Goal: Task Accomplishment & Management: Use online tool/utility

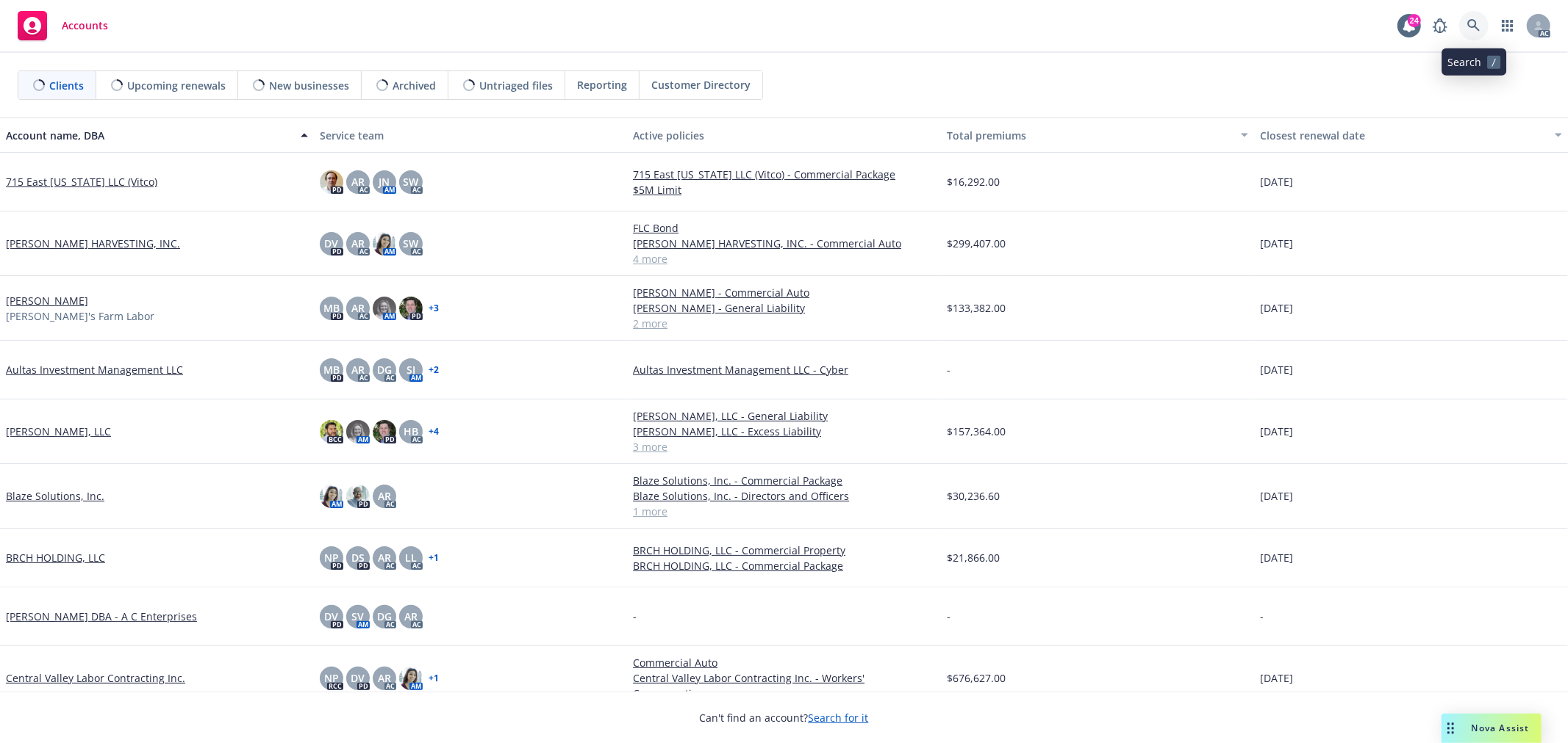
click at [1468, 24] on icon at bounding box center [1473, 25] width 12 height 12
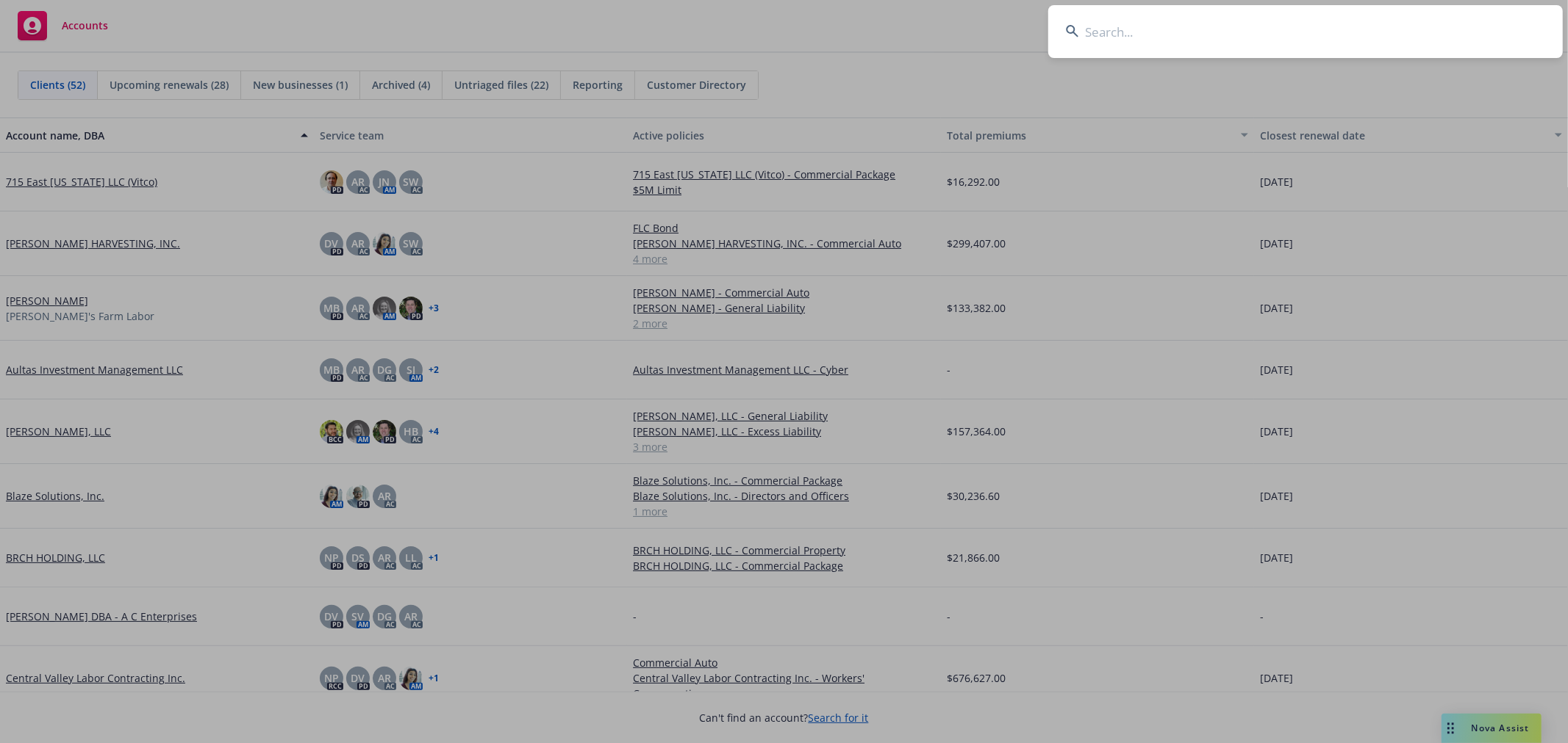
click at [1354, 27] on input at bounding box center [1305, 32] width 515 height 53
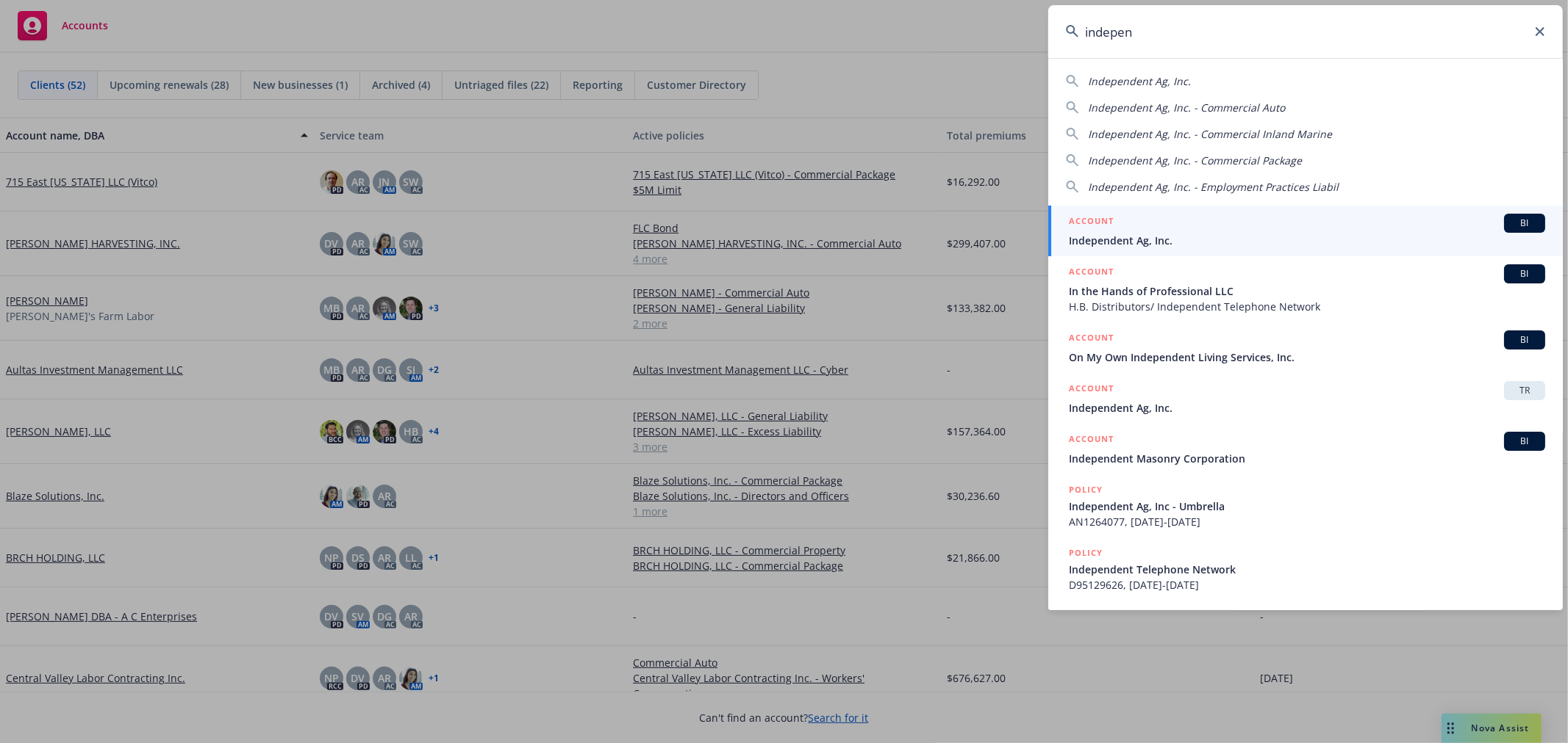
type input "indepen"
click at [1265, 232] on div "ACCOUNT BI" at bounding box center [1307, 223] width 476 height 19
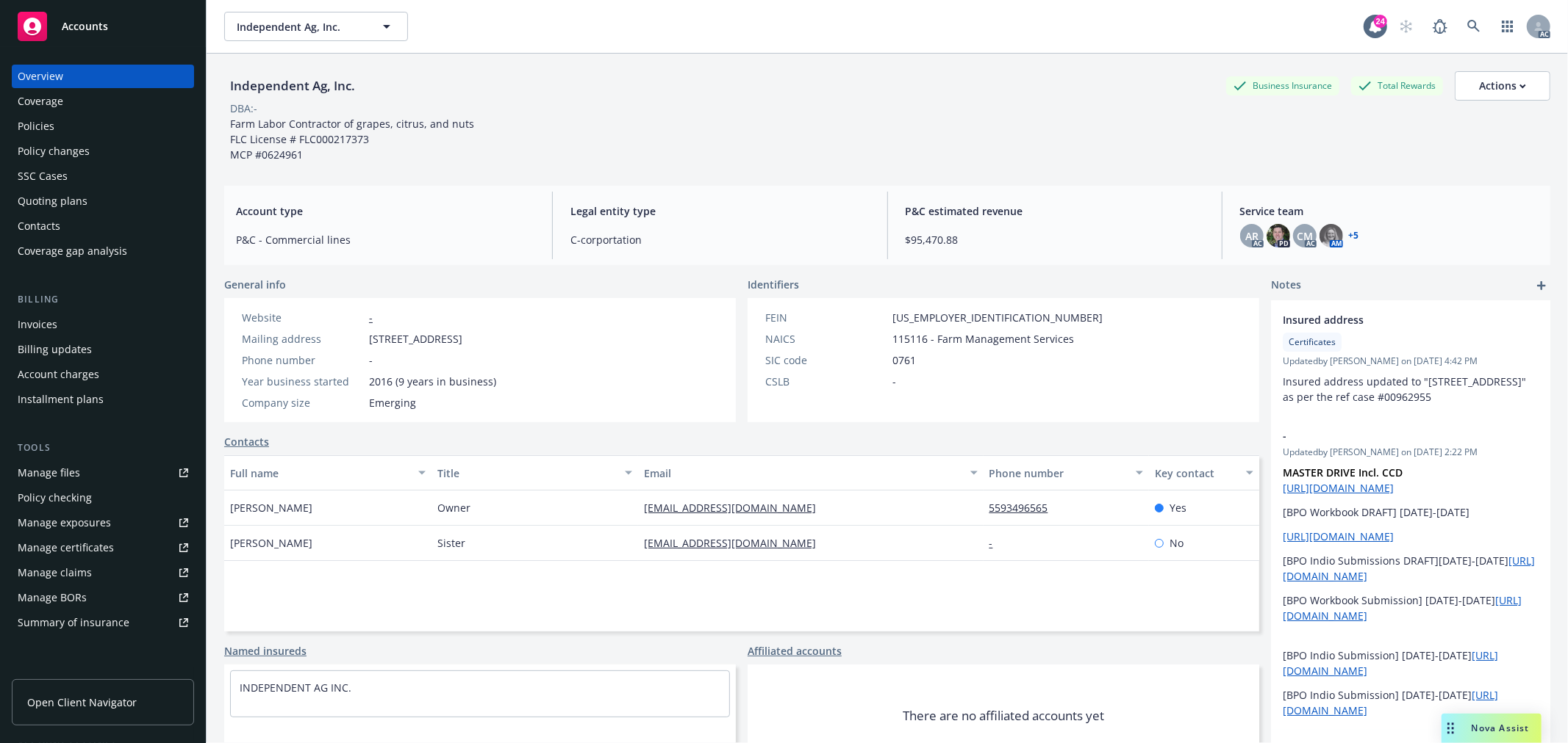
click at [46, 127] on div "Policies" at bounding box center [36, 126] width 37 height 23
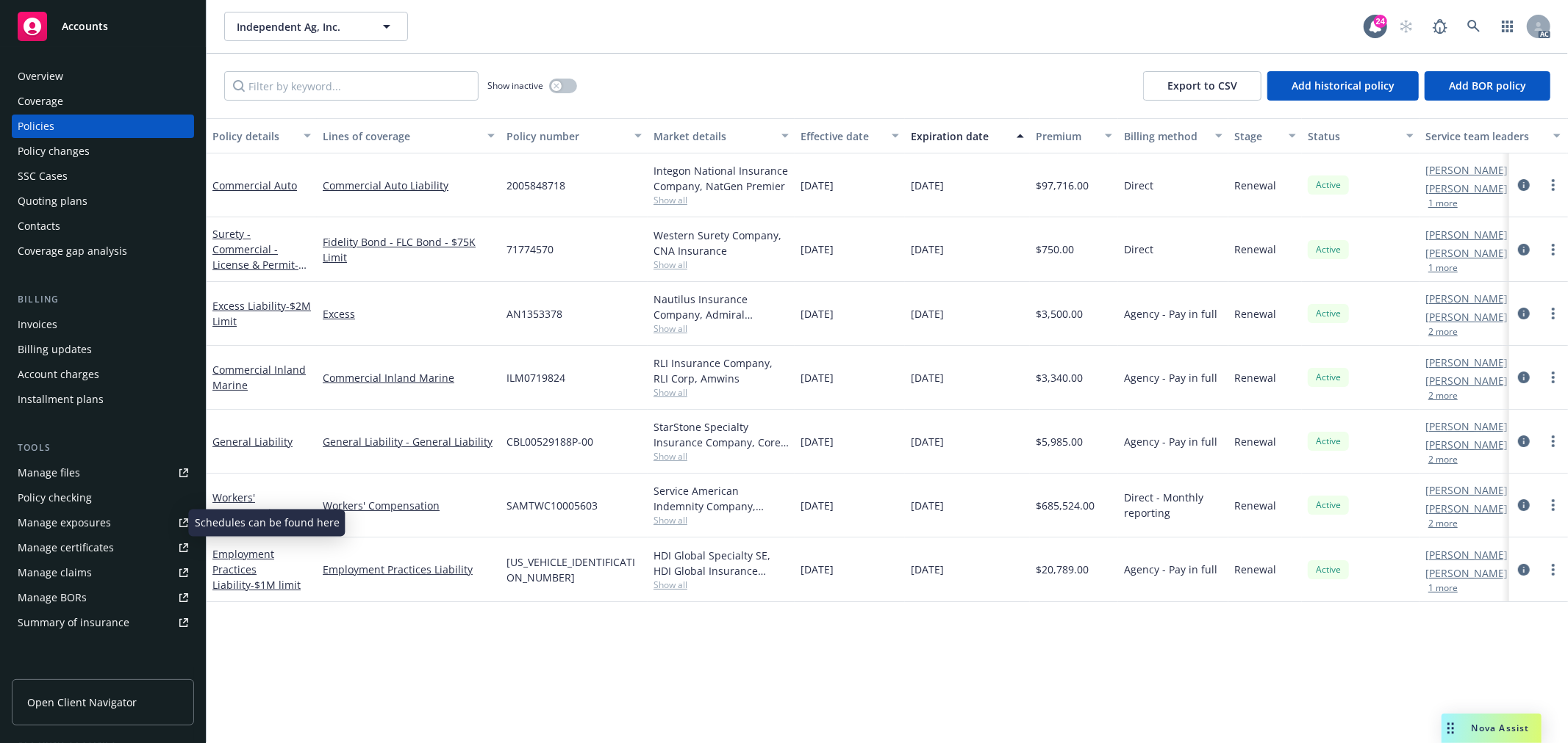
click at [53, 519] on div "Manage exposures" at bounding box center [64, 523] width 94 height 23
click at [675, 196] on span "Show all" at bounding box center [720, 200] width 135 height 12
click at [666, 69] on div "Show inactive Export to CSV Add historical policy Add BOR policy" at bounding box center [886, 86] width 1361 height 65
click at [99, 473] on link "Manage files" at bounding box center [103, 473] width 182 height 23
click at [273, 182] on link "Commercial Auto" at bounding box center [254, 185] width 84 height 14
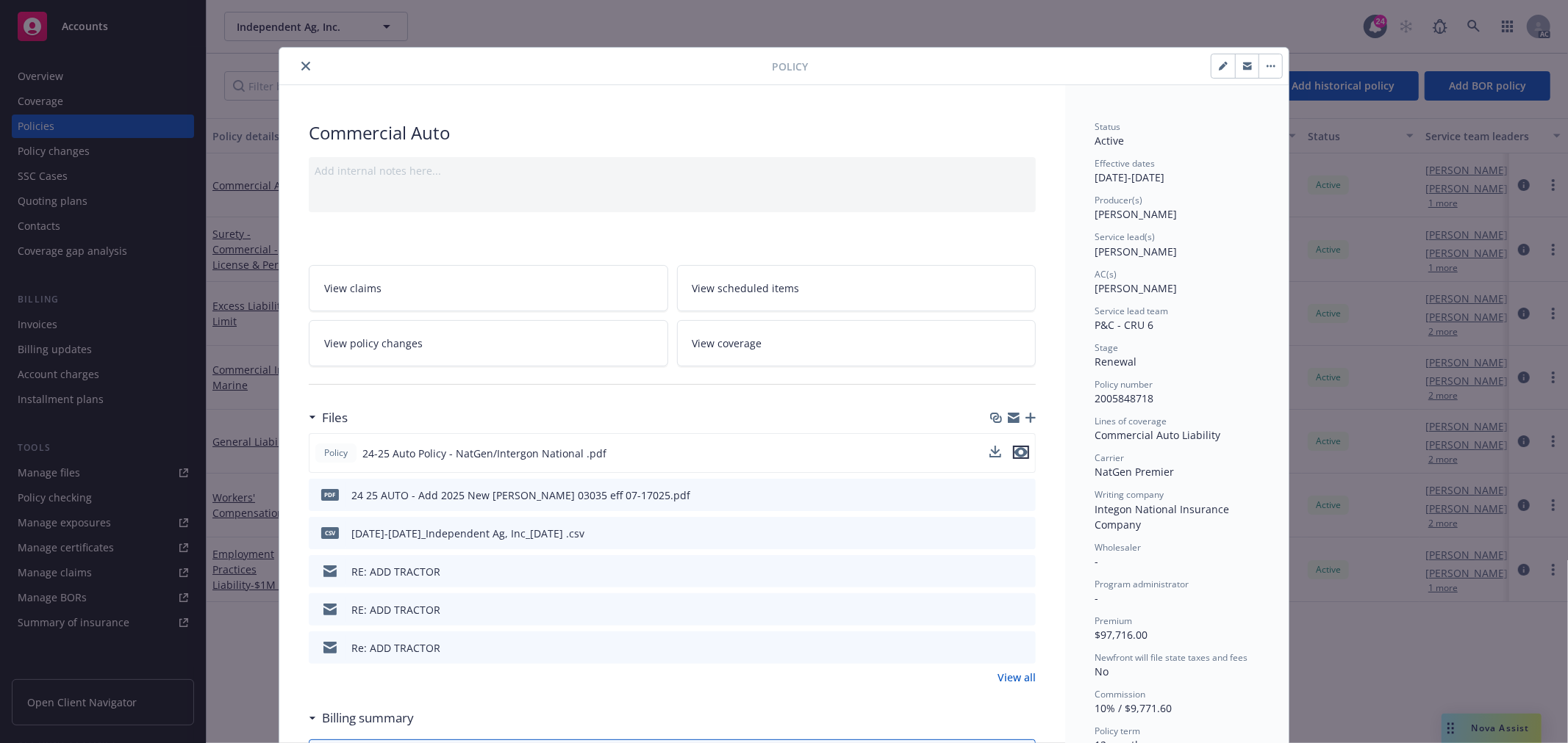
click at [1014, 453] on icon "preview file" at bounding box center [1020, 452] width 13 height 10
click at [301, 67] on icon "close" at bounding box center [305, 66] width 9 height 8
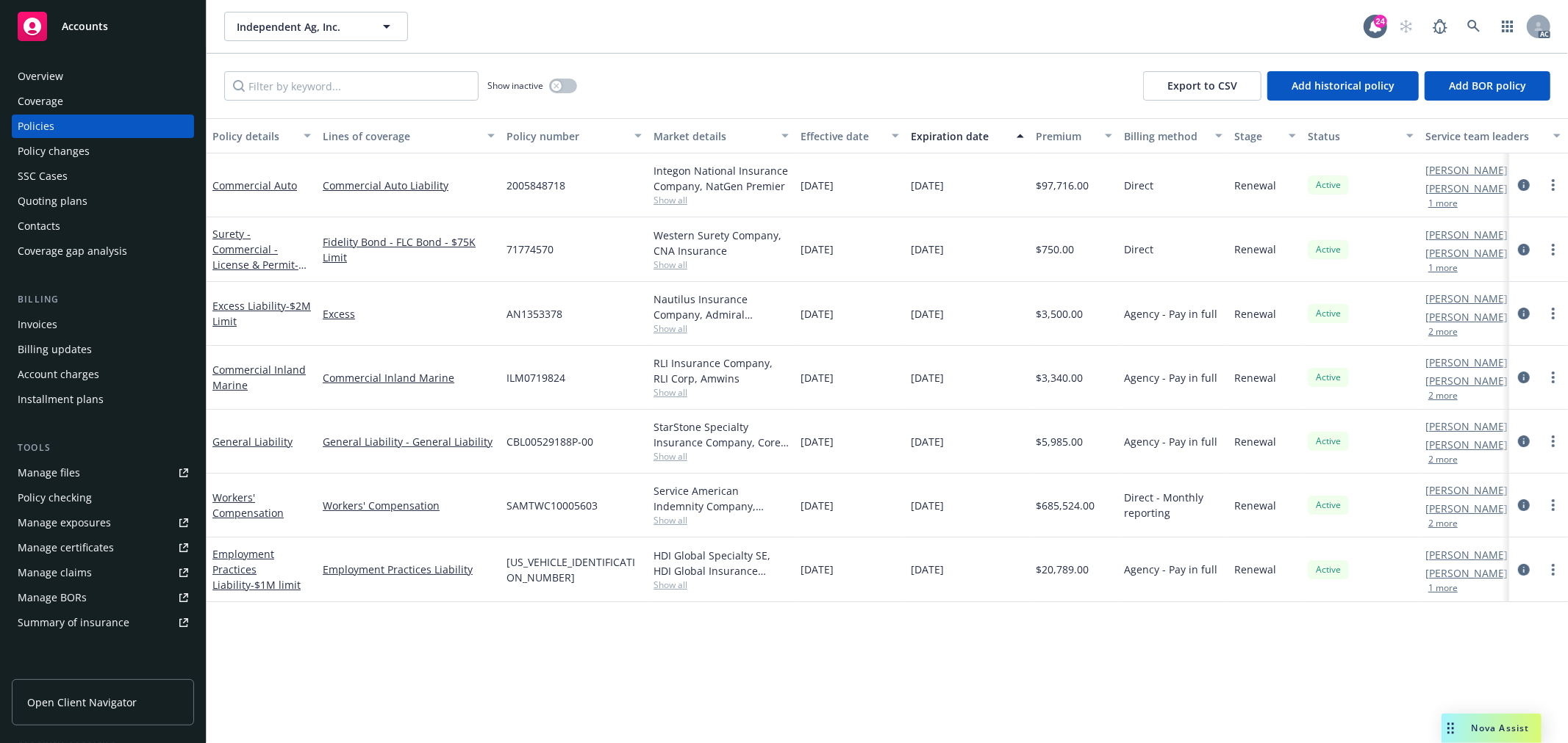
click at [114, 461] on link "Manage files" at bounding box center [103, 473] width 182 height 23
click at [256, 178] on link "Commercial Auto" at bounding box center [254, 185] width 84 height 14
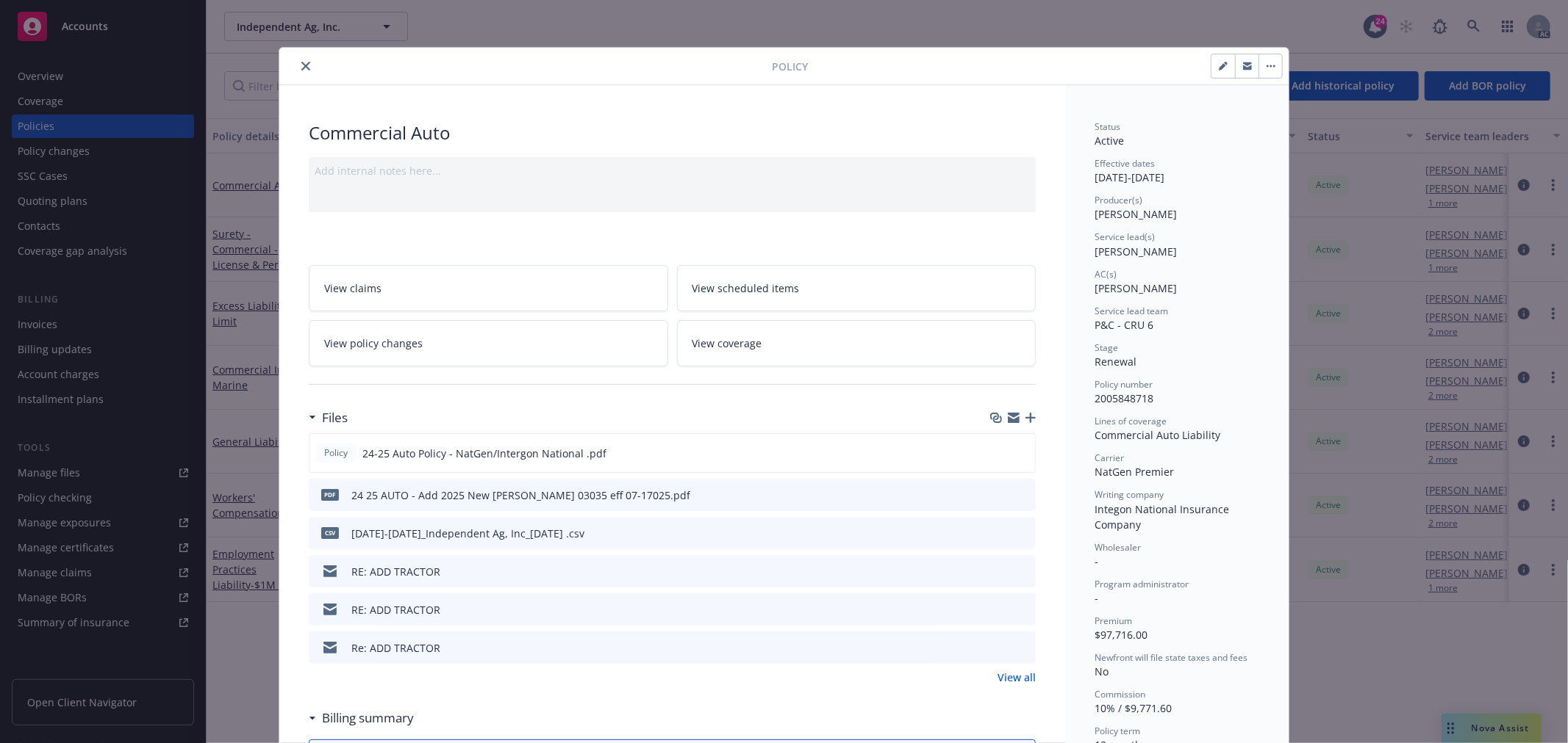
click at [297, 71] on button "close" at bounding box center [305, 66] width 18 height 18
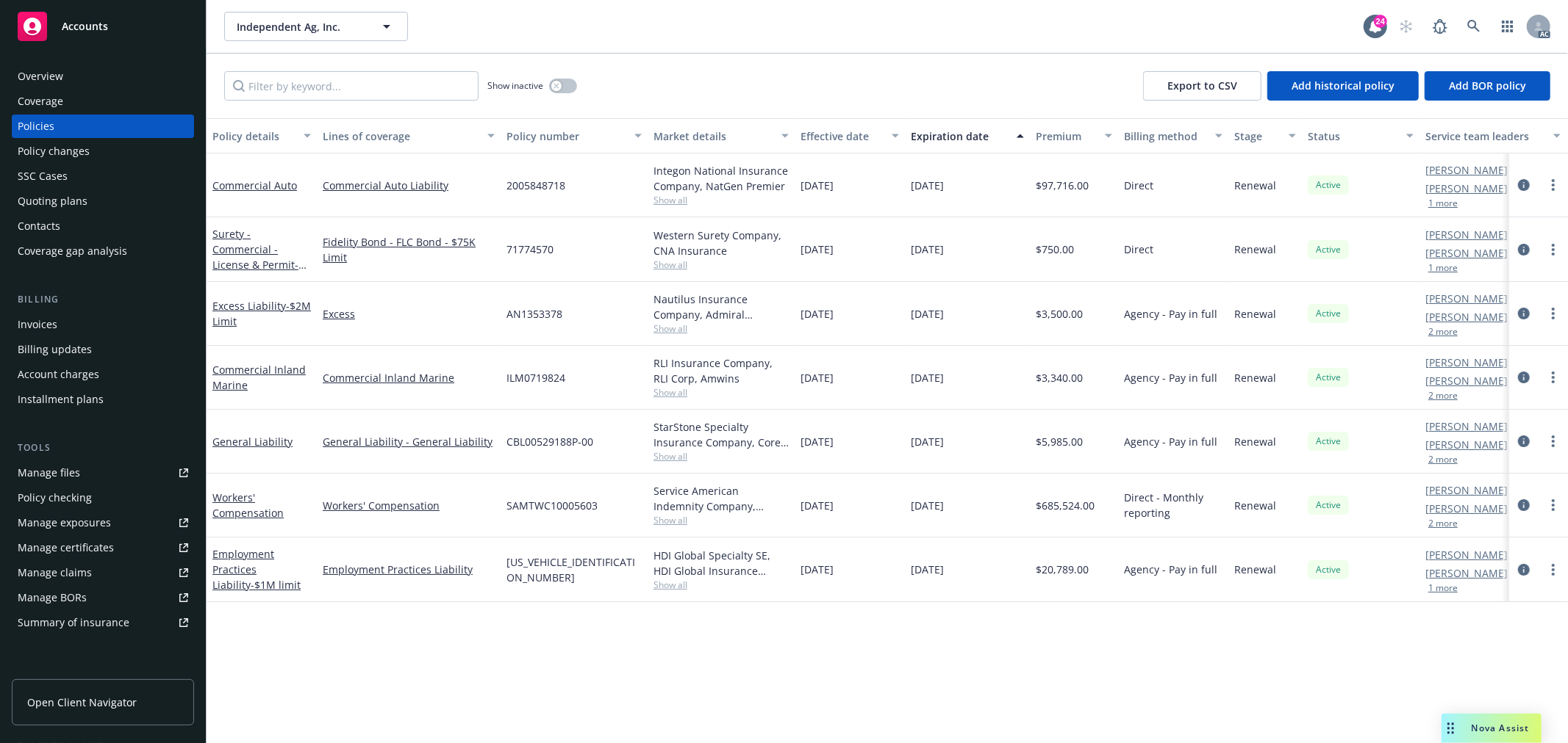
click at [60, 79] on div "Overview" at bounding box center [40, 76] width 46 height 23
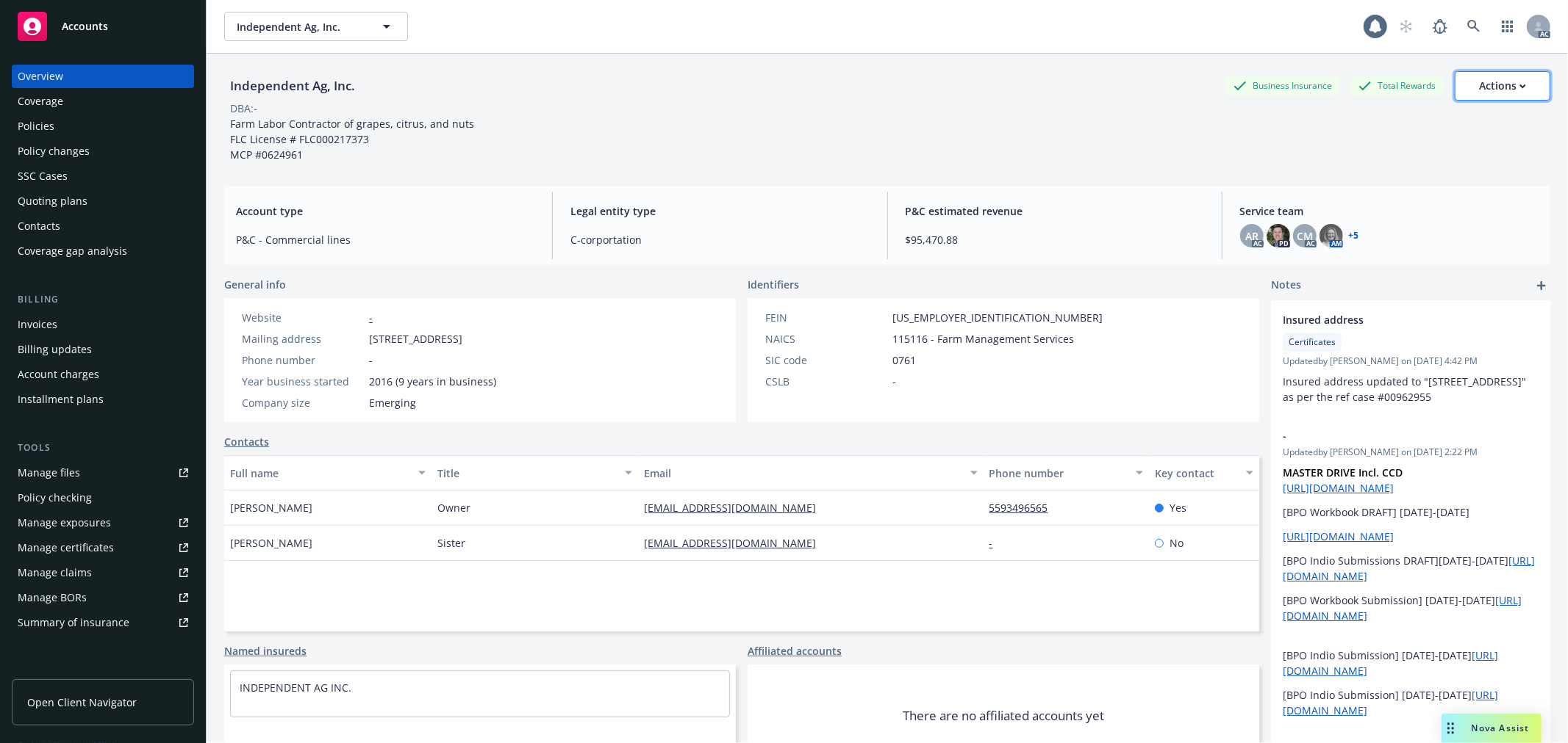
click at [1482, 96] on div "Actions" at bounding box center [1502, 86] width 47 height 28
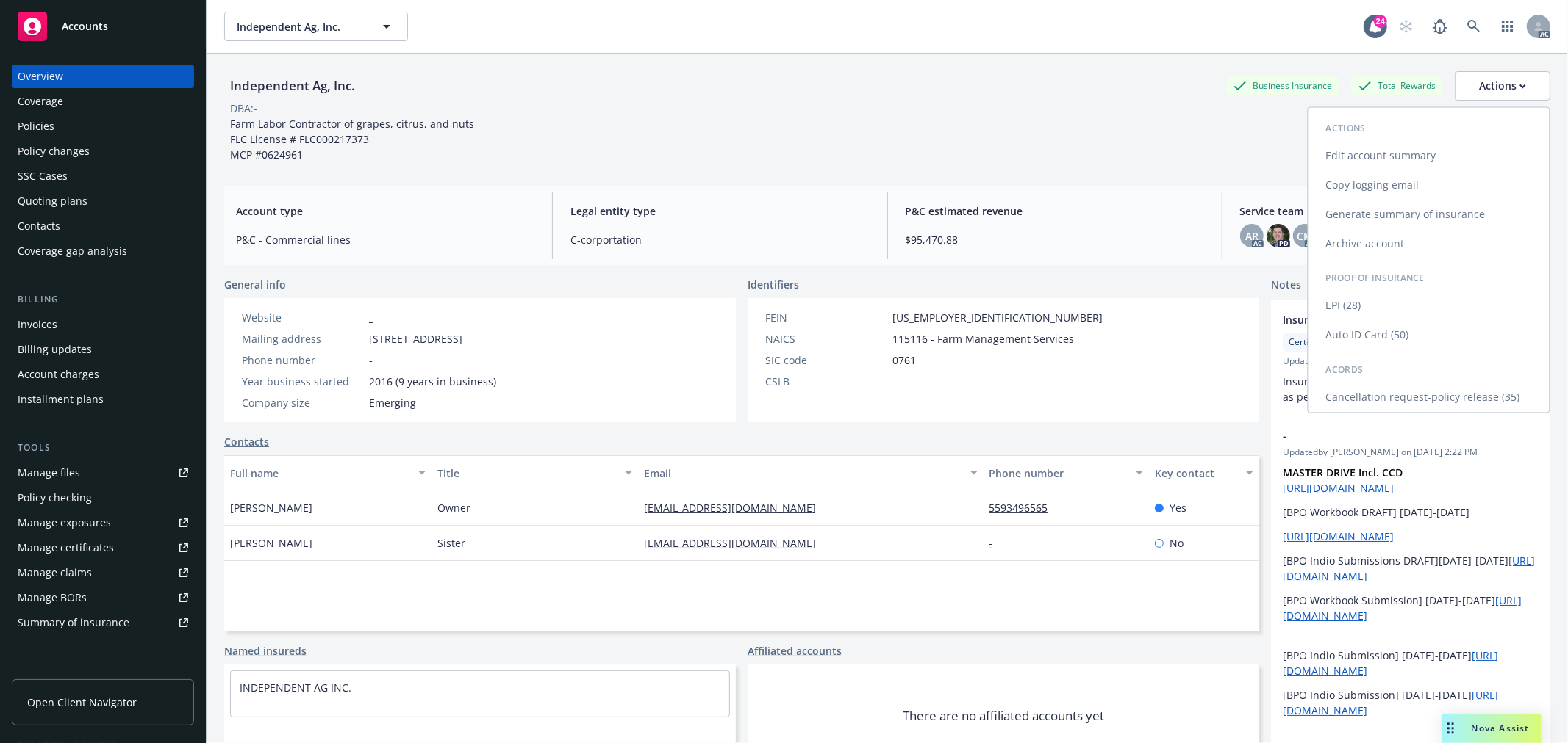
click at [1342, 182] on link "Copy logging email" at bounding box center [1429, 185] width 241 height 29
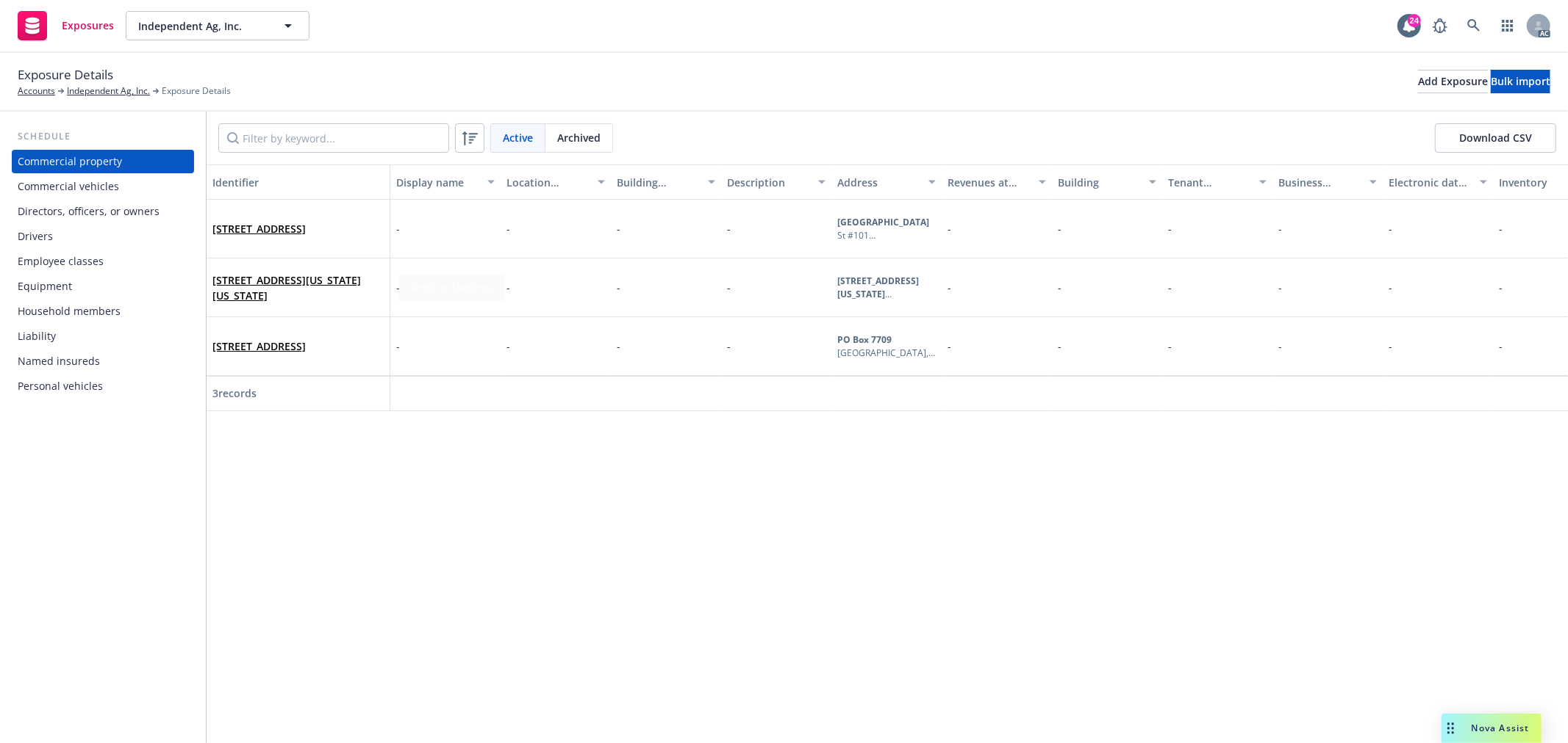
click at [66, 229] on div "Drivers" at bounding box center [103, 236] width 171 height 23
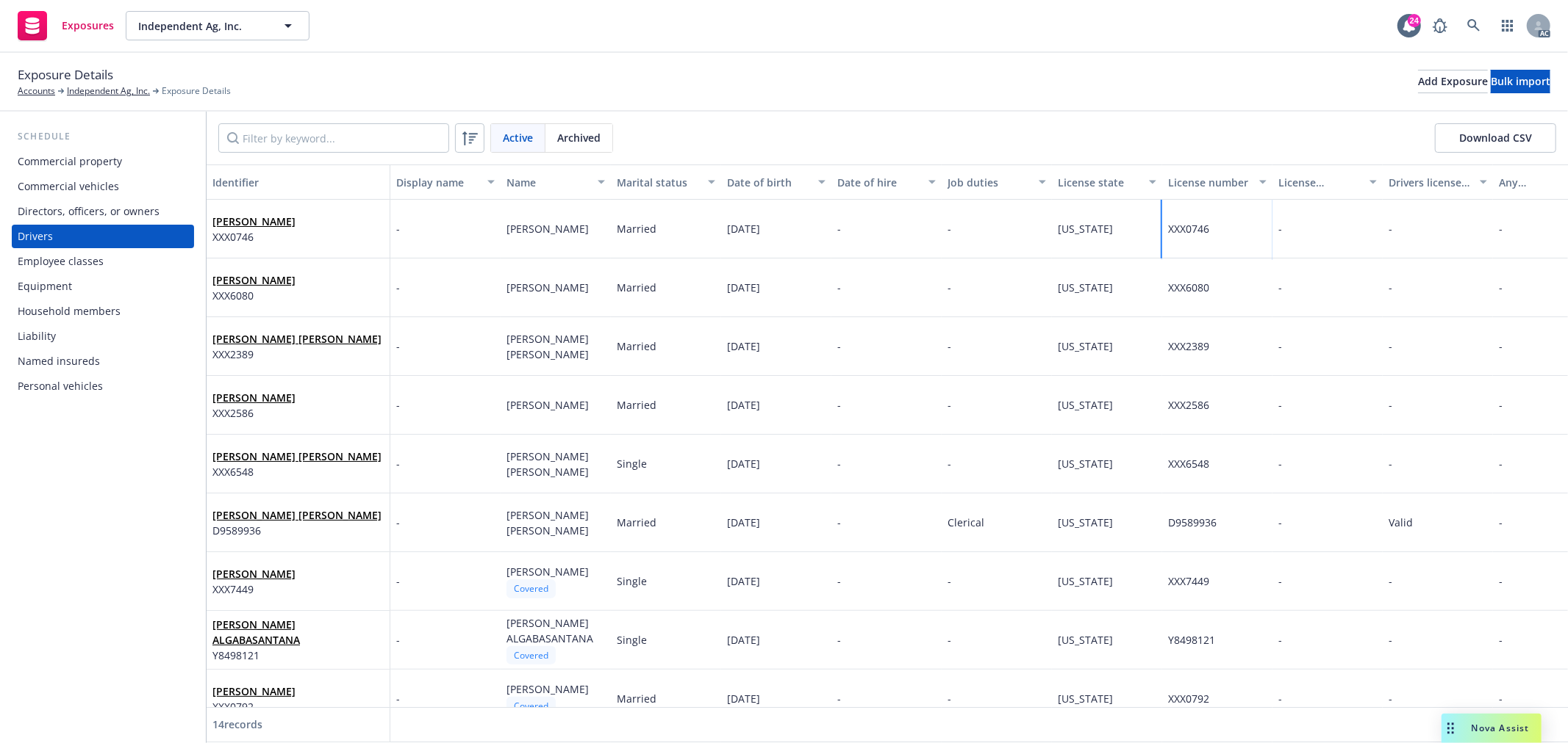
click at [1185, 225] on span "XXX0746" at bounding box center [1188, 229] width 41 height 14
click at [799, 54] on div "Exposure Details Accounts Independent Ag, Inc. Exposure Details Add Exposure Bu…" at bounding box center [784, 82] width 1568 height 59
click at [97, 320] on div "Household members" at bounding box center [69, 311] width 103 height 23
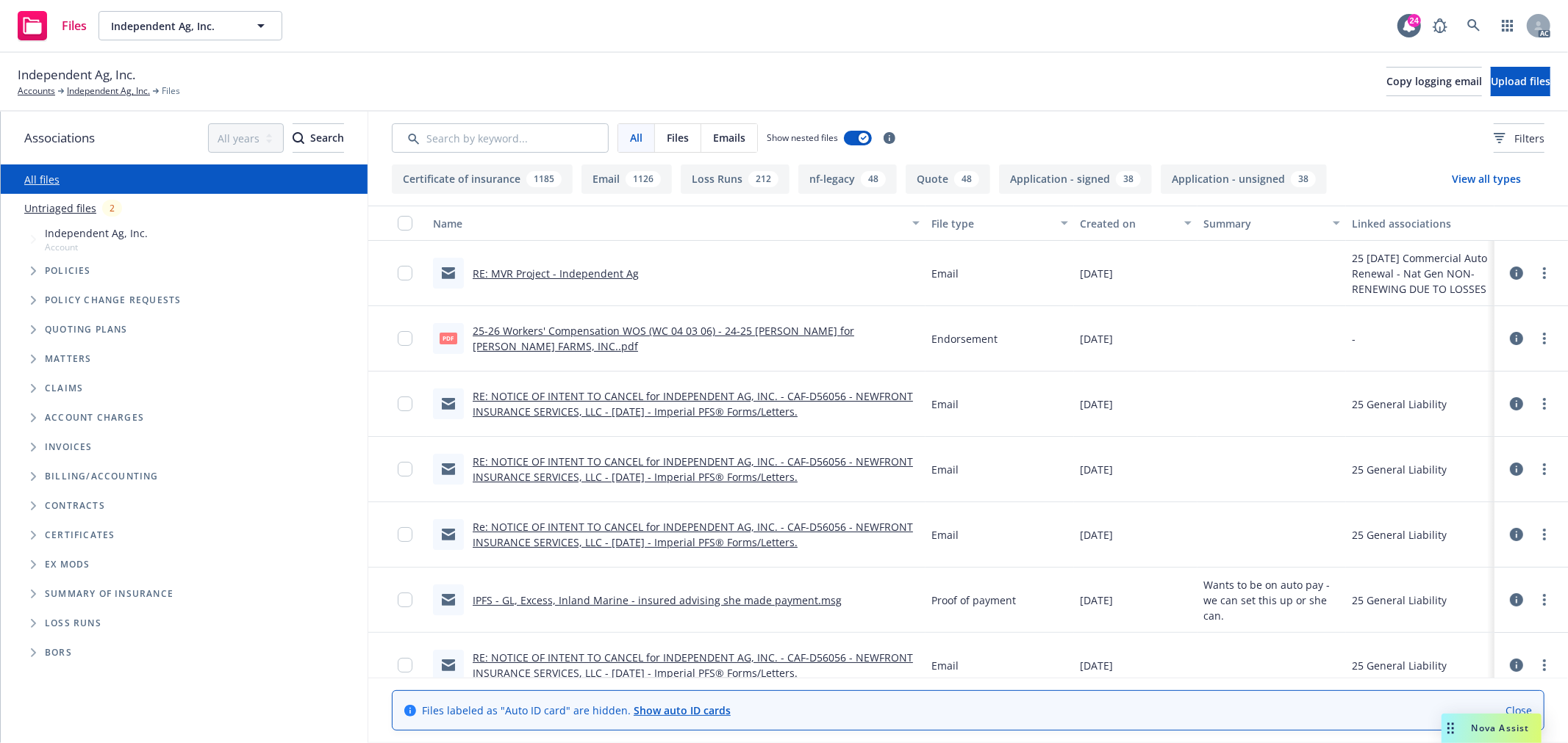
click at [1103, 222] on div "Created on" at bounding box center [1128, 224] width 96 height 15
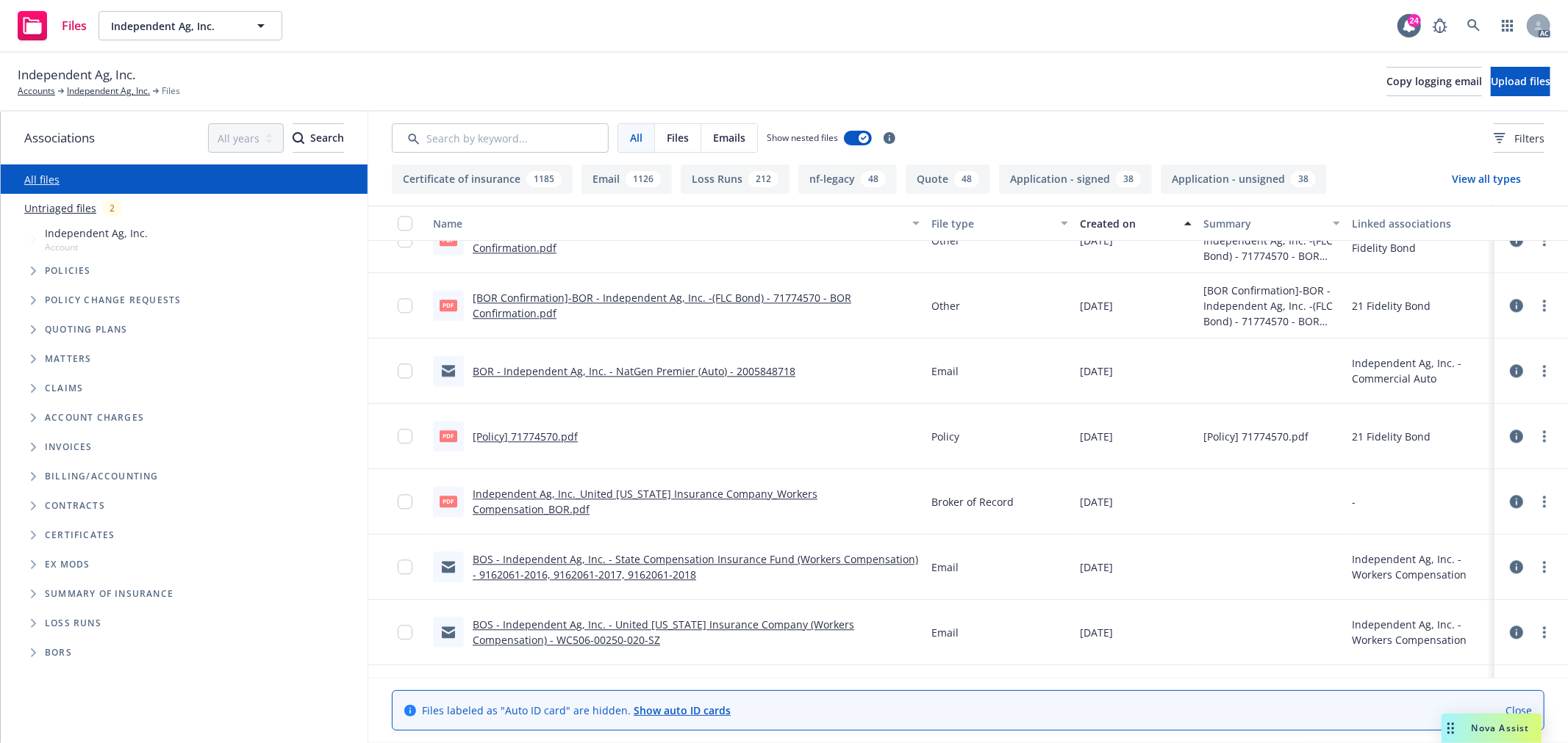
scroll to position [7672, 0]
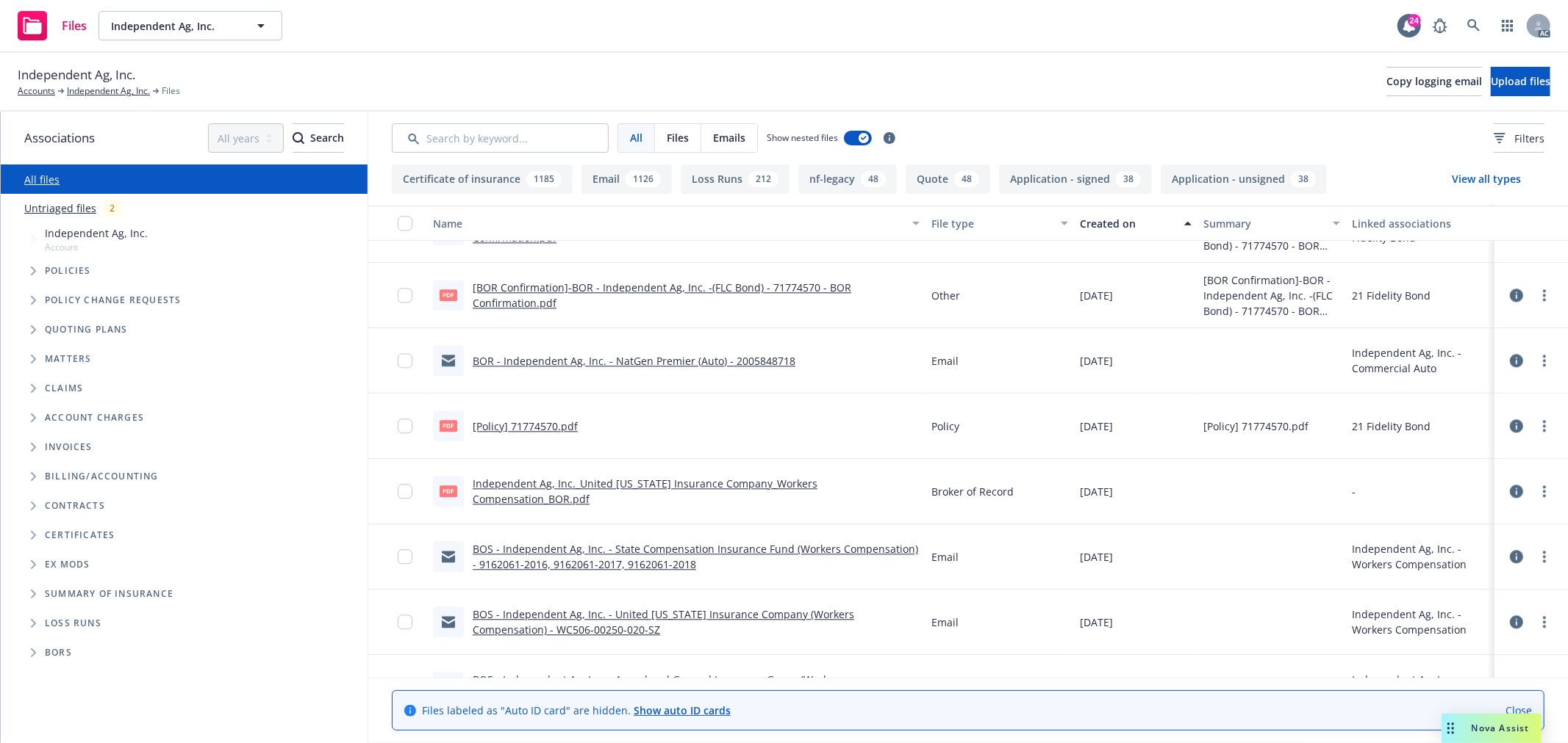
click at [604, 358] on link "BOR - Independent Ag, Inc. - NatGen Premier (Auto) - 2005848718" at bounding box center [634, 361] width 323 height 14
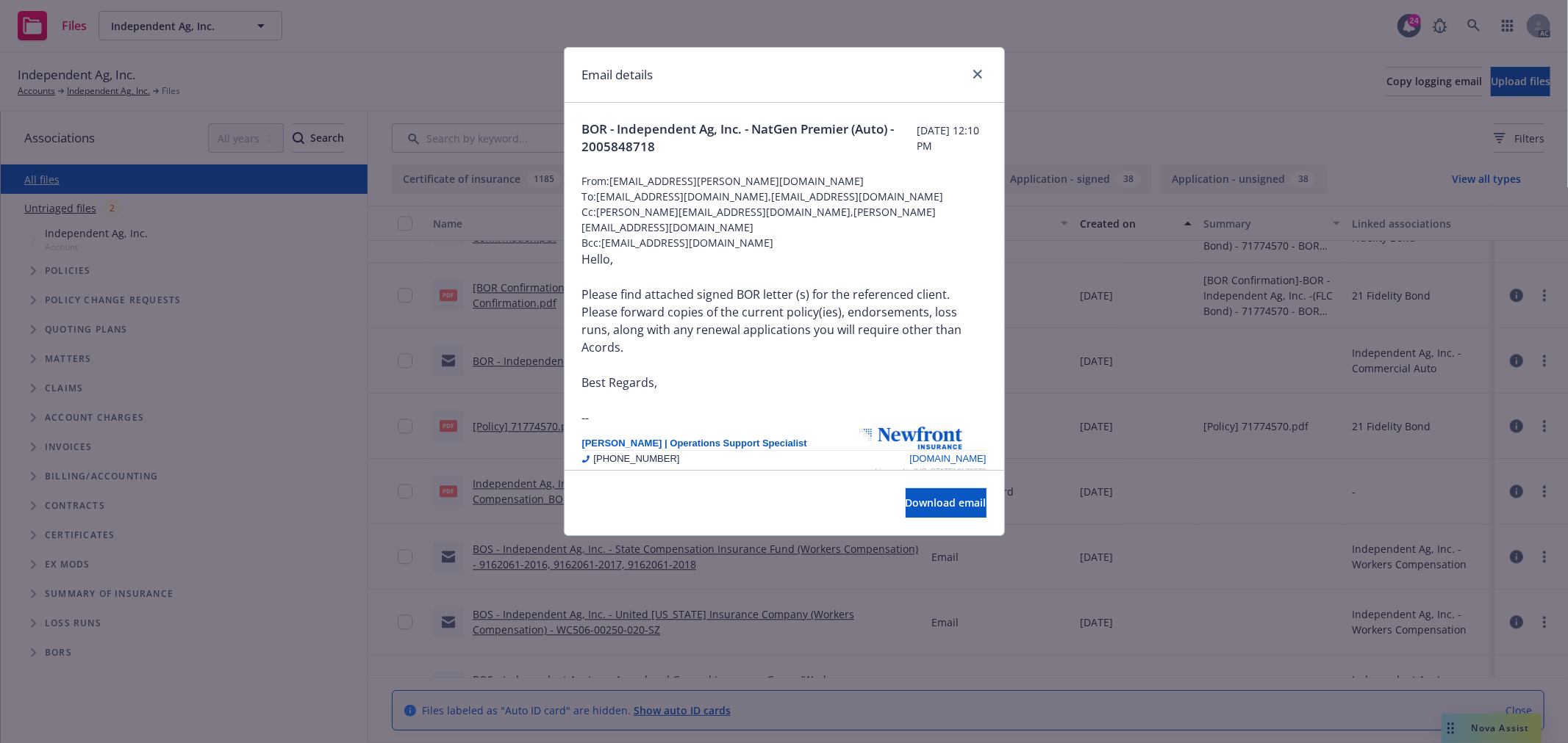
scroll to position [23, 0]
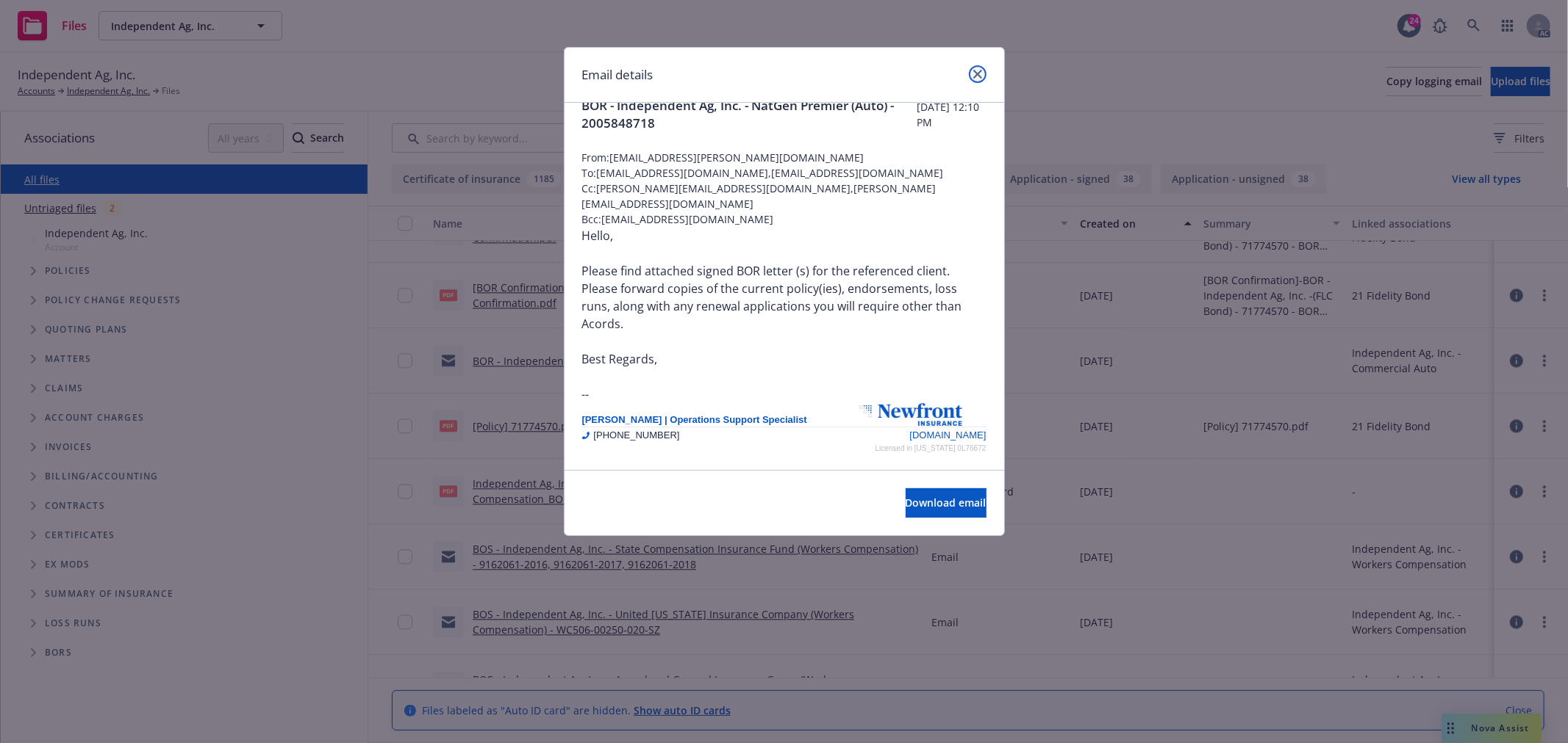
click at [974, 77] on icon "close" at bounding box center [977, 73] width 9 height 8
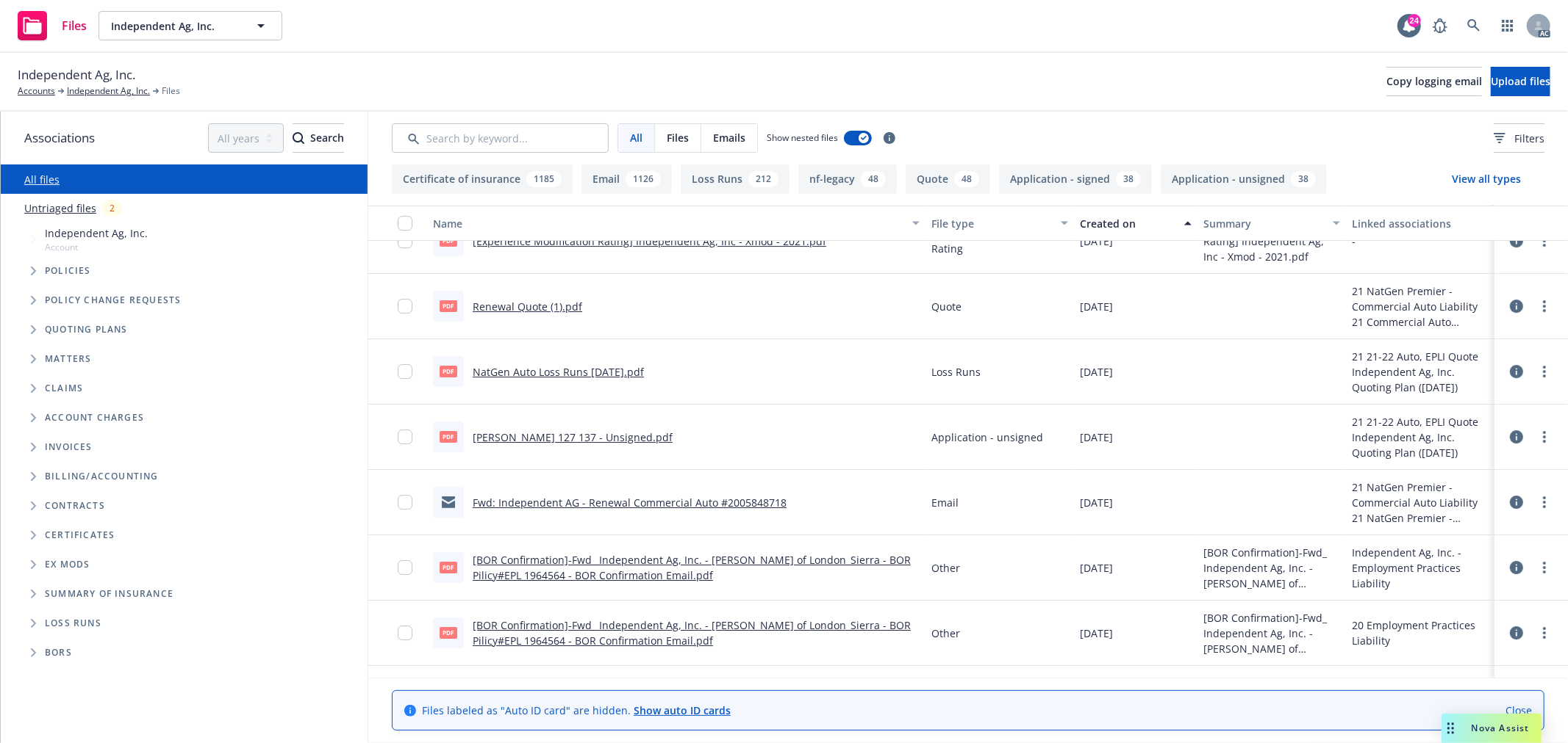
scroll to position [8896, 0]
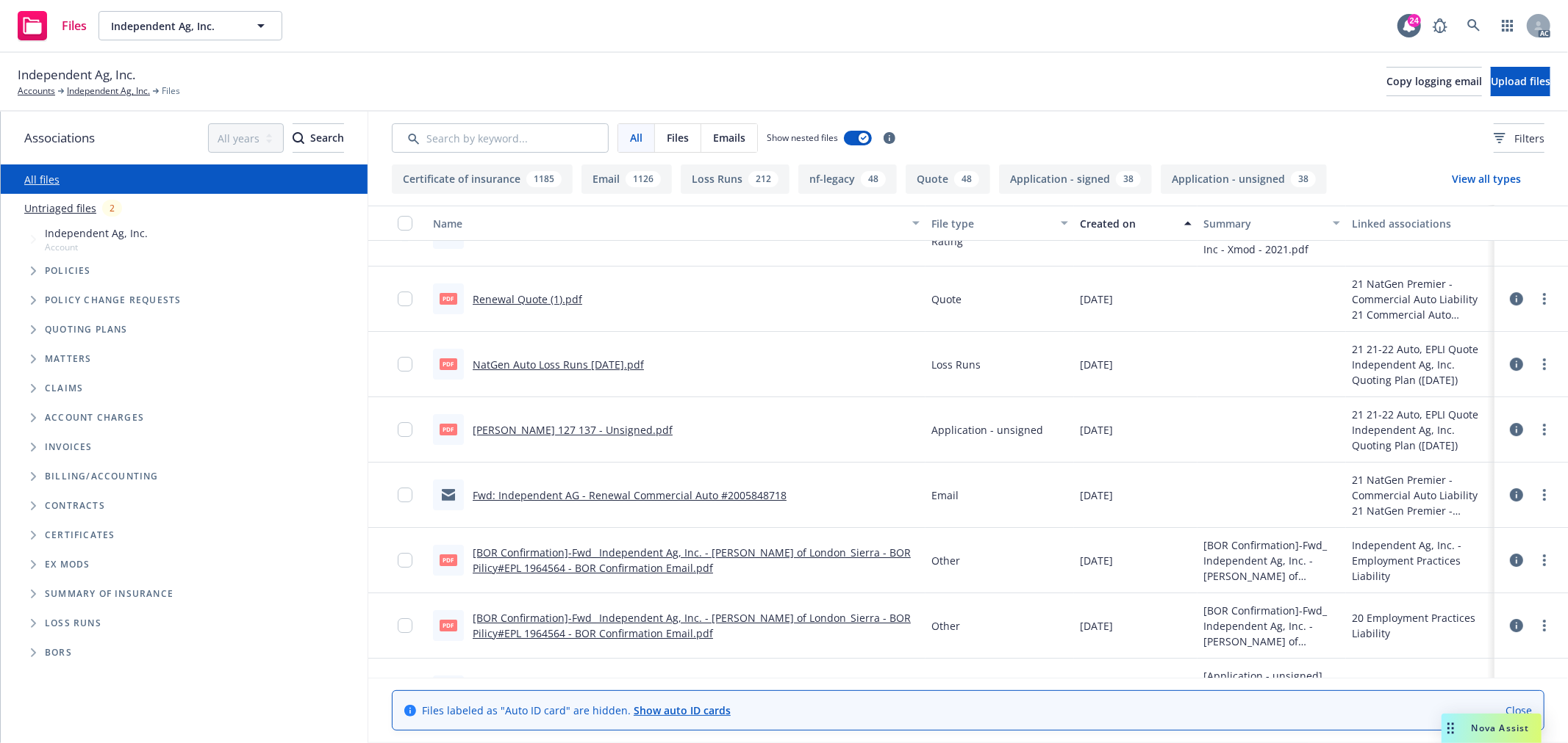
click at [552, 296] on link "Renewal Quote (1).pdf" at bounding box center [528, 300] width 110 height 14
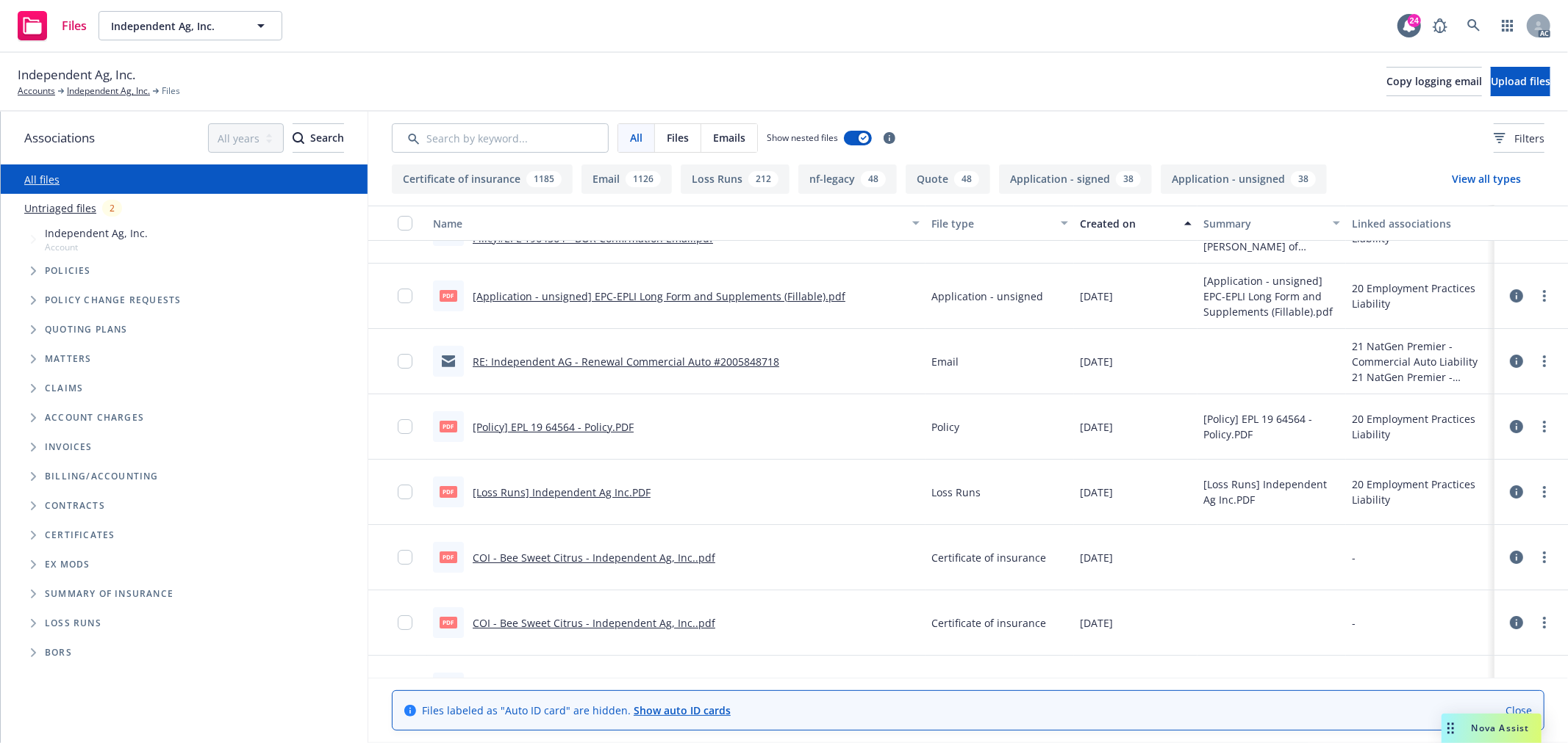
scroll to position [9304, 0]
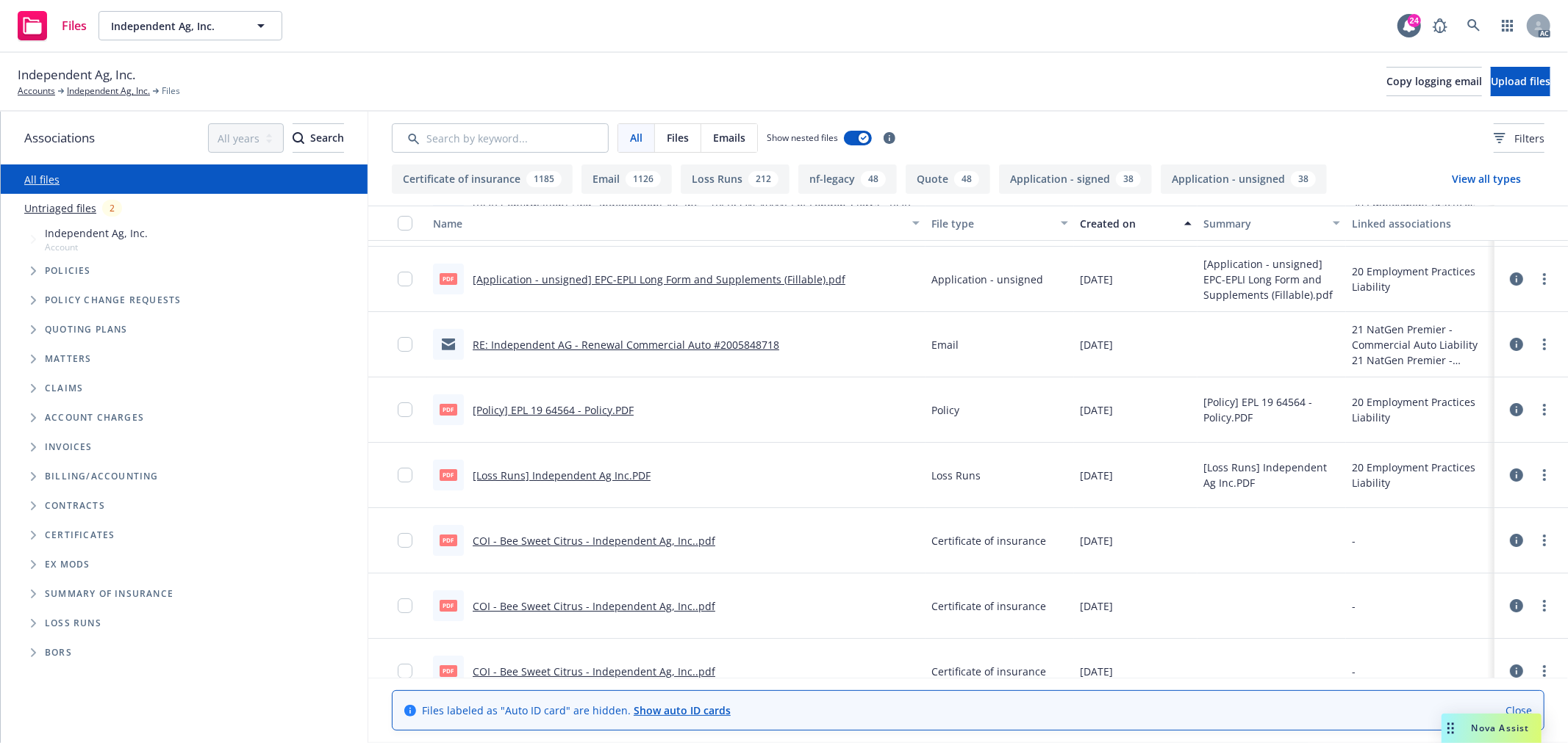
click at [710, 342] on link "RE: Independent AG - Renewal Commercial Auto #2005848718" at bounding box center [626, 344] width 307 height 14
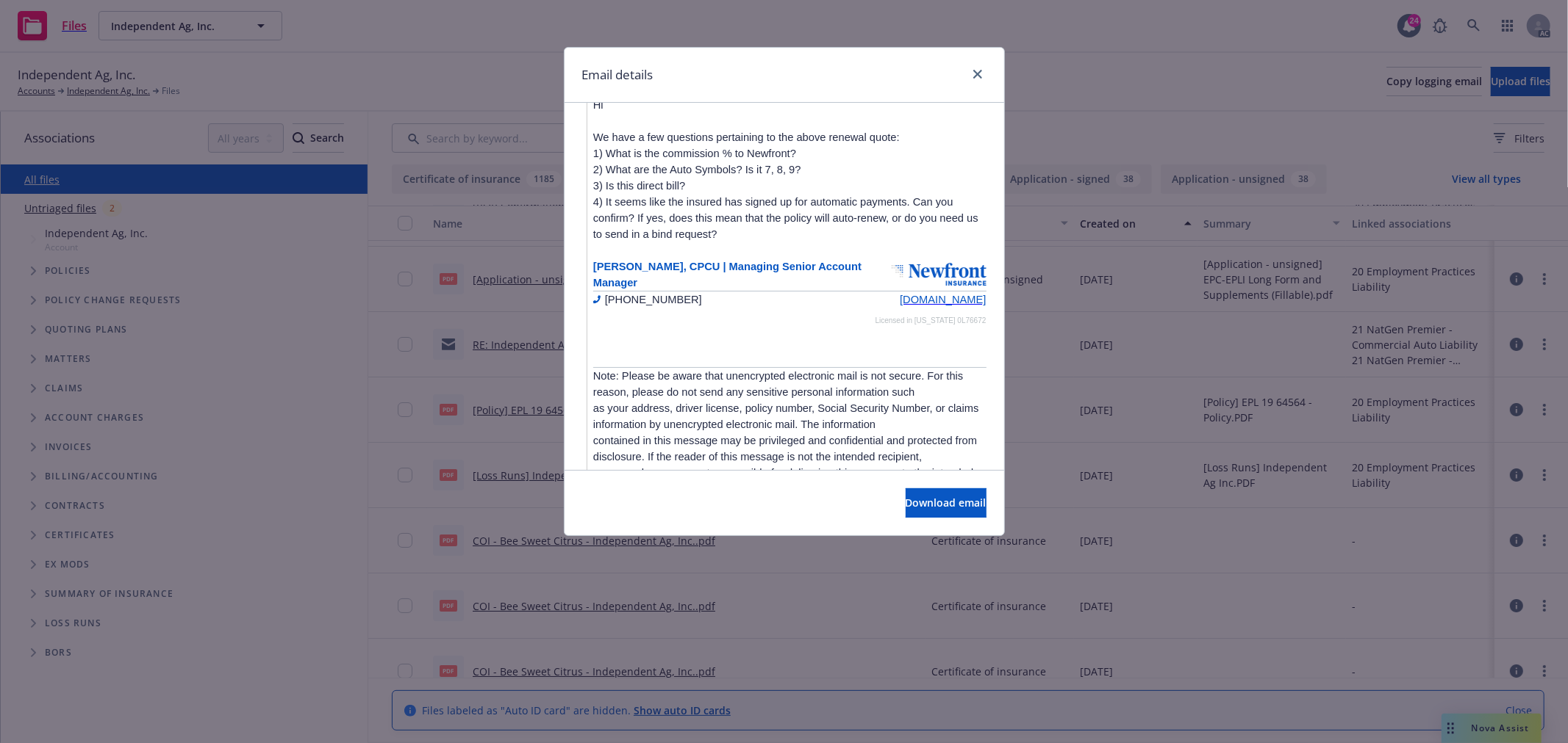
scroll to position [1866, 0]
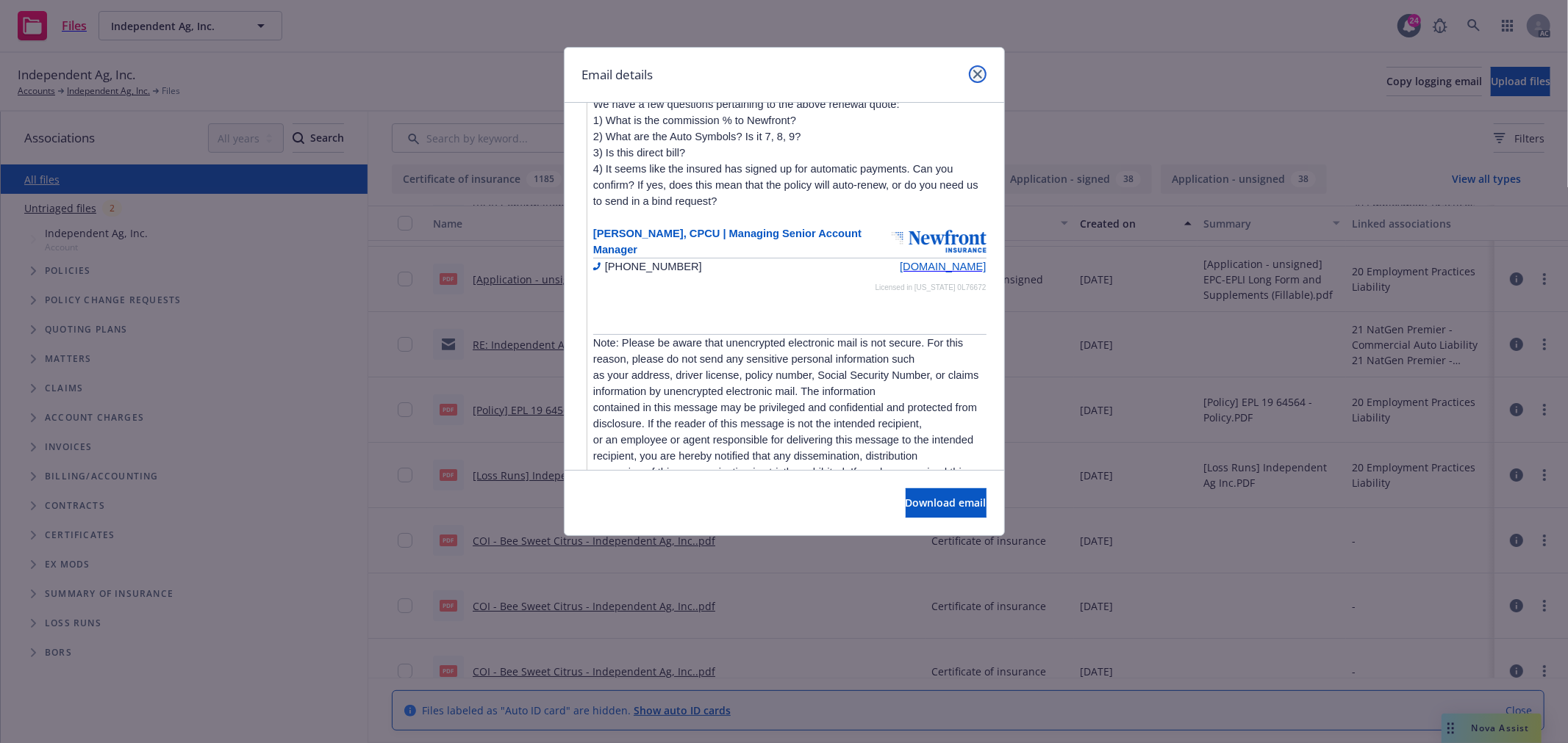
click at [973, 70] on icon "close" at bounding box center [977, 73] width 9 height 8
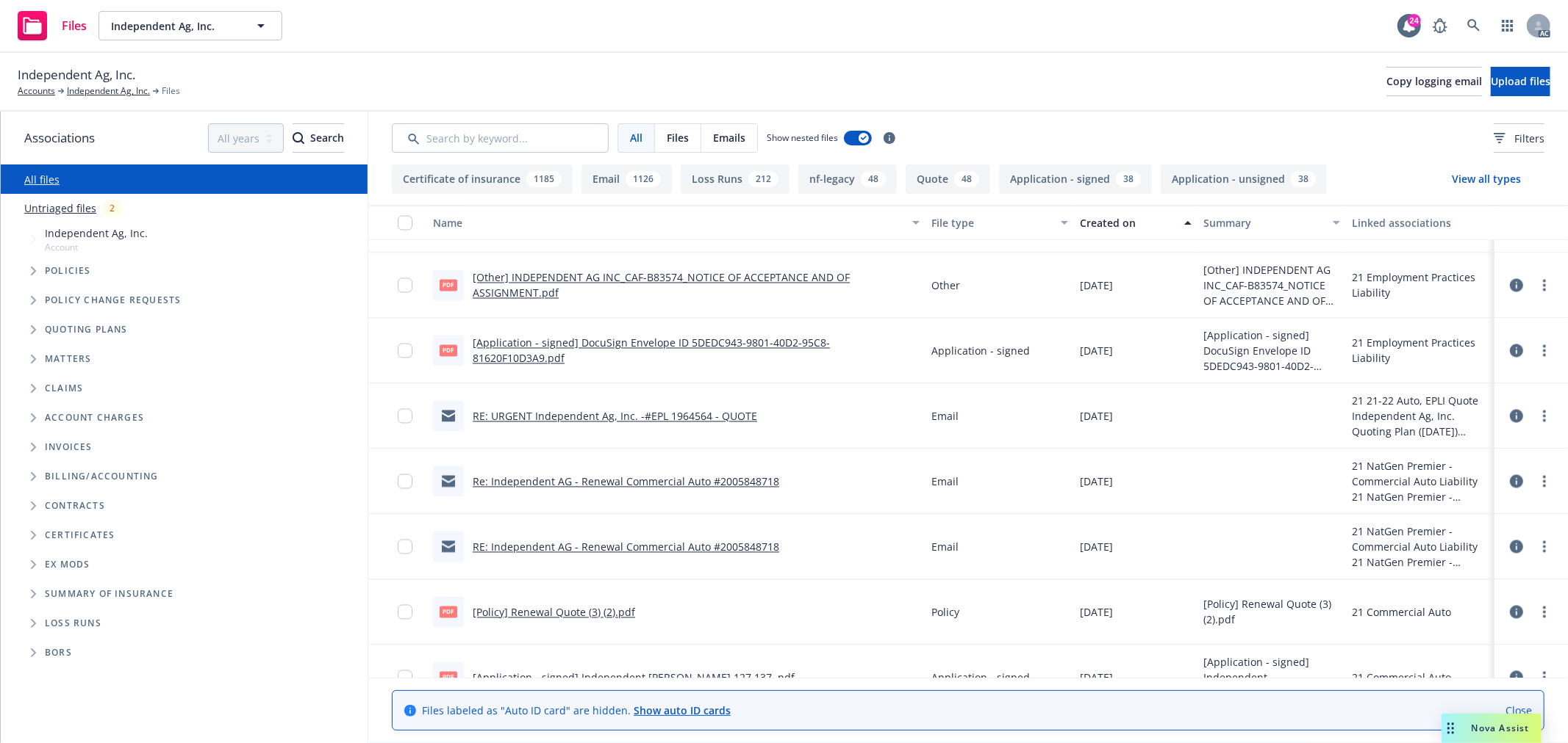
scroll to position [11916, 0]
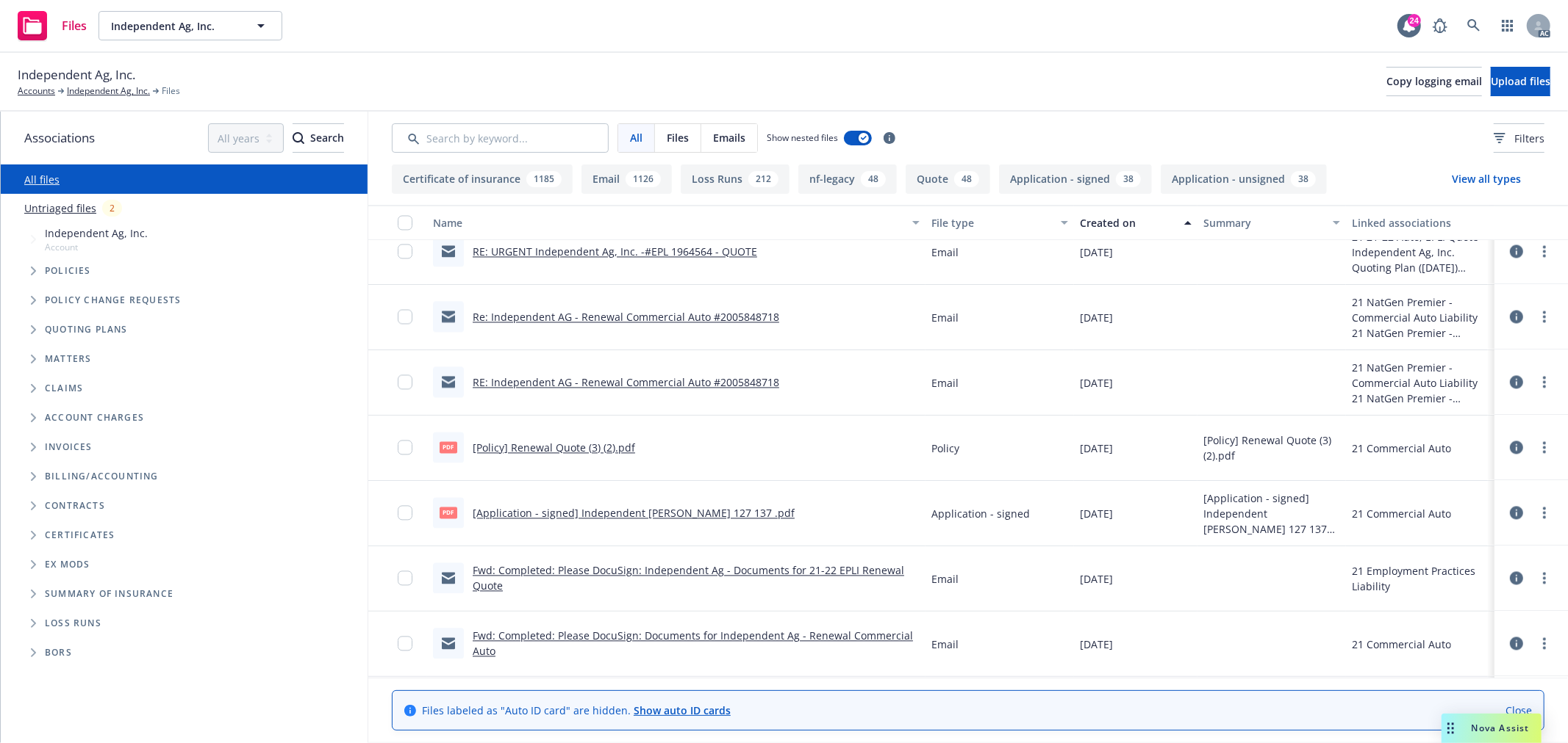
click at [663, 319] on link "Re: Independent AG - Renewal Commercial Auto #2005848718" at bounding box center [626, 317] width 307 height 14
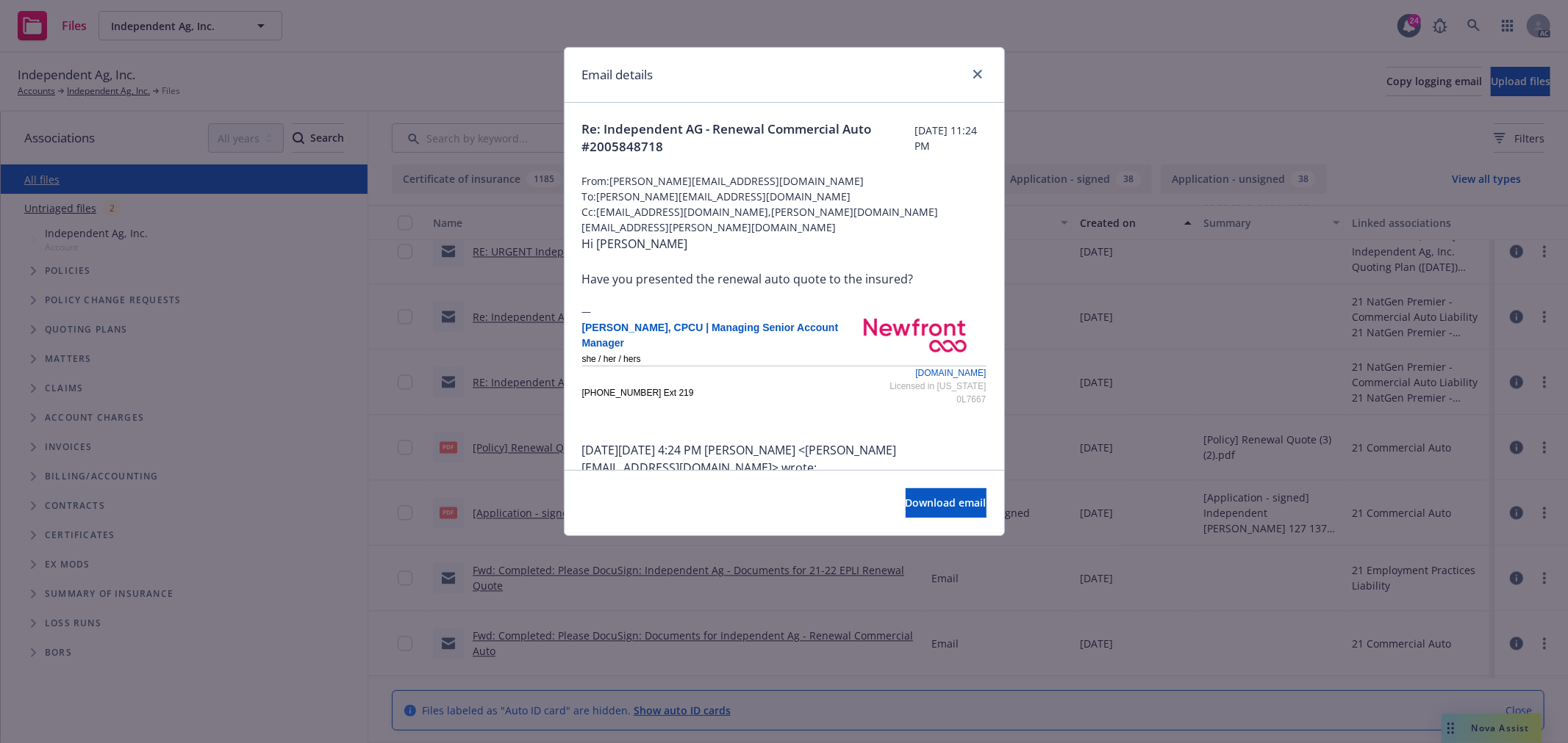
scroll to position [326, 0]
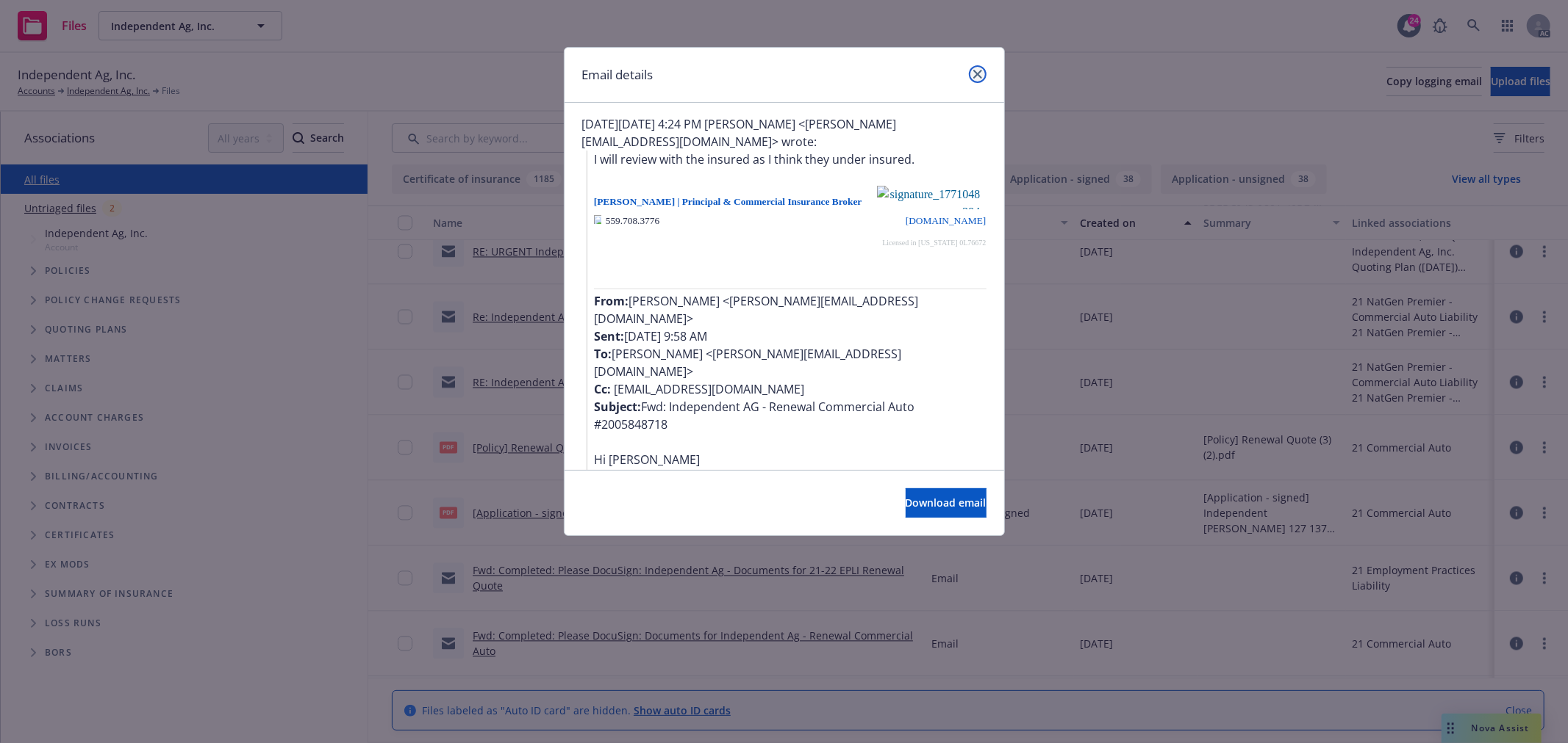
click at [975, 72] on icon "close" at bounding box center [977, 73] width 9 height 8
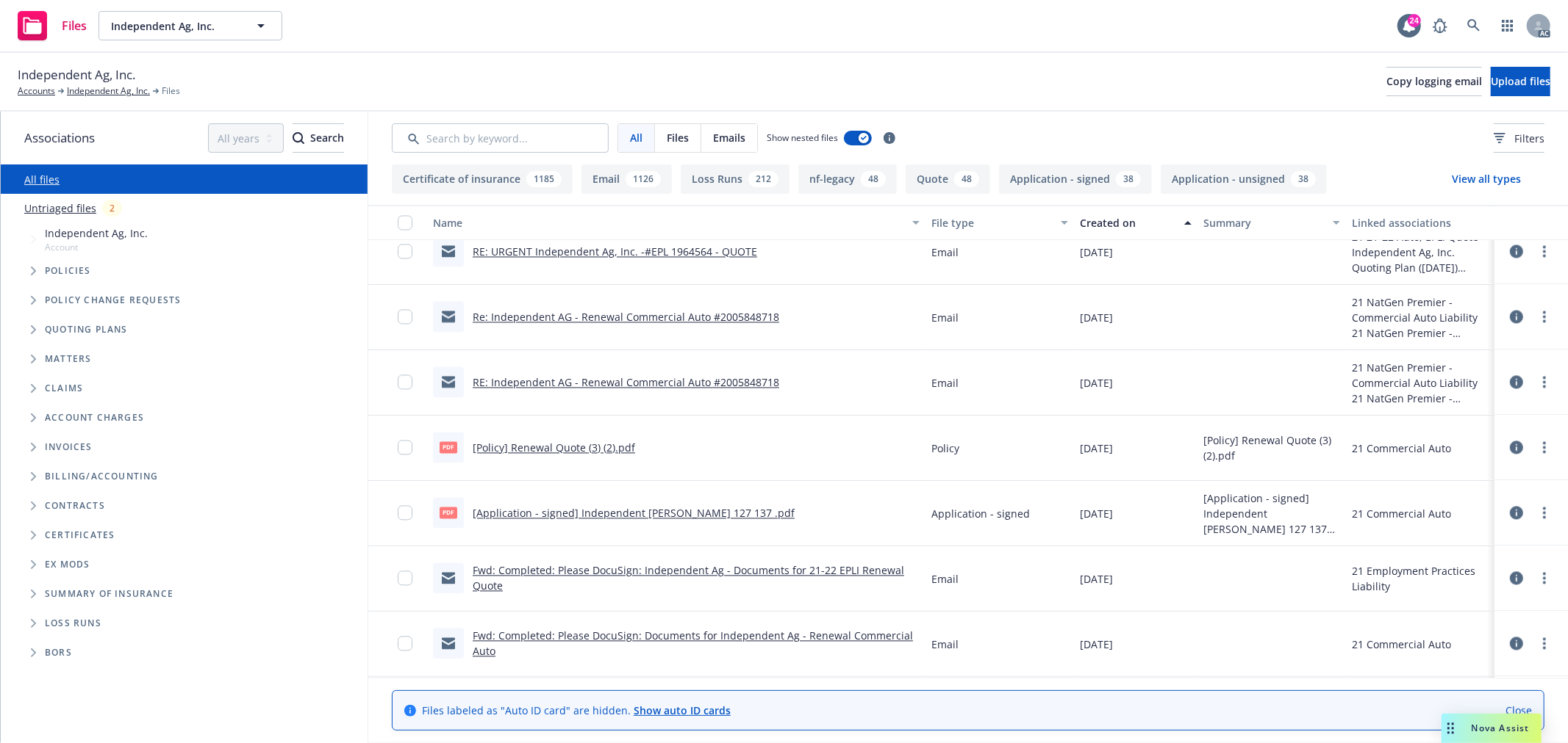
click at [702, 385] on link "RE: Independent AG - Renewal Commercial Auto #2005848718" at bounding box center [626, 383] width 307 height 14
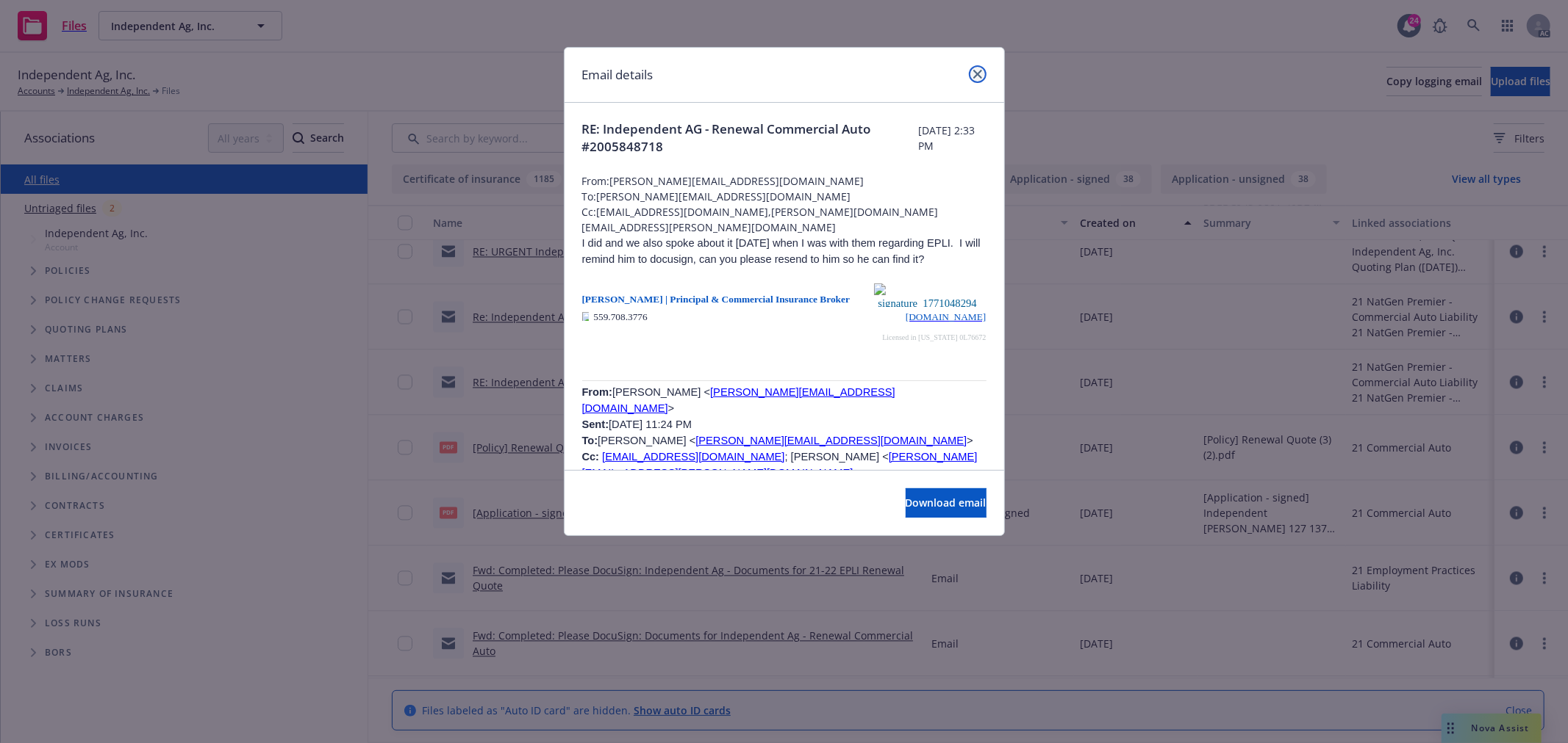
click at [983, 76] on link "close" at bounding box center [977, 74] width 18 height 18
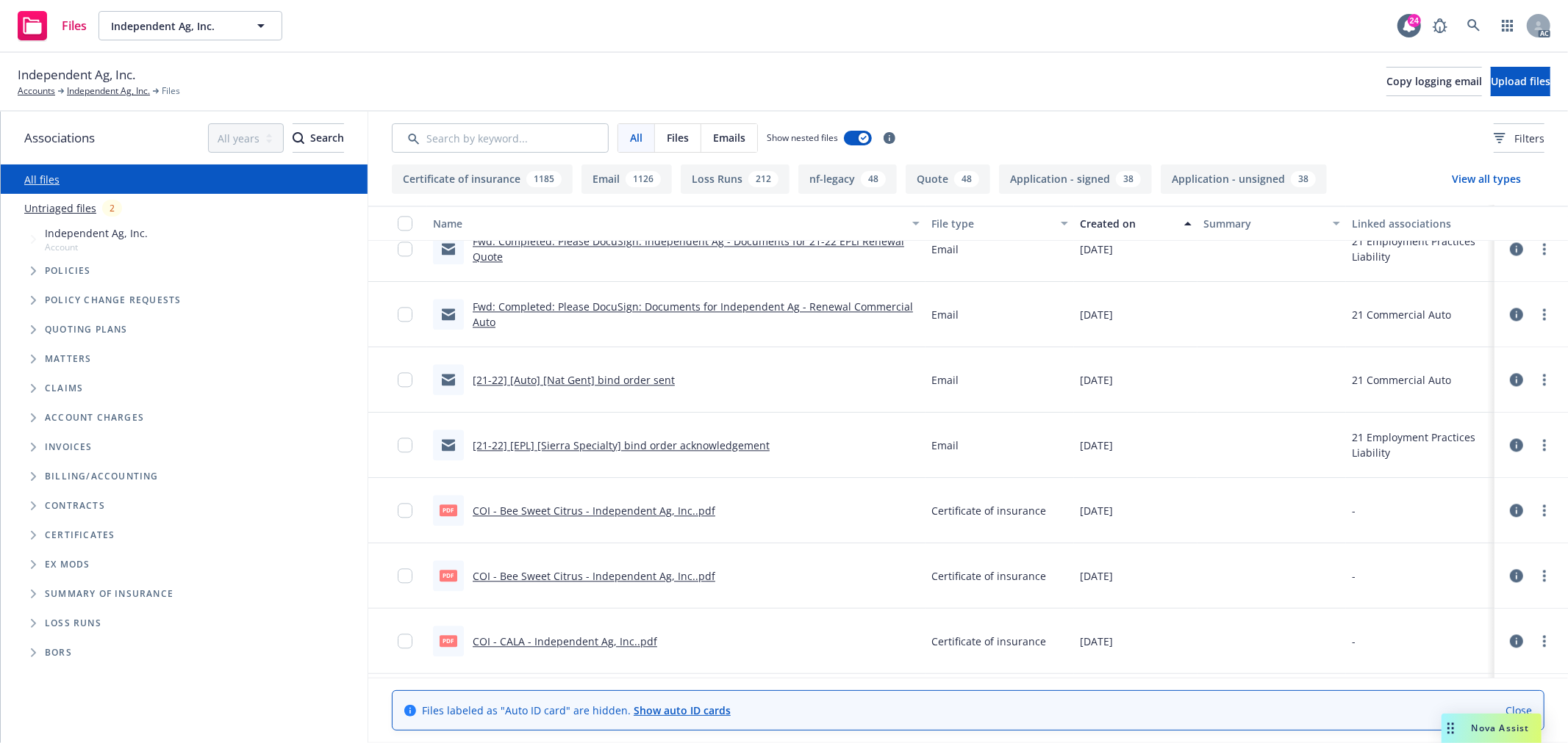
scroll to position [12323, 0]
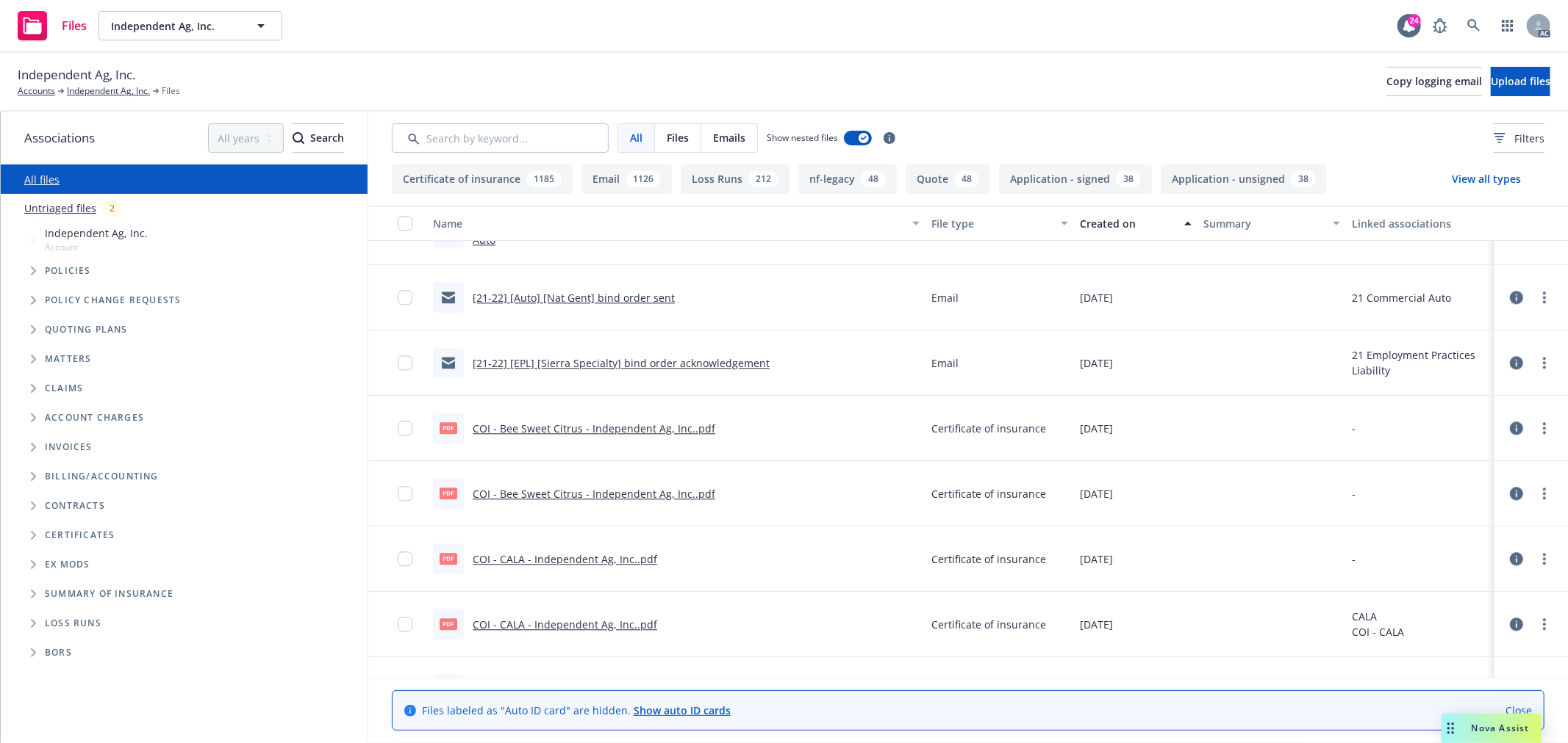
click at [623, 291] on link "[21-22] [Auto] [Nat Gent] bind order sent" at bounding box center [574, 298] width 202 height 14
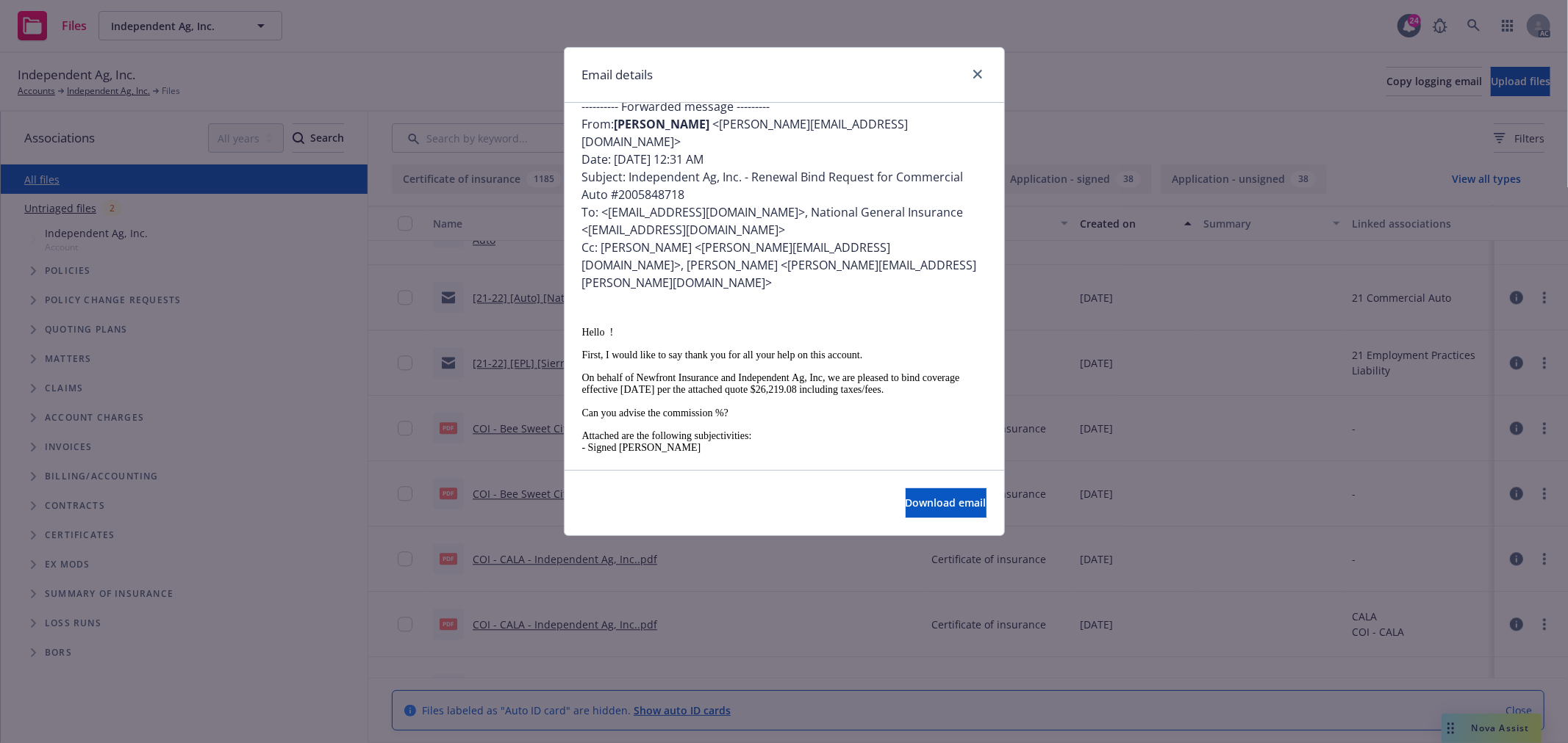
scroll to position [232, 0]
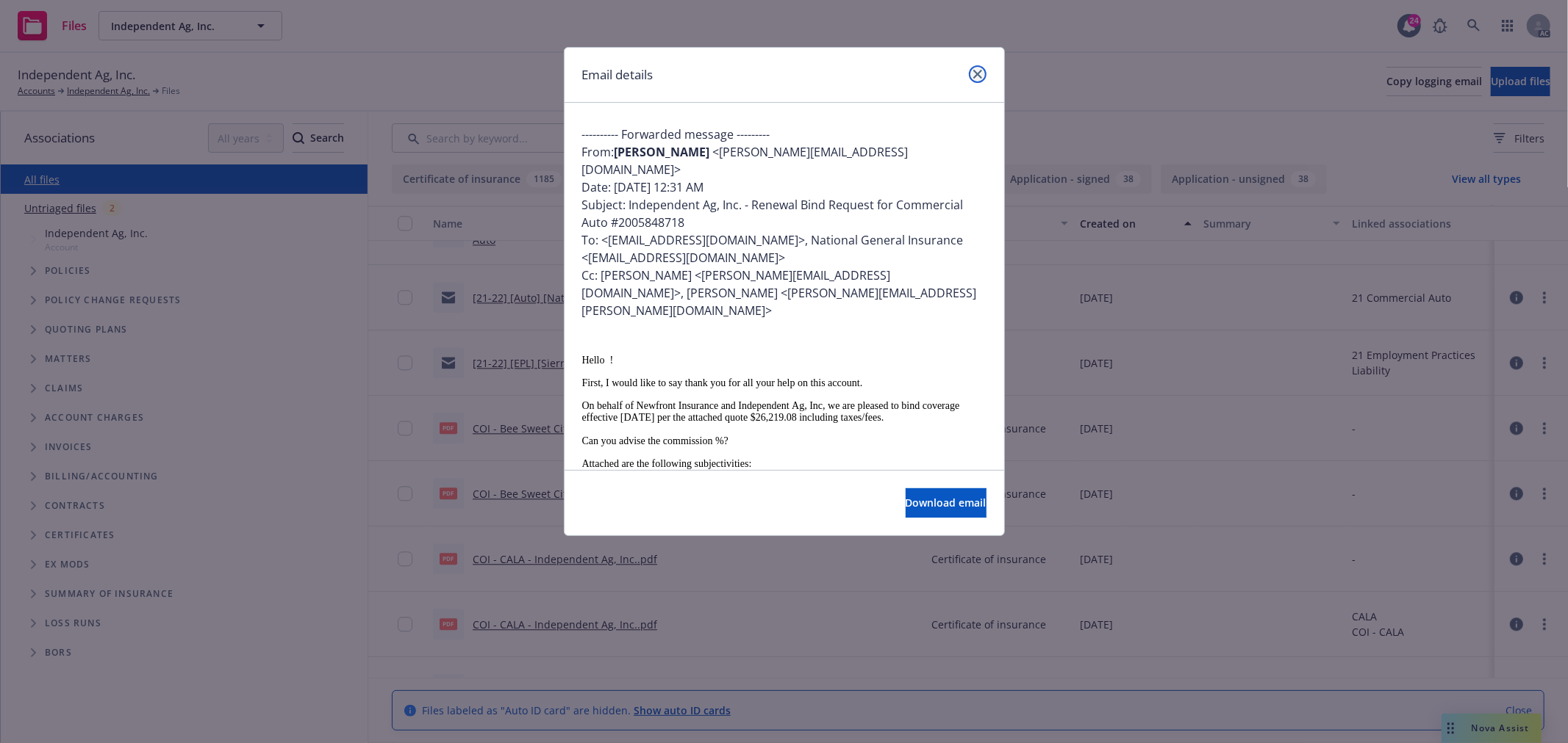
click at [980, 74] on icon "close" at bounding box center [977, 73] width 9 height 8
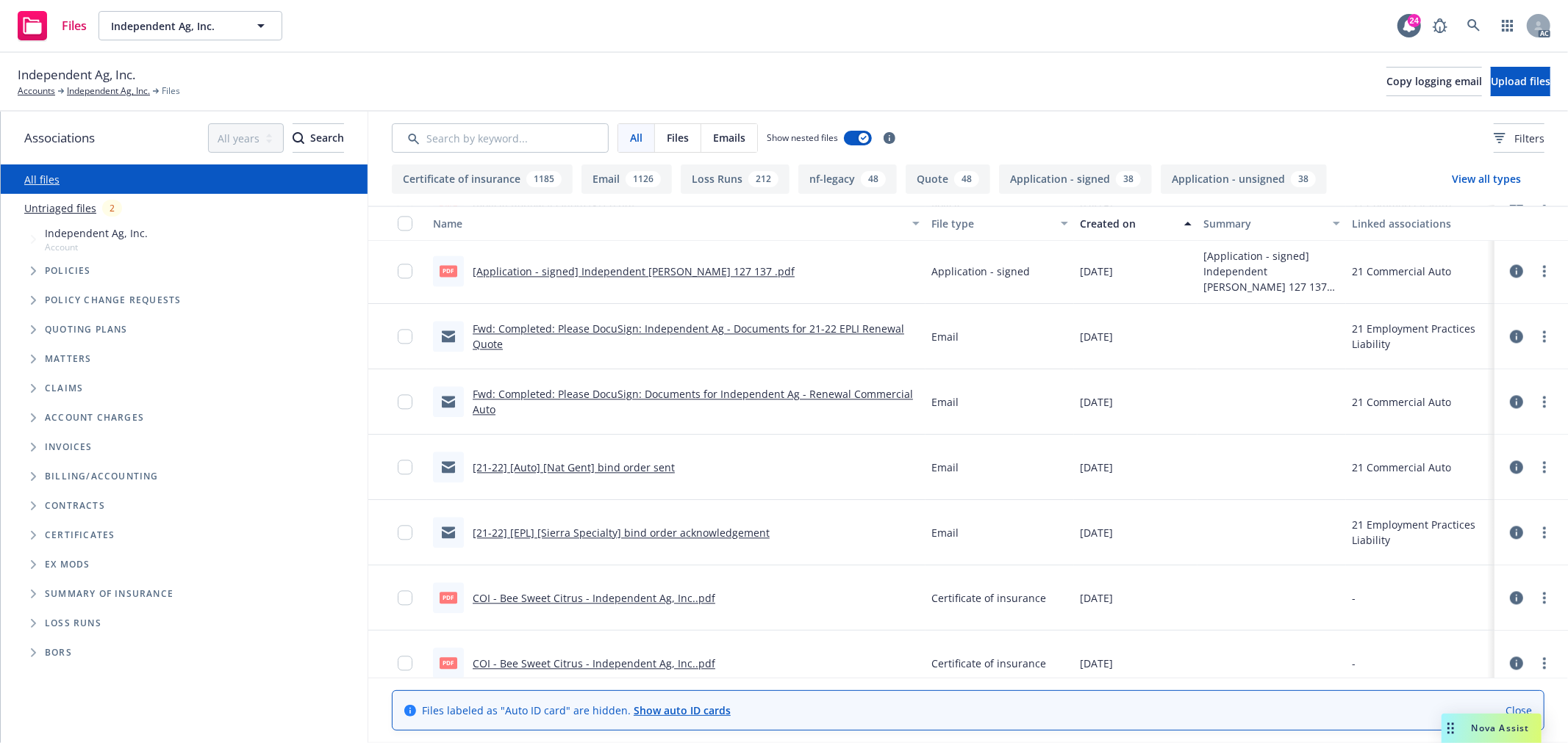
scroll to position [12079, 0]
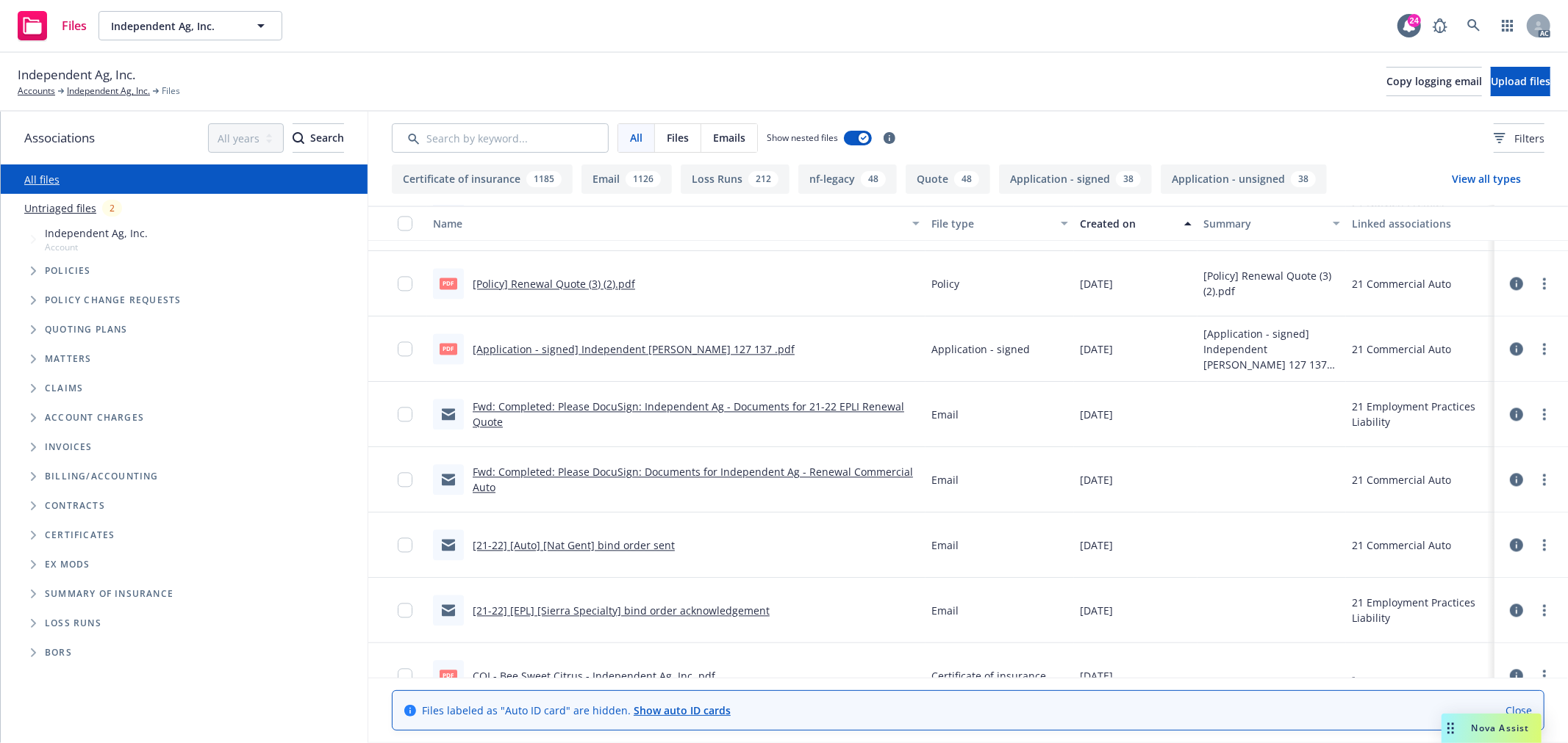
click at [648, 342] on link "[Application - signed] Independent AG Acord 127 137 .pdf" at bounding box center [634, 349] width 322 height 14
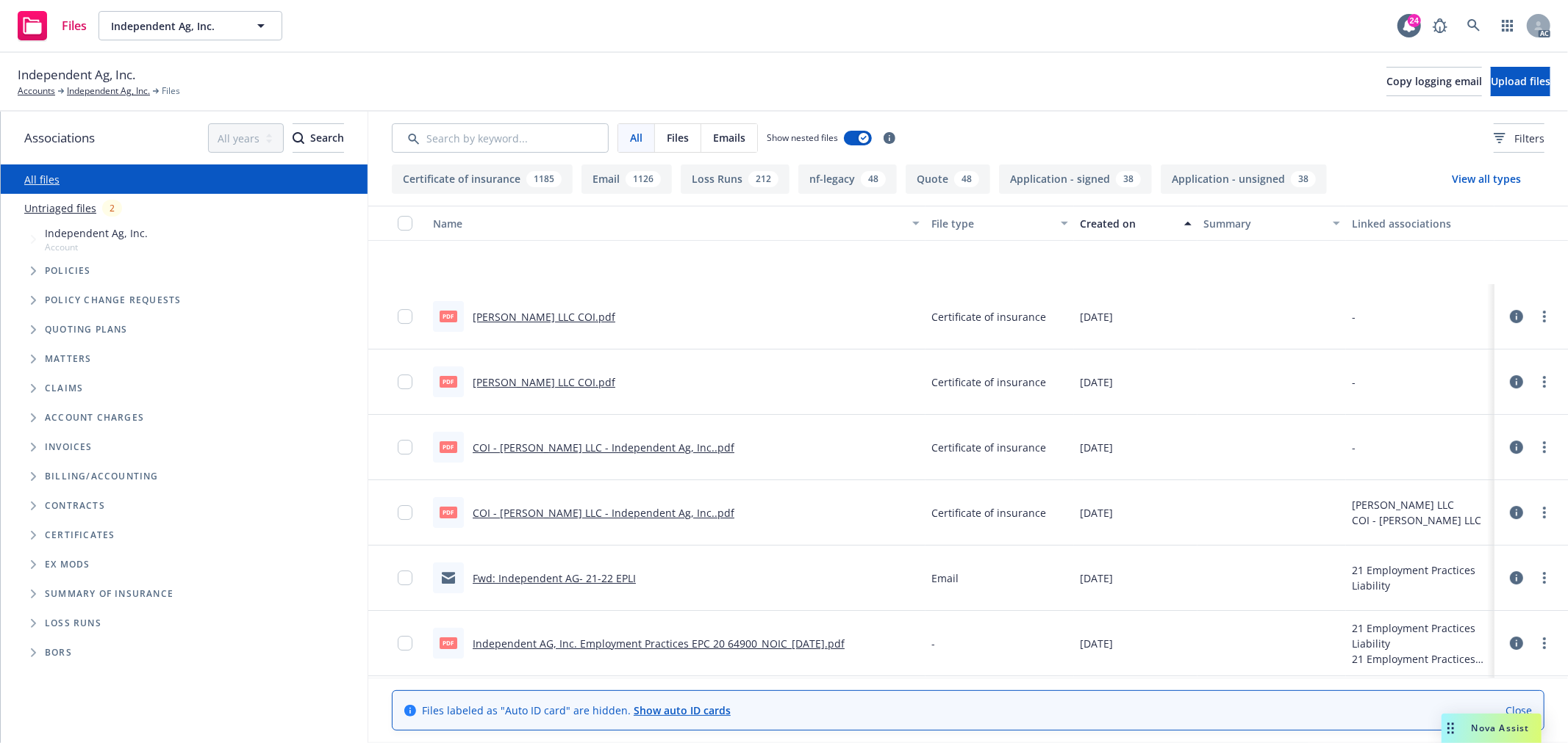
scroll to position [13793, 0]
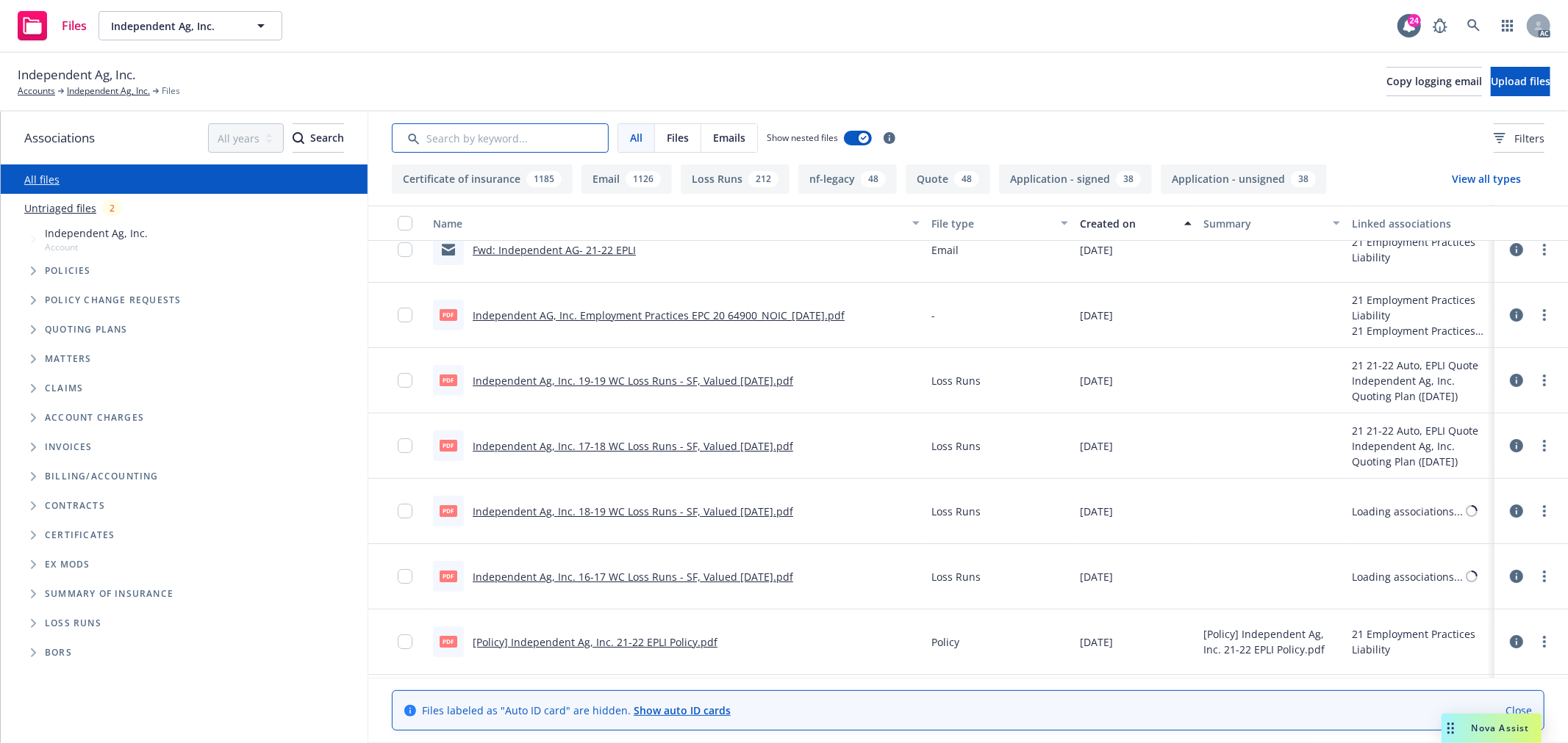
click at [538, 132] on input "Search by keyword..." at bounding box center [500, 138] width 217 height 29
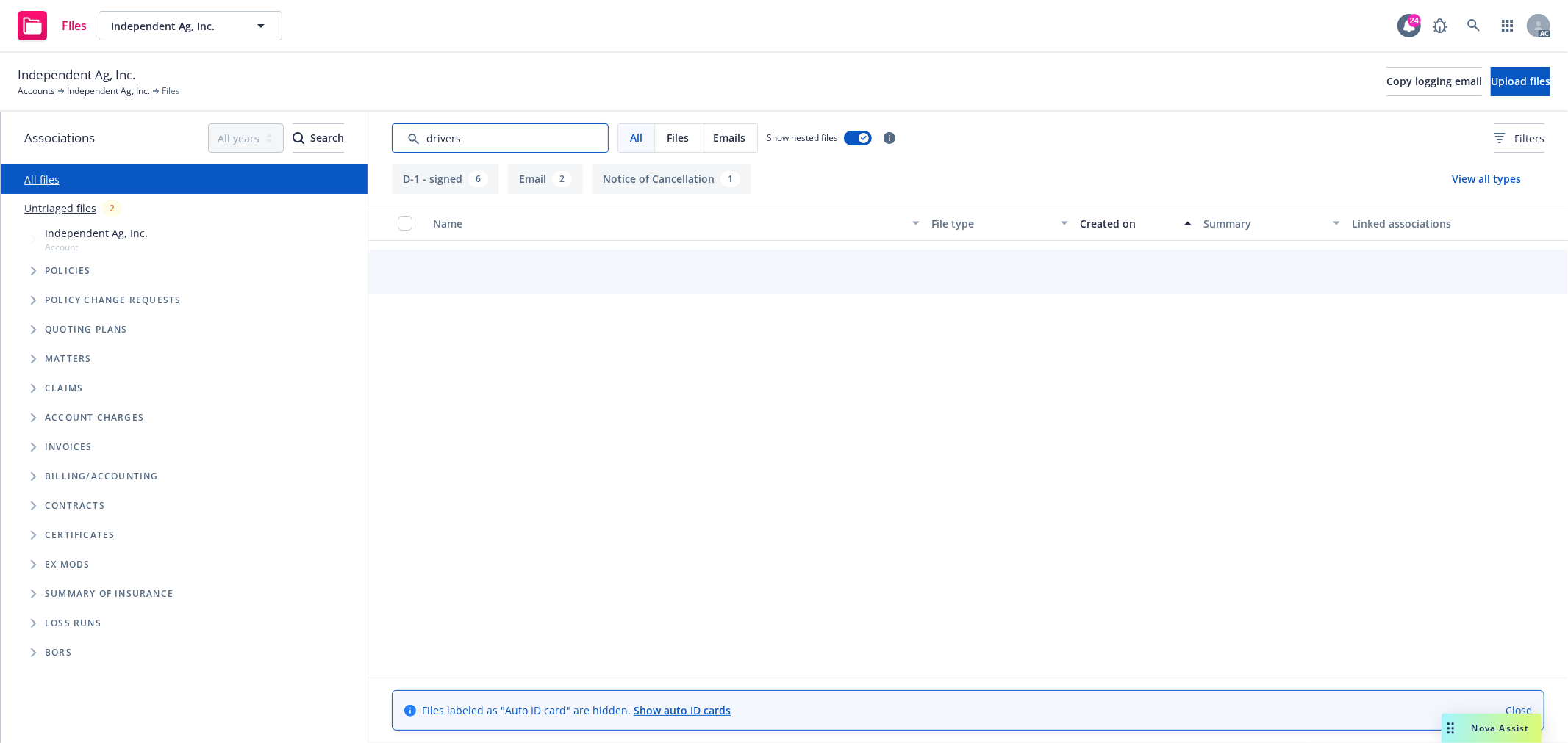
type input "drivers"
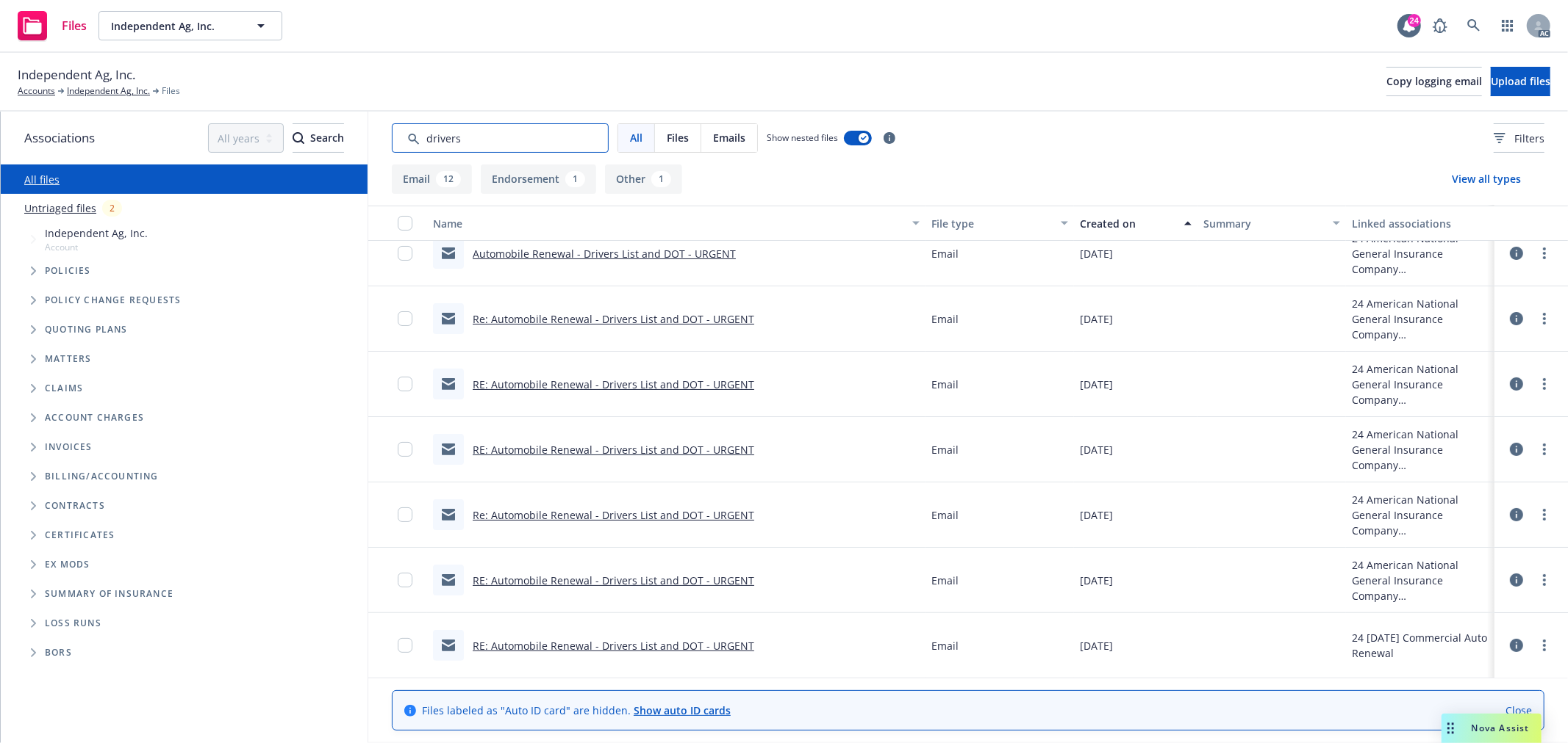
scroll to position [0, 0]
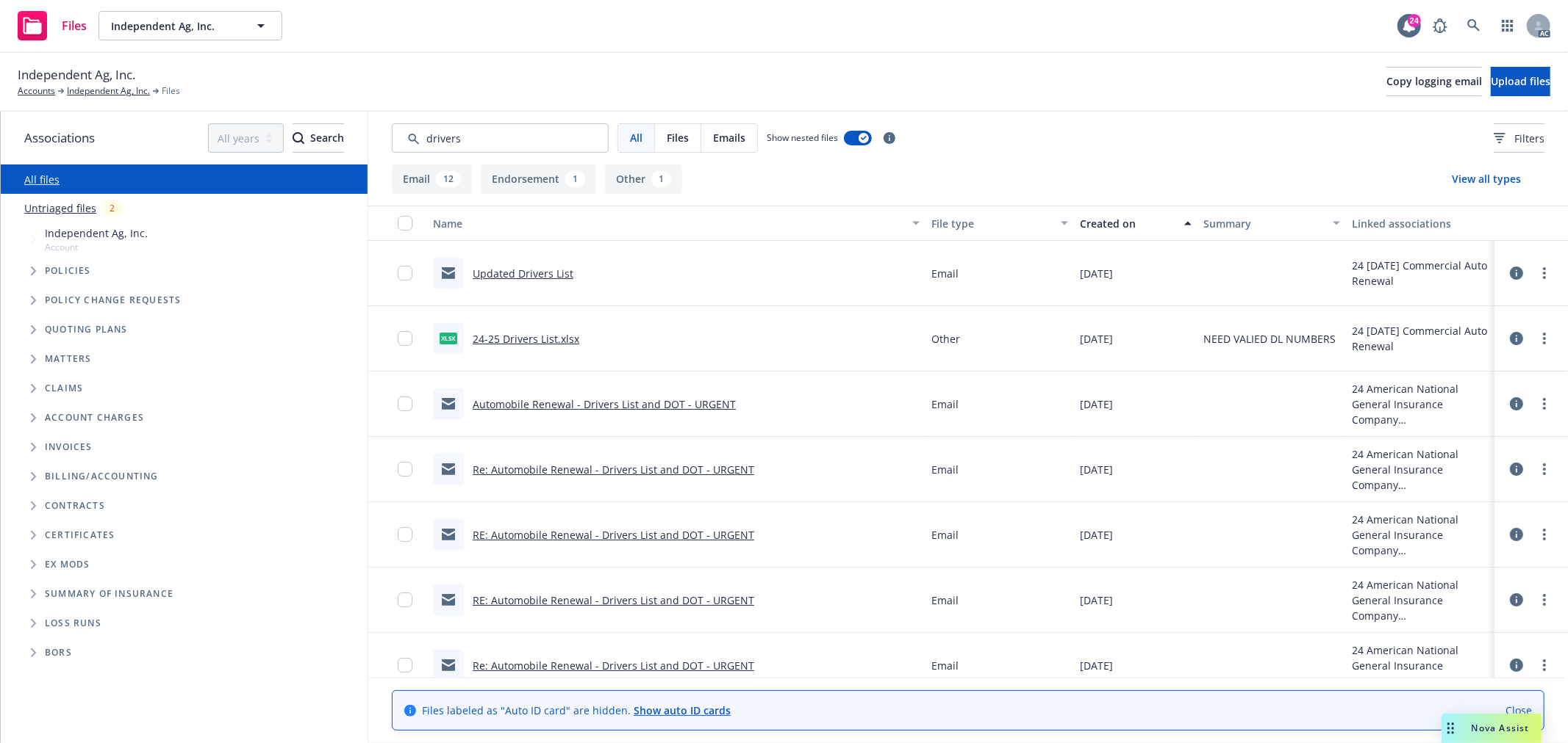
click at [1115, 221] on div "Created on" at bounding box center [1128, 224] width 96 height 15
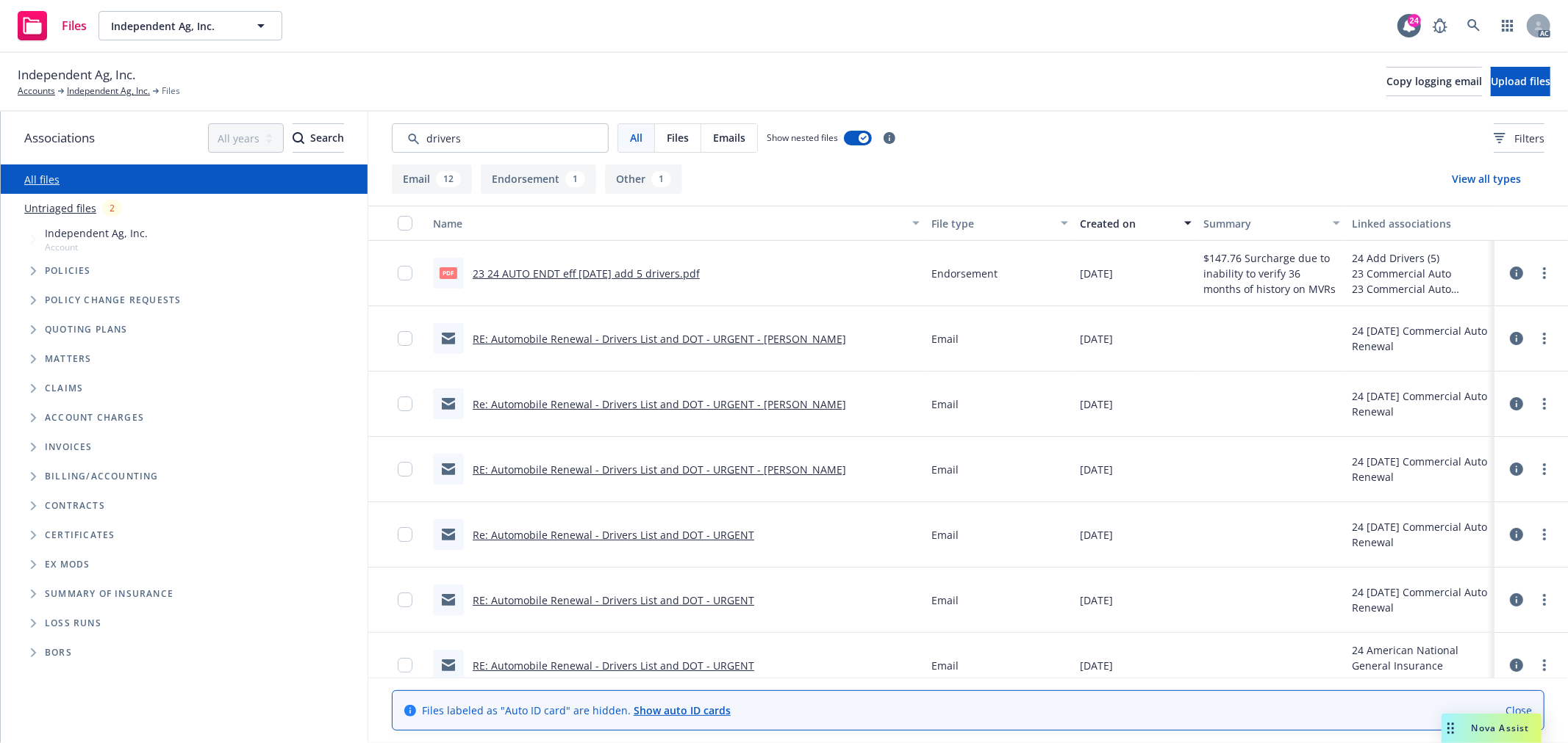
click at [1115, 221] on div "Created on" at bounding box center [1128, 224] width 96 height 15
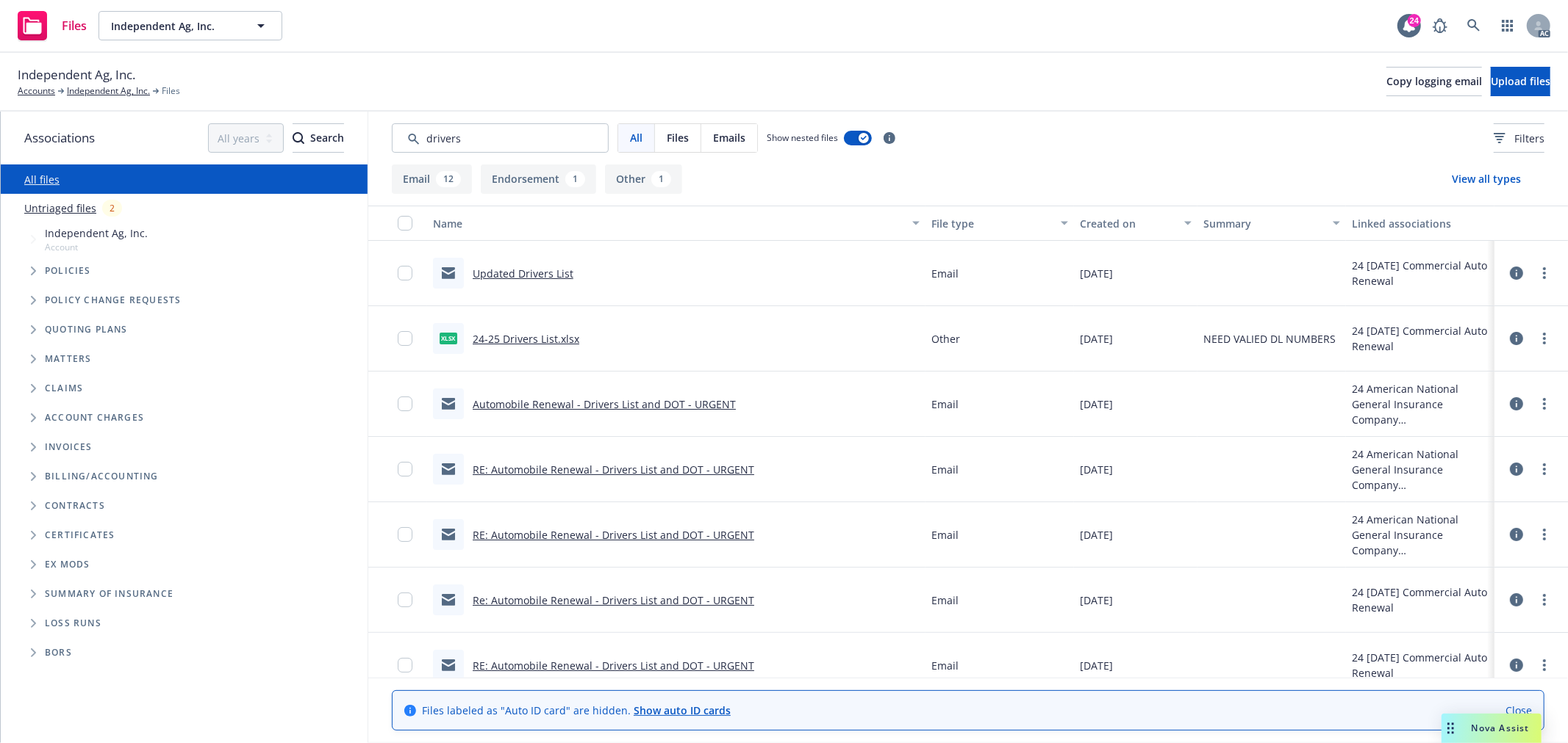
click at [539, 268] on link "Updated Drivers List" at bounding box center [523, 273] width 100 height 14
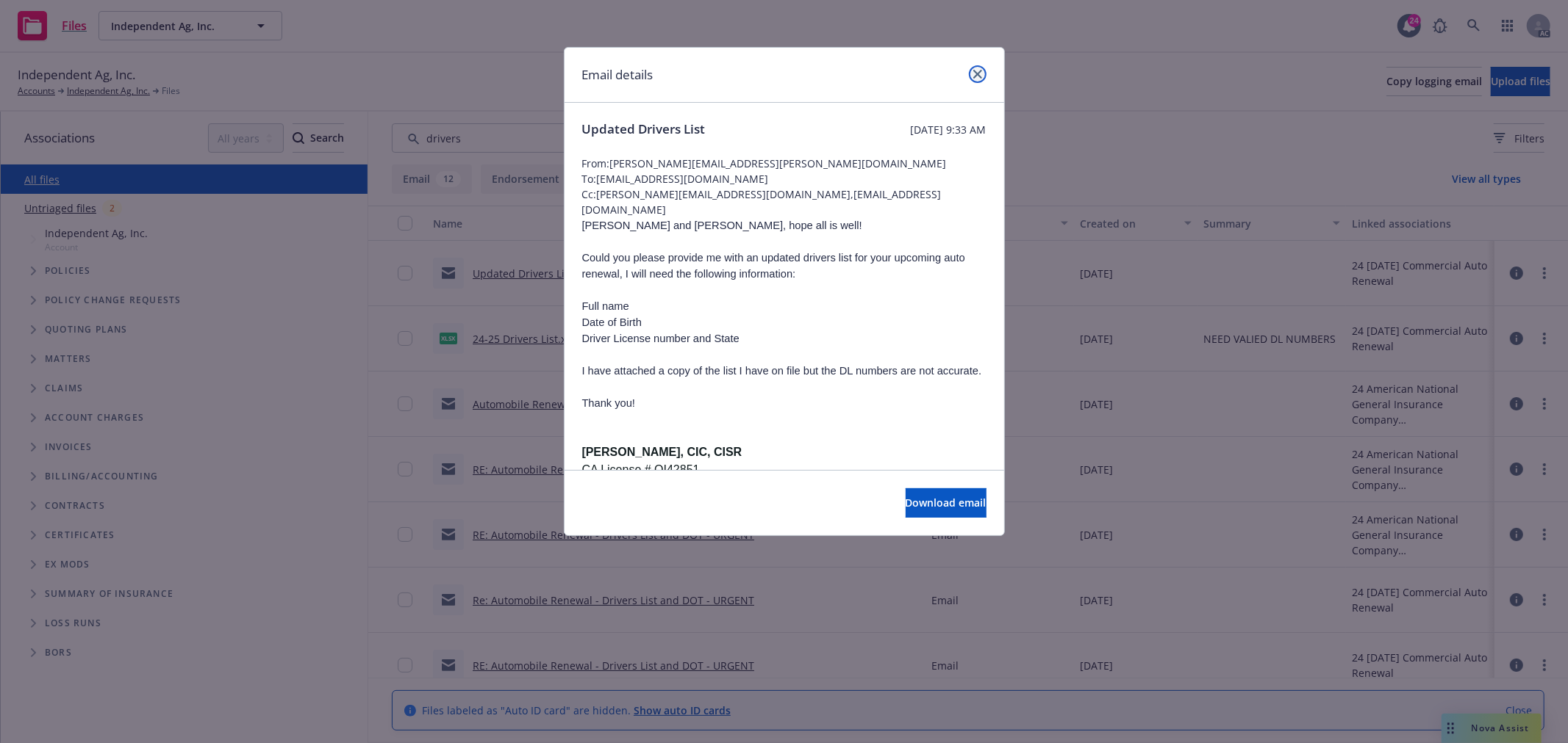
click at [976, 70] on icon "close" at bounding box center [977, 73] width 9 height 8
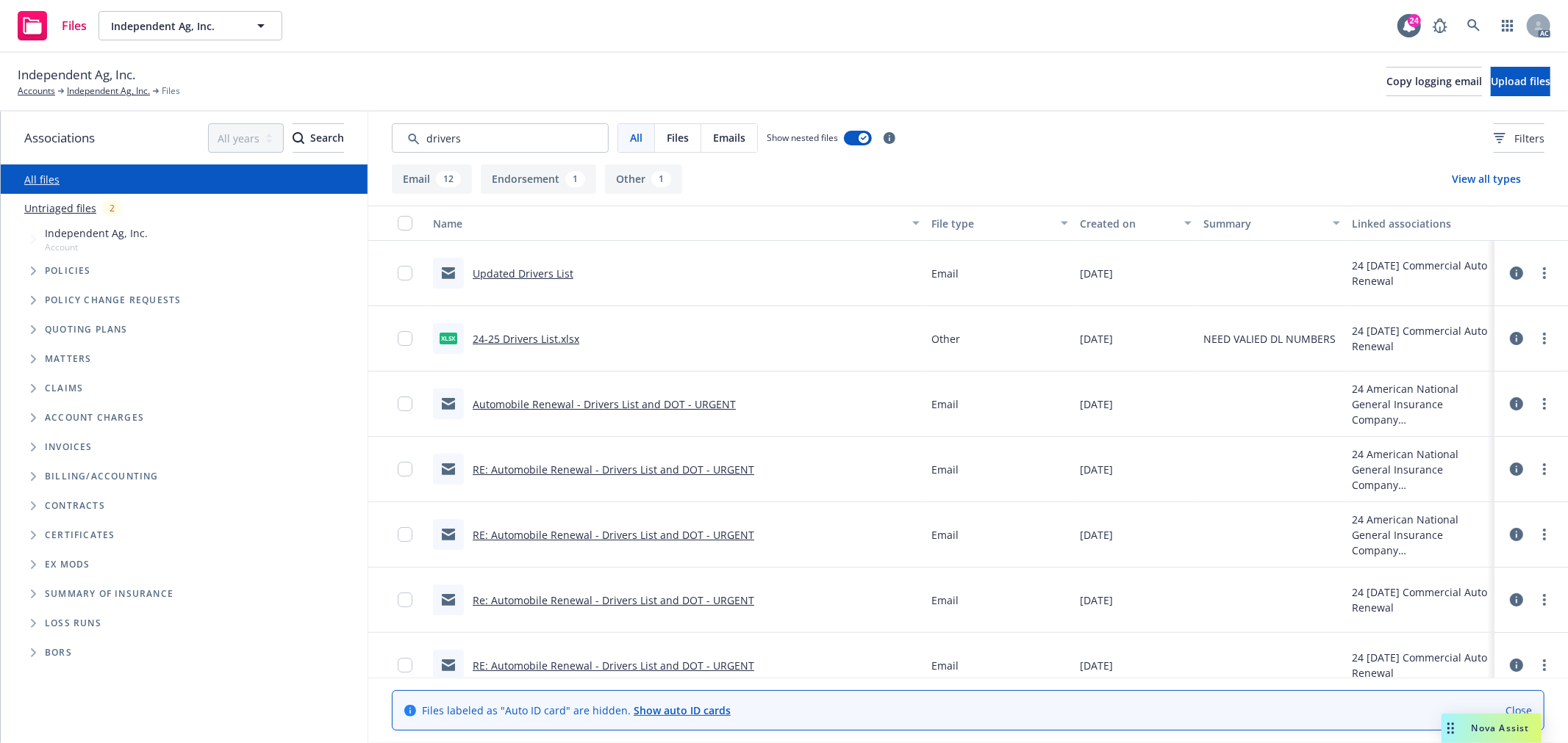
click at [660, 400] on link "Automobile Renewal - Drivers List and DOT - URGENT" at bounding box center [604, 405] width 263 height 14
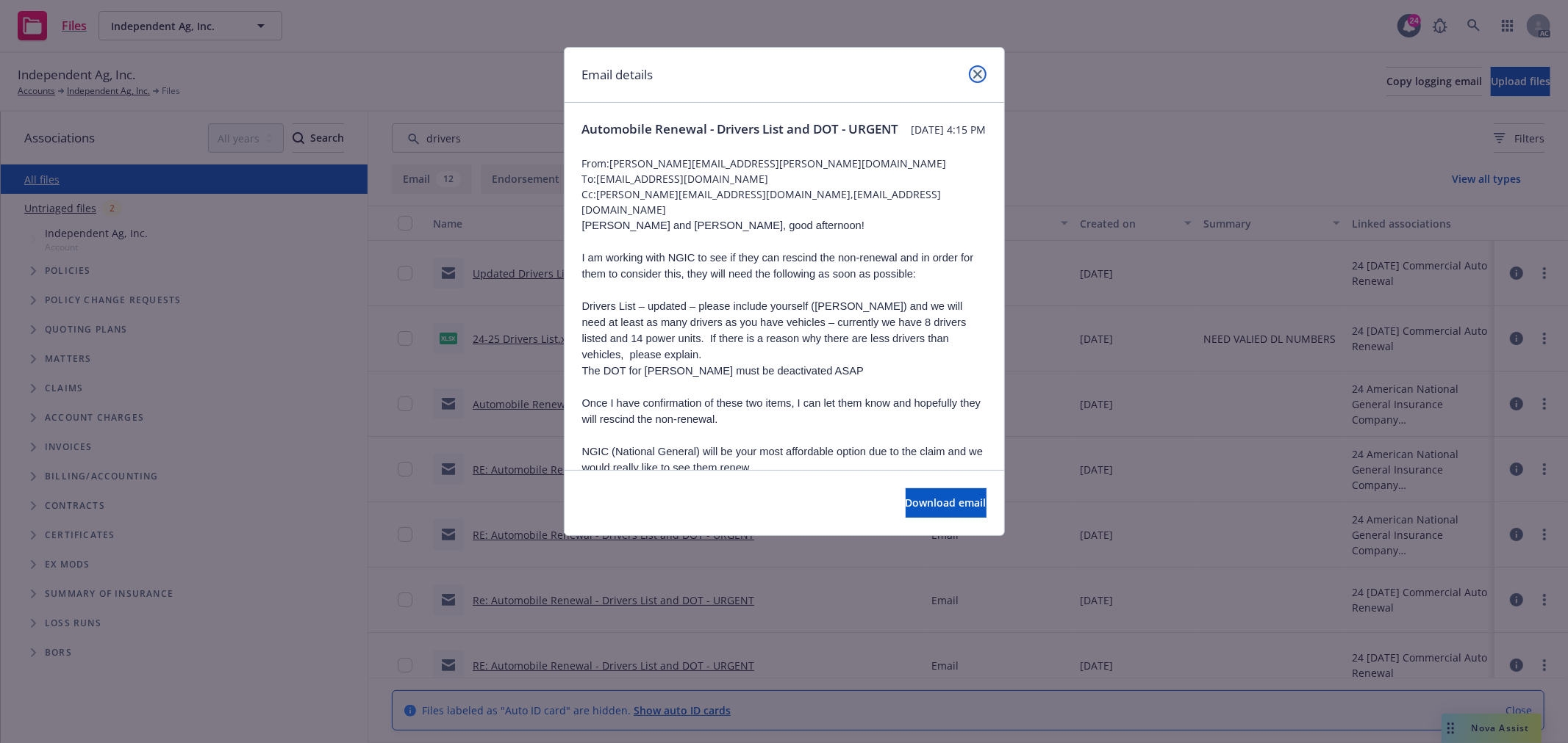
click at [980, 76] on icon "close" at bounding box center [977, 73] width 9 height 8
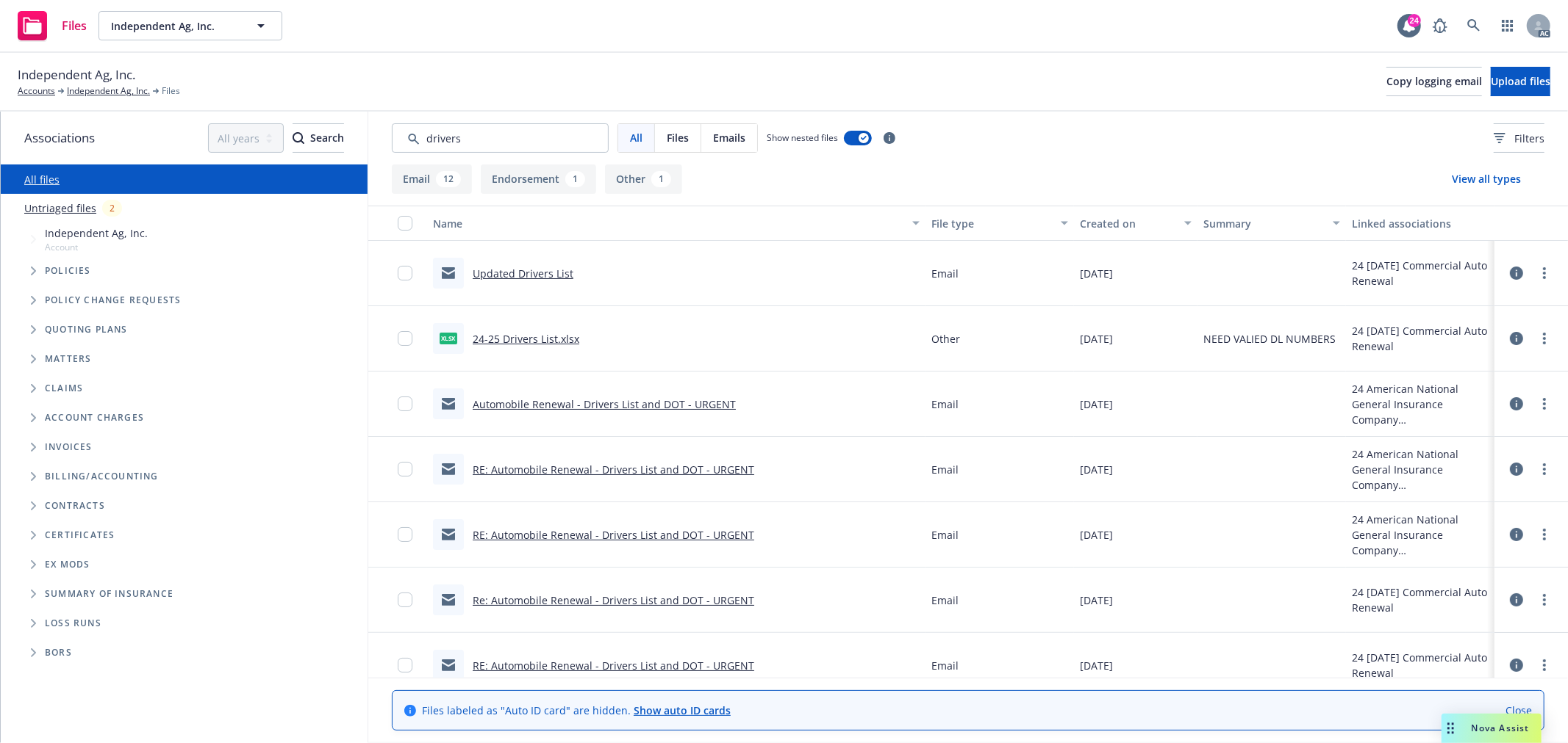
click at [1129, 216] on div "Created on" at bounding box center [1128, 224] width 96 height 15
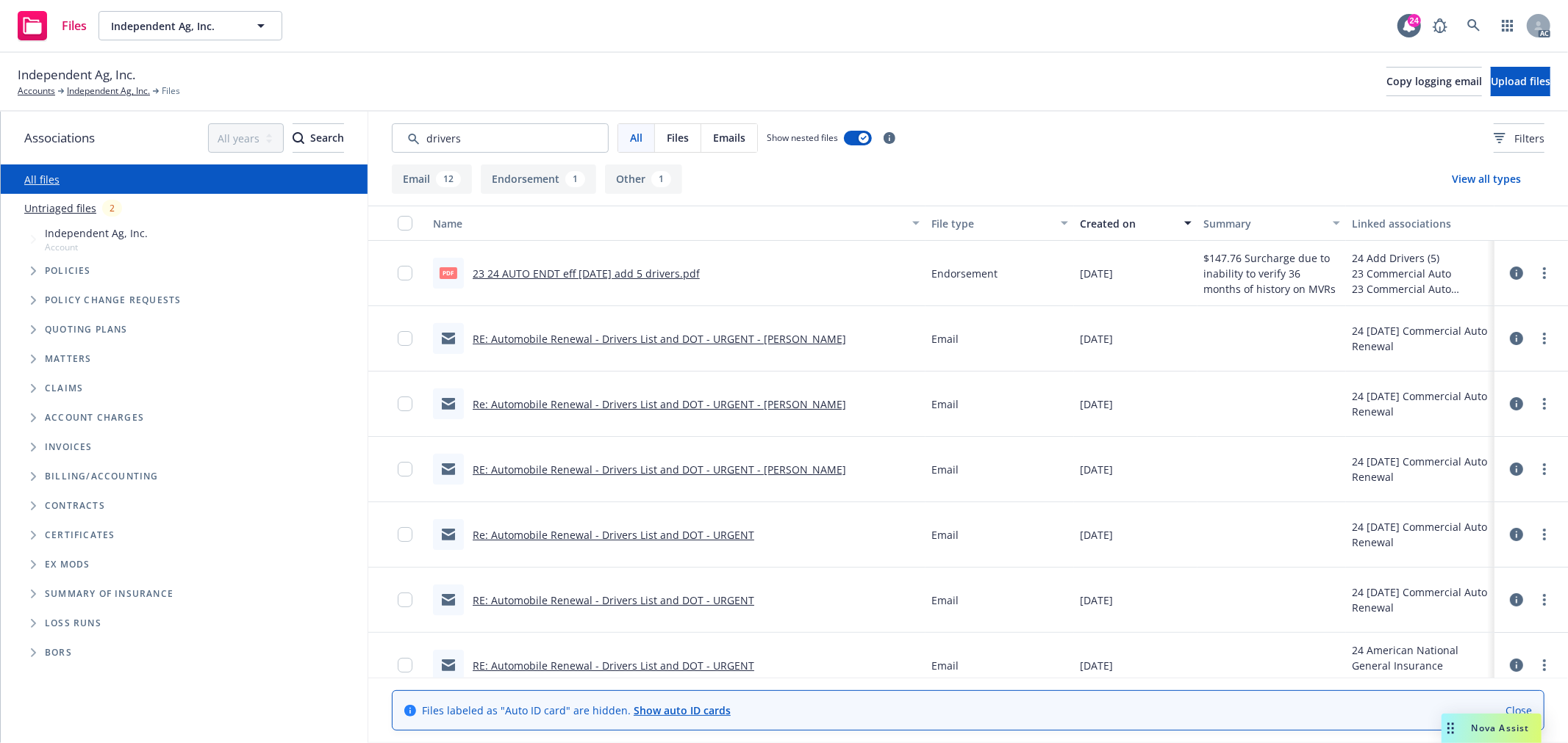
click at [651, 267] on link "23 24 AUTO ENDT eff 10-08-24 add 5 drivers.pdf" at bounding box center [587, 273] width 227 height 14
click at [634, 334] on link "RE: Automobile Renewal - Drivers List and DOT - URGENT - Laura Lopez" at bounding box center [659, 339] width 373 height 14
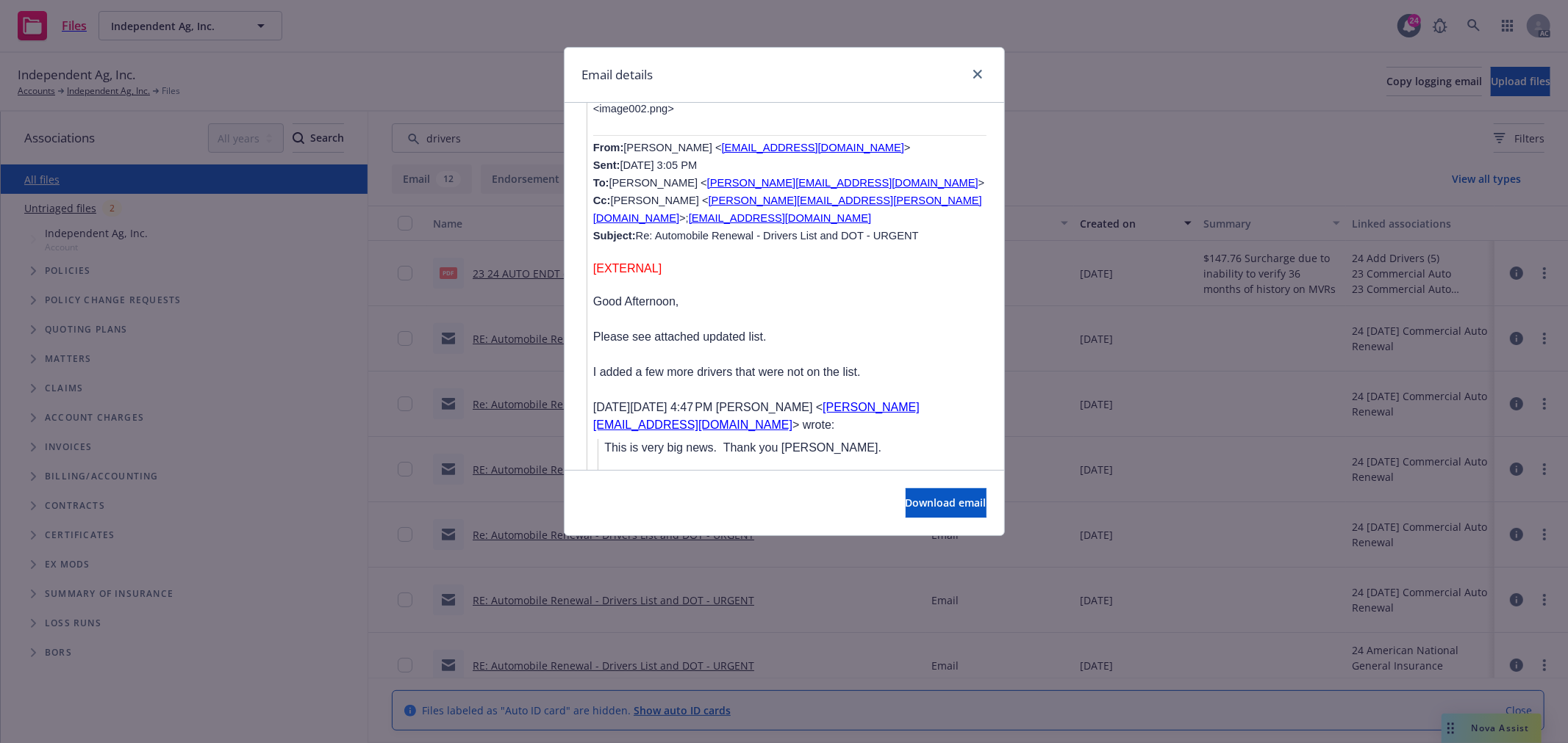
scroll to position [2285, 0]
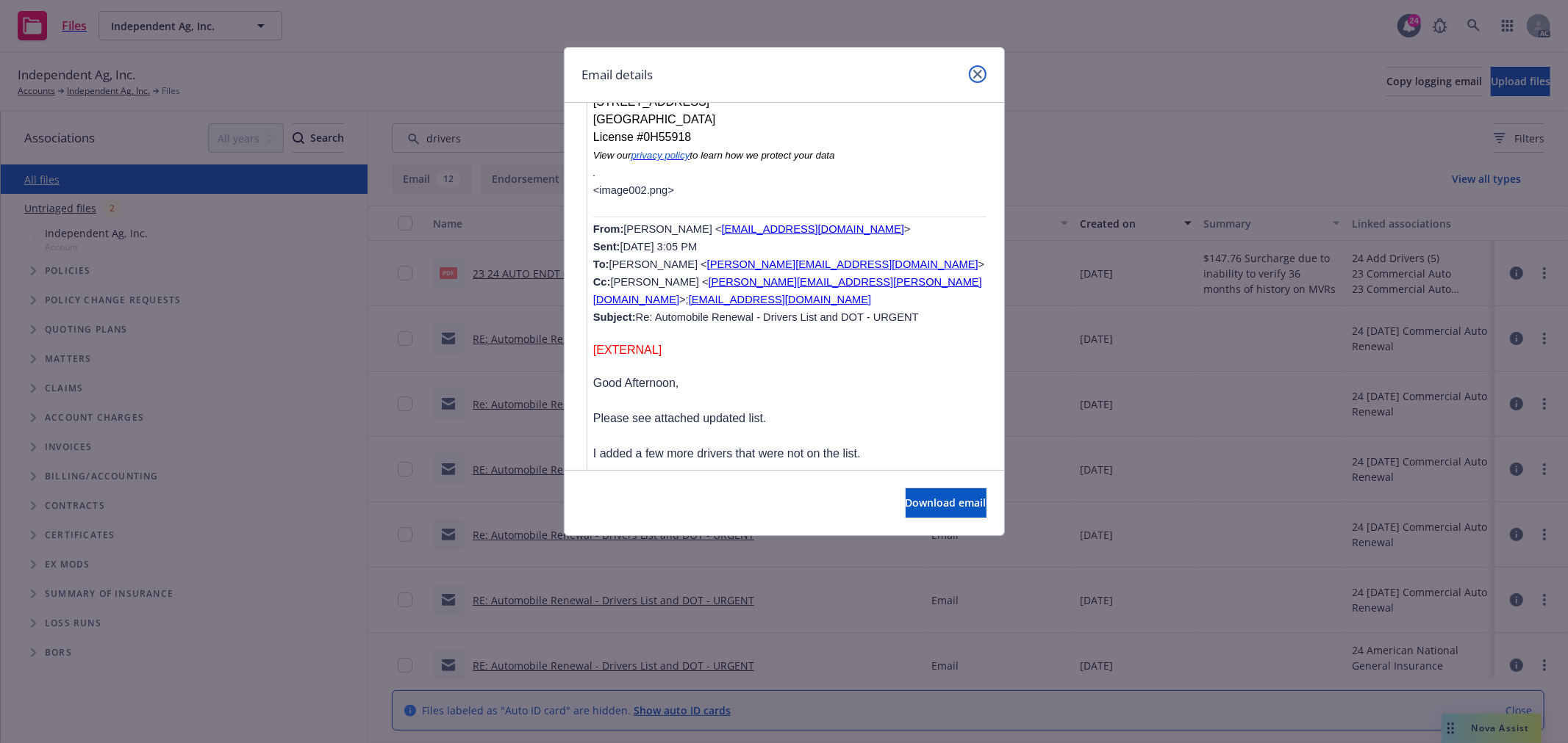
click at [978, 73] on icon "close" at bounding box center [977, 73] width 9 height 8
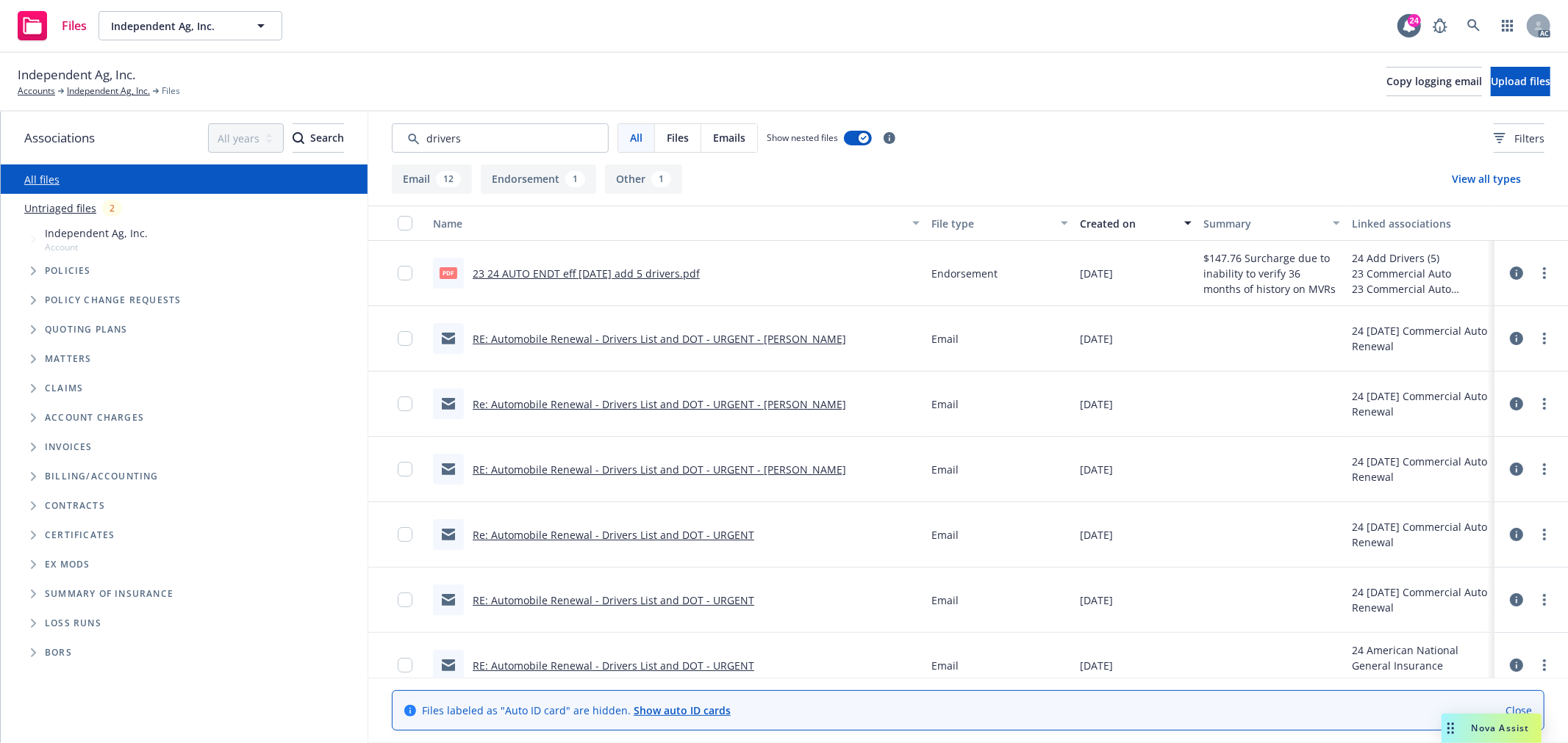
click at [716, 533] on link "Re: Automobile Renewal - Drivers List and DOT - URGENT" at bounding box center [614, 535] width 281 height 14
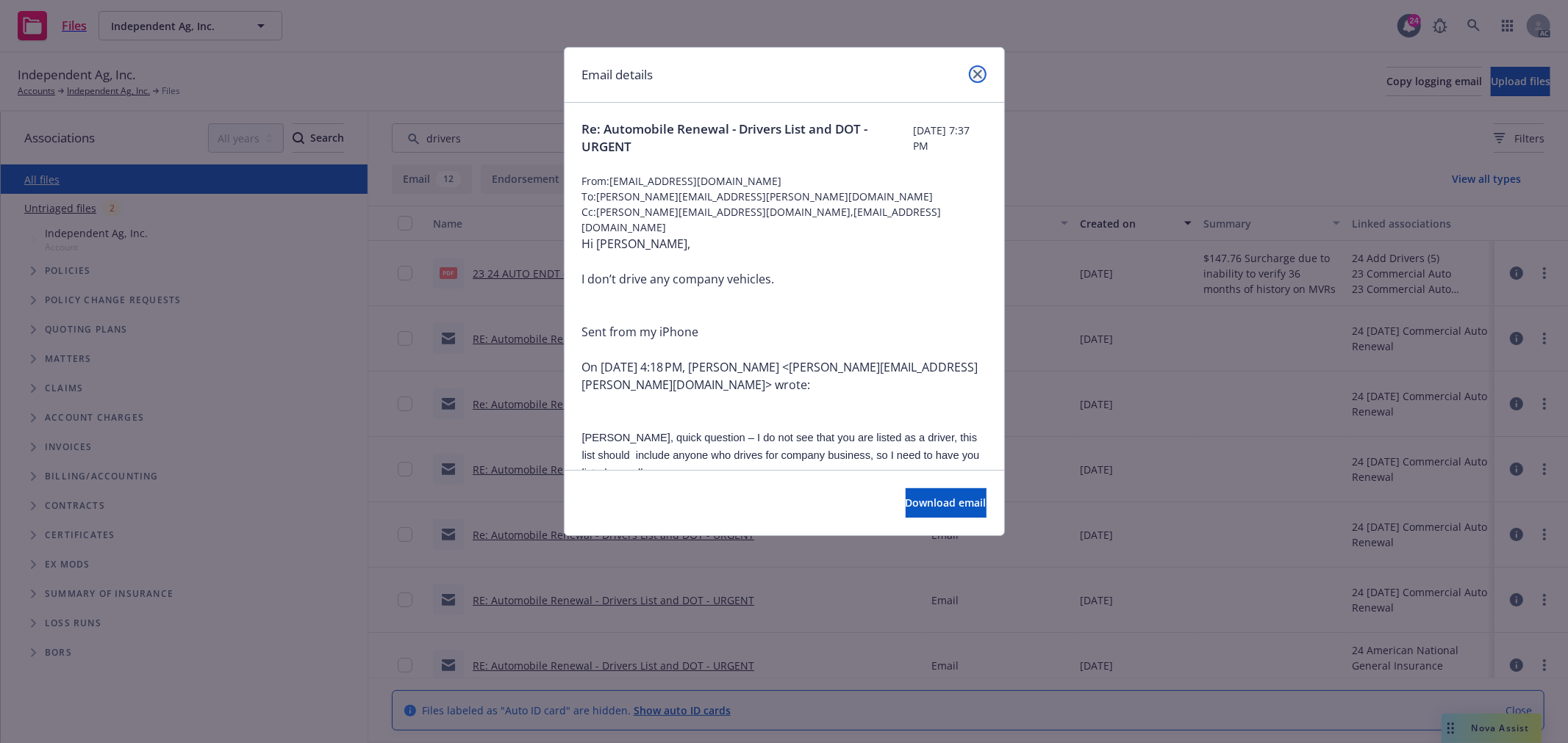
click at [975, 74] on icon "close" at bounding box center [977, 73] width 9 height 8
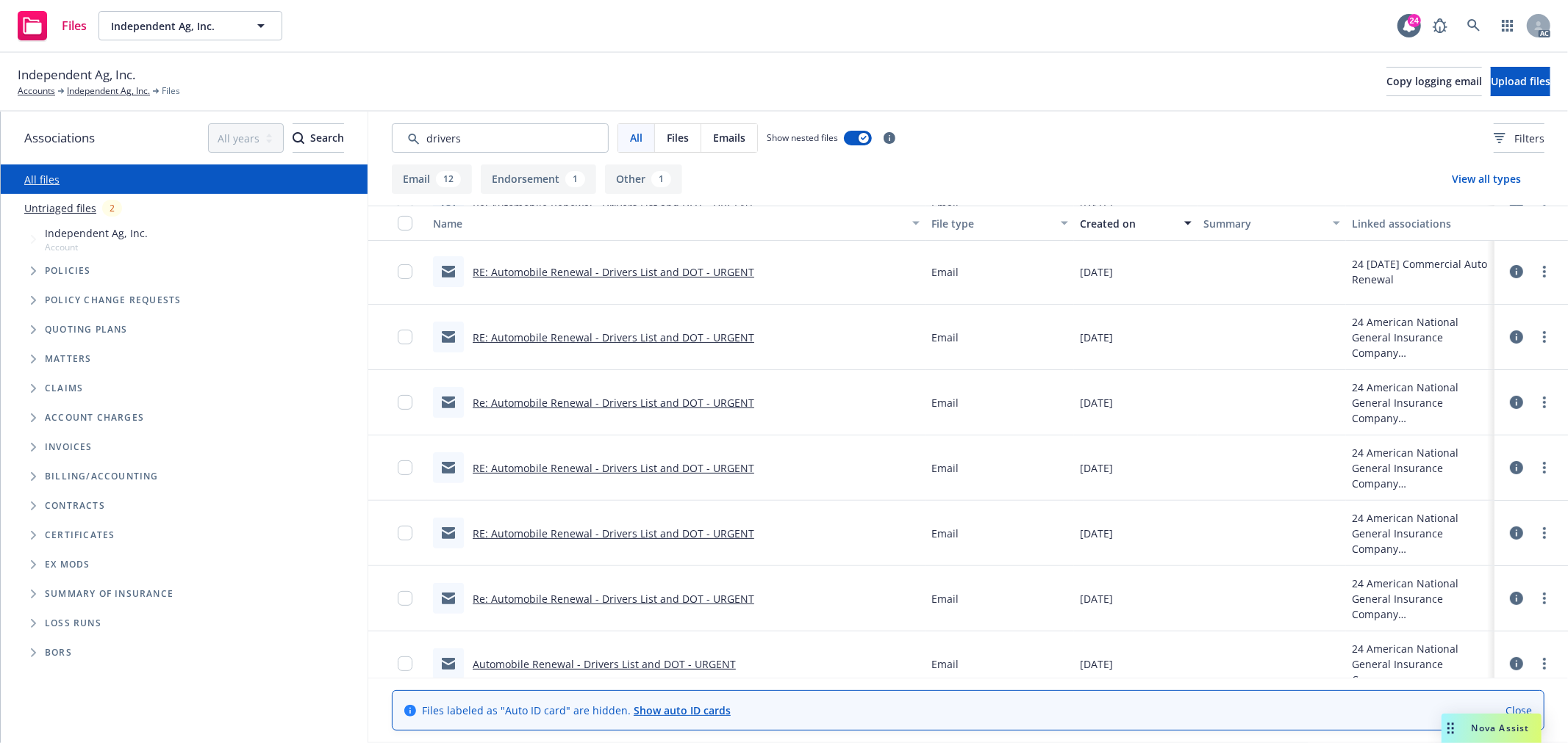
scroll to position [326, 0]
click at [733, 398] on link "Re: Automobile Renewal - Drivers List and DOT - URGENT" at bounding box center [614, 402] width 281 height 14
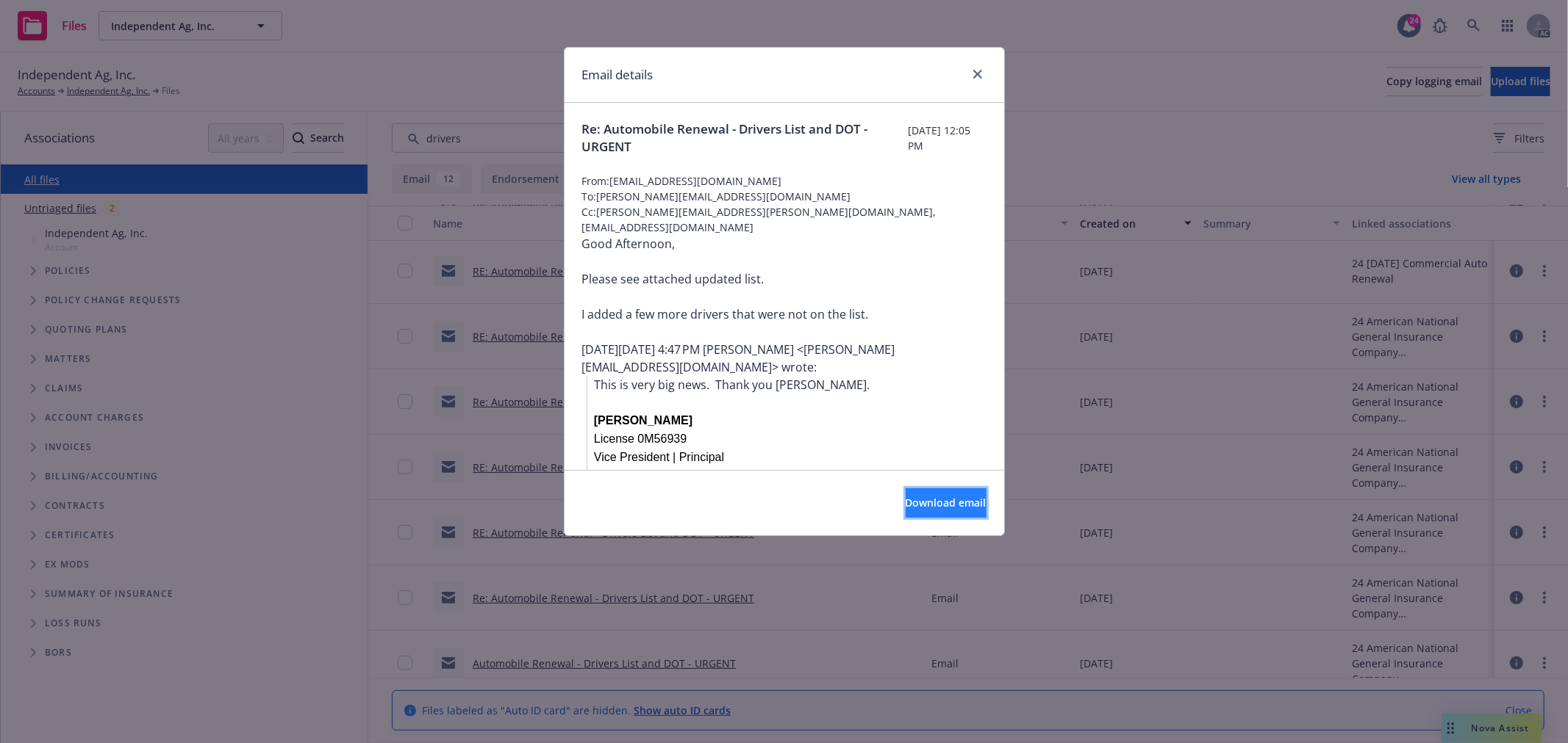
click at [908, 498] on span "Download email" at bounding box center [946, 503] width 81 height 14
click at [974, 72] on icon "close" at bounding box center [977, 73] width 9 height 8
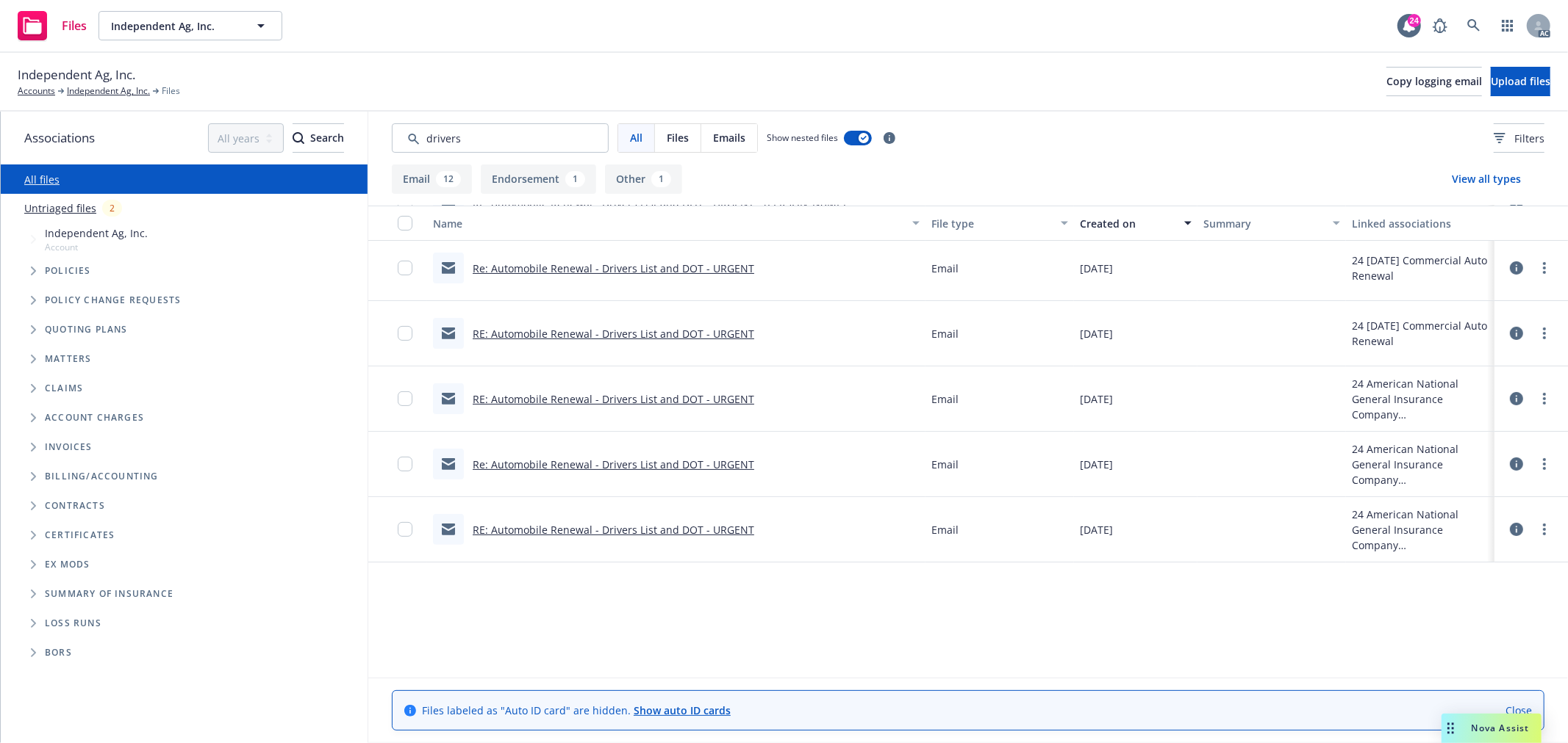
scroll to position [0, 0]
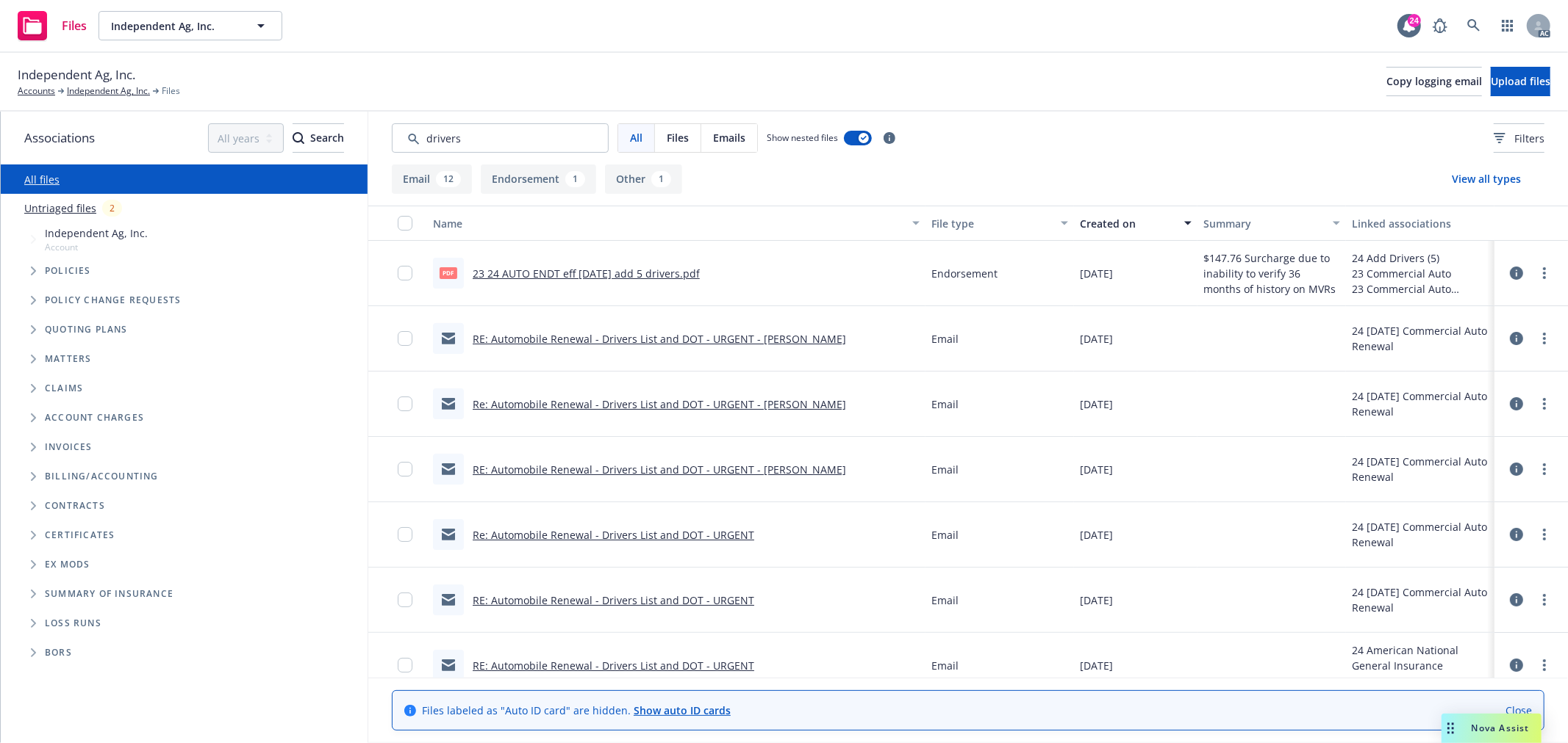
click at [713, 340] on link "RE: Automobile Renewal - Drivers List and DOT - URGENT - Laura Lopez" at bounding box center [659, 339] width 373 height 14
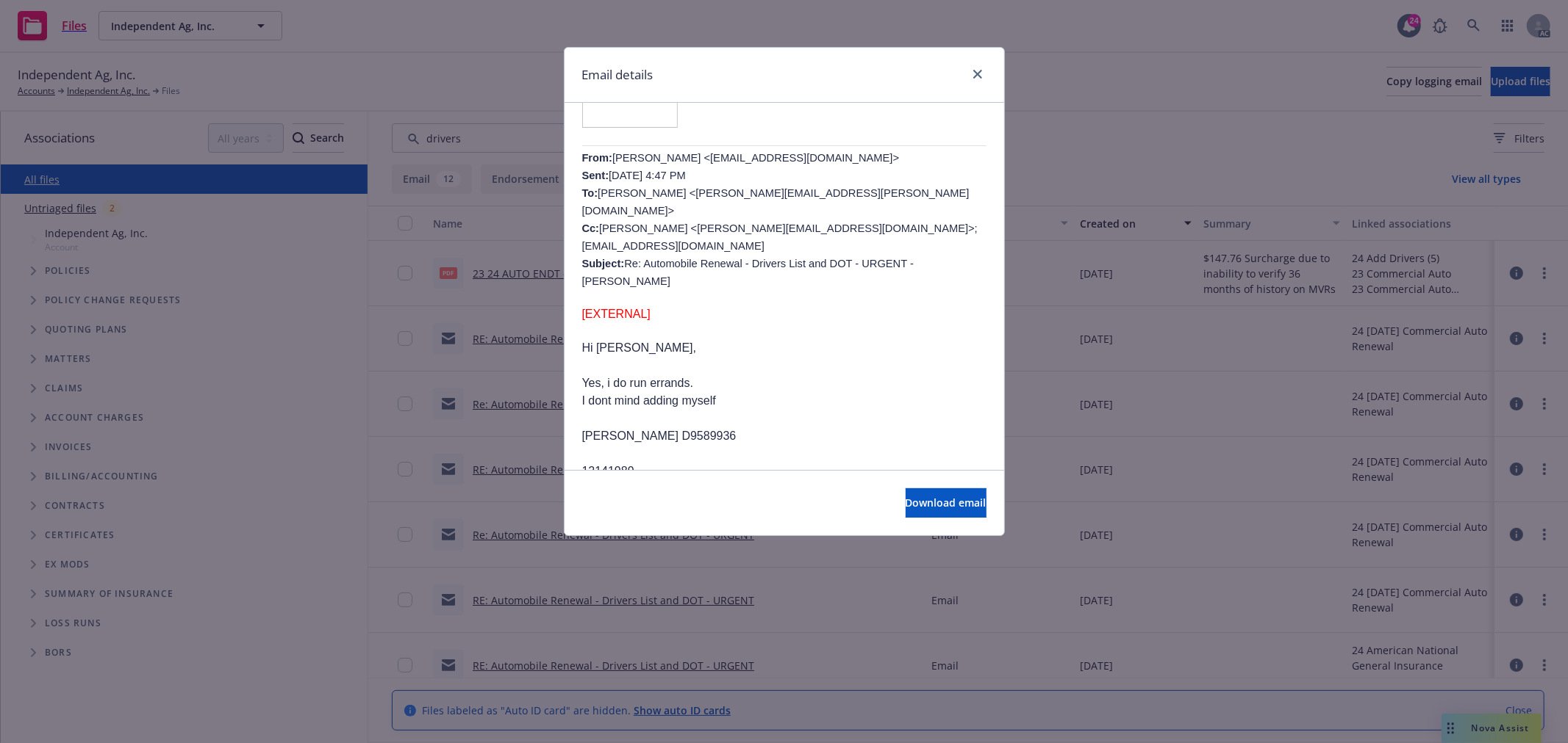
scroll to position [571, 0]
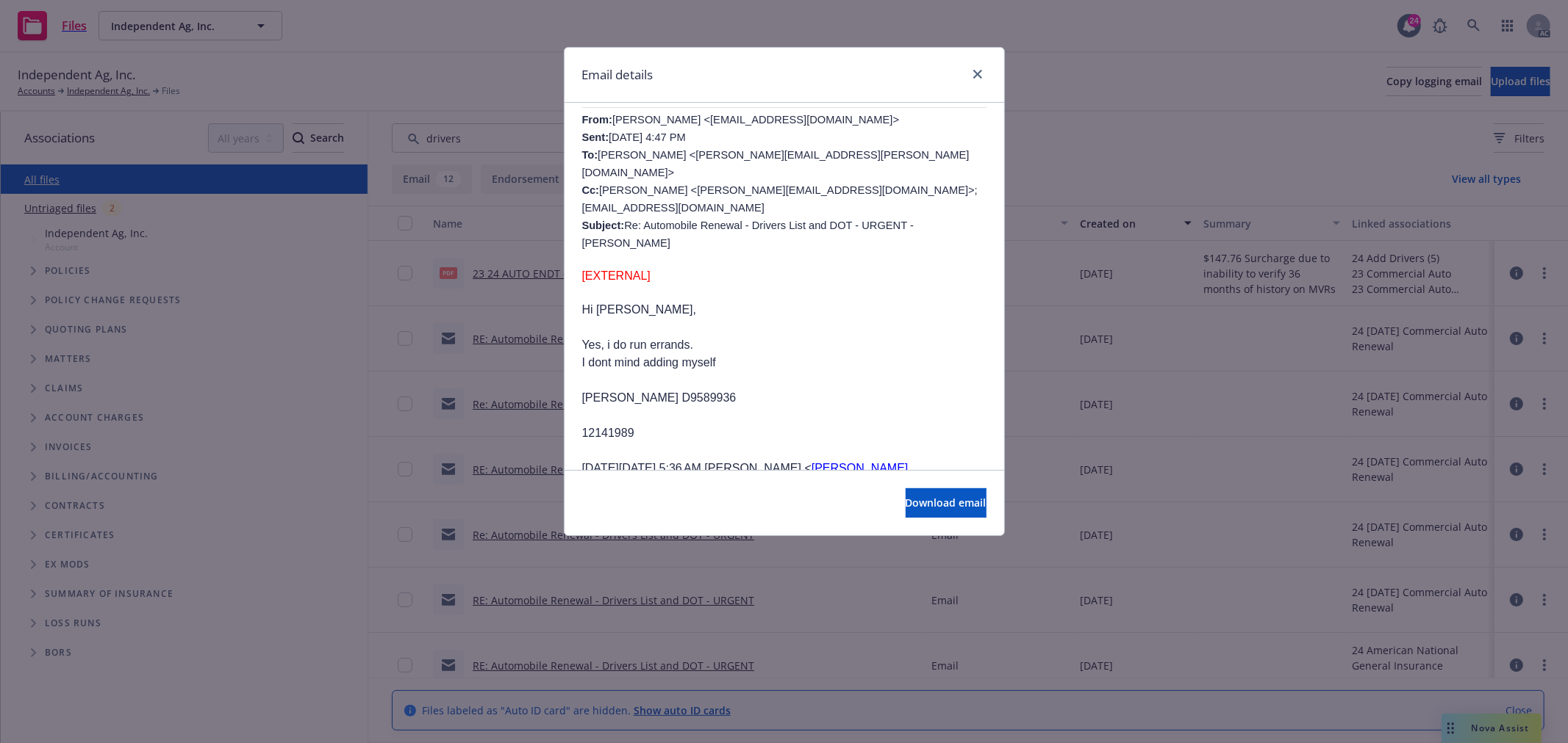
drag, startPoint x: 583, startPoint y: 360, endPoint x: 770, endPoint y: 356, distance: 187.0
click at [770, 389] on p "LAURA LEYVA RIVERA D9589936" at bounding box center [784, 398] width 404 height 18
copy p "LAURA LEYVA RIVERA D9589936"
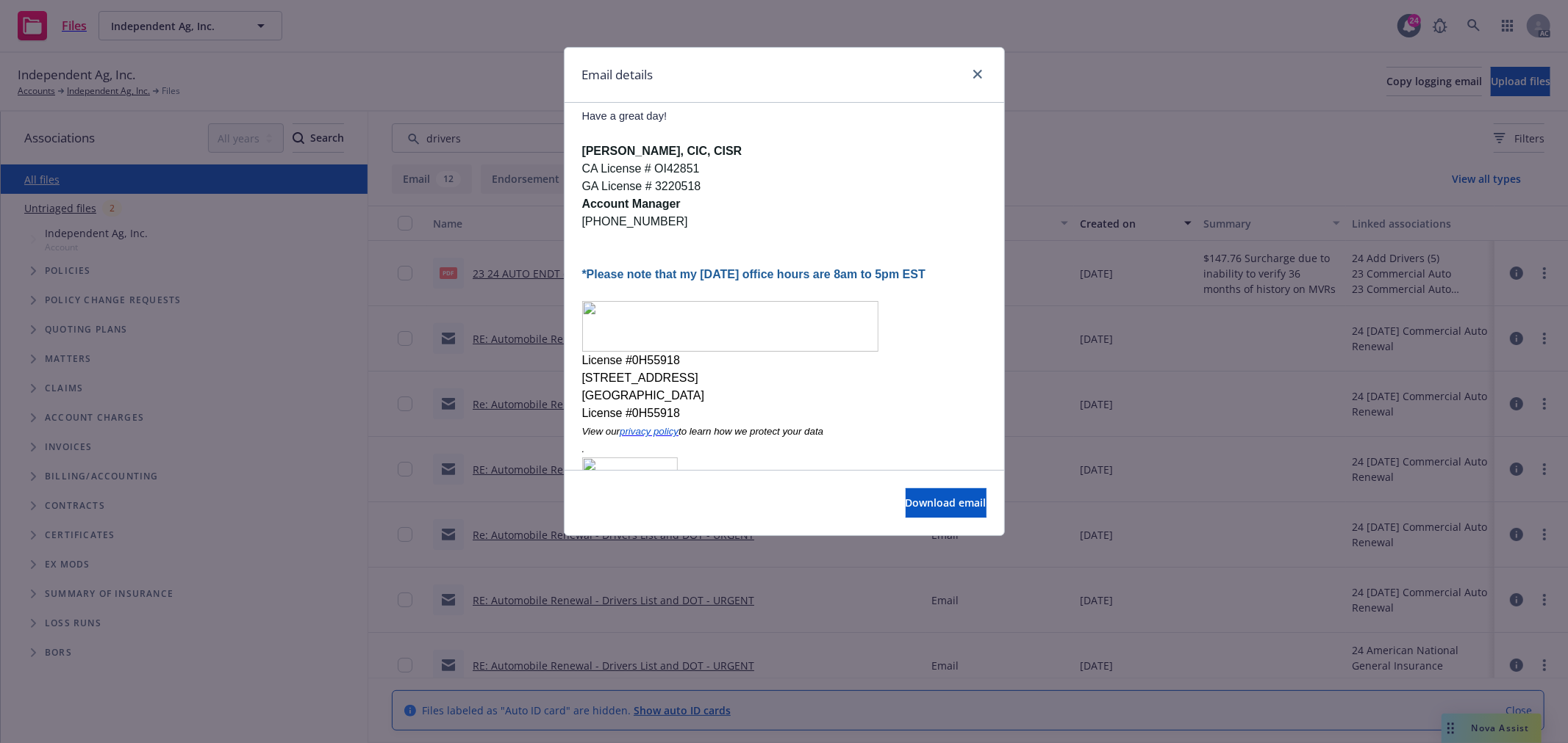
scroll to position [0, 0]
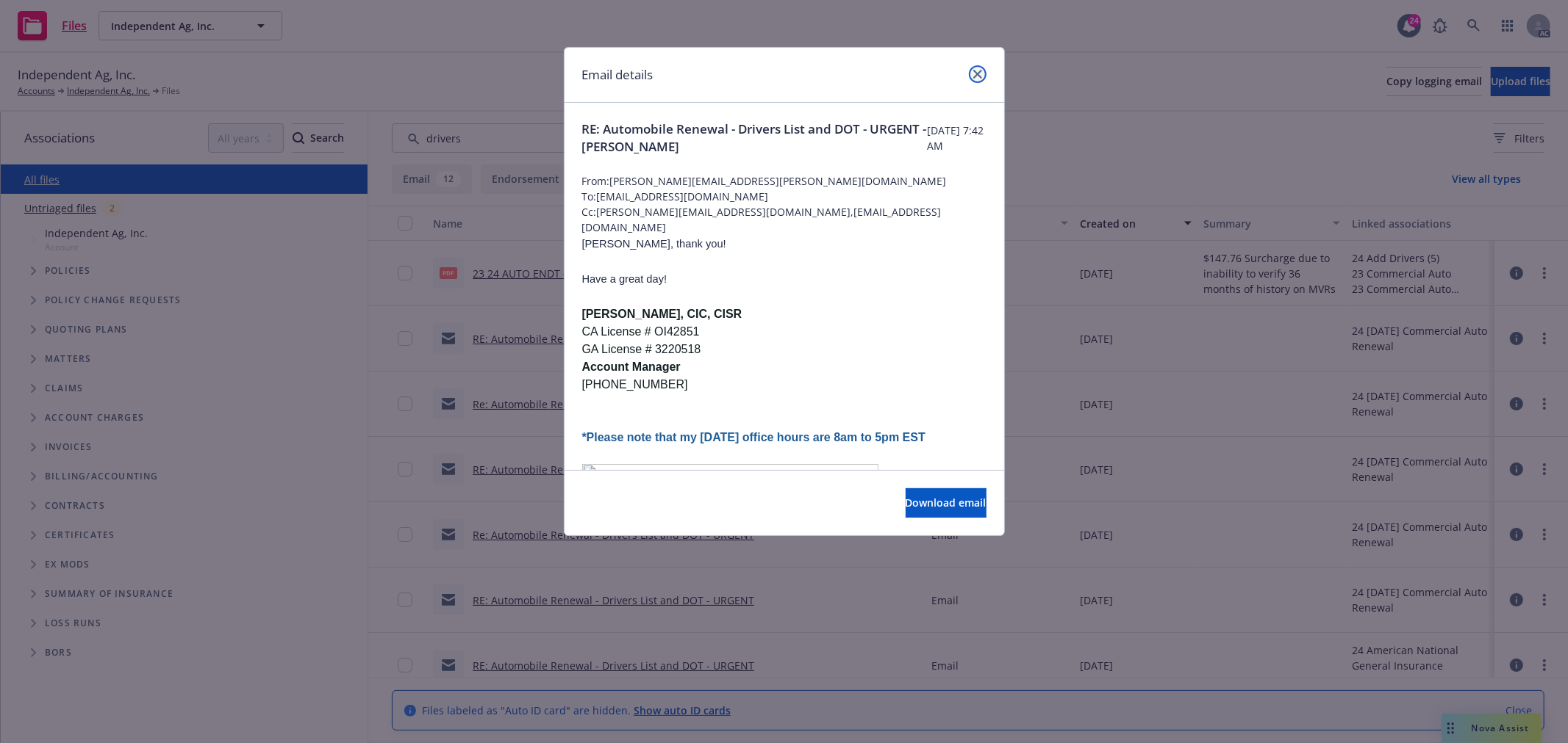
click at [981, 72] on icon "close" at bounding box center [977, 73] width 9 height 8
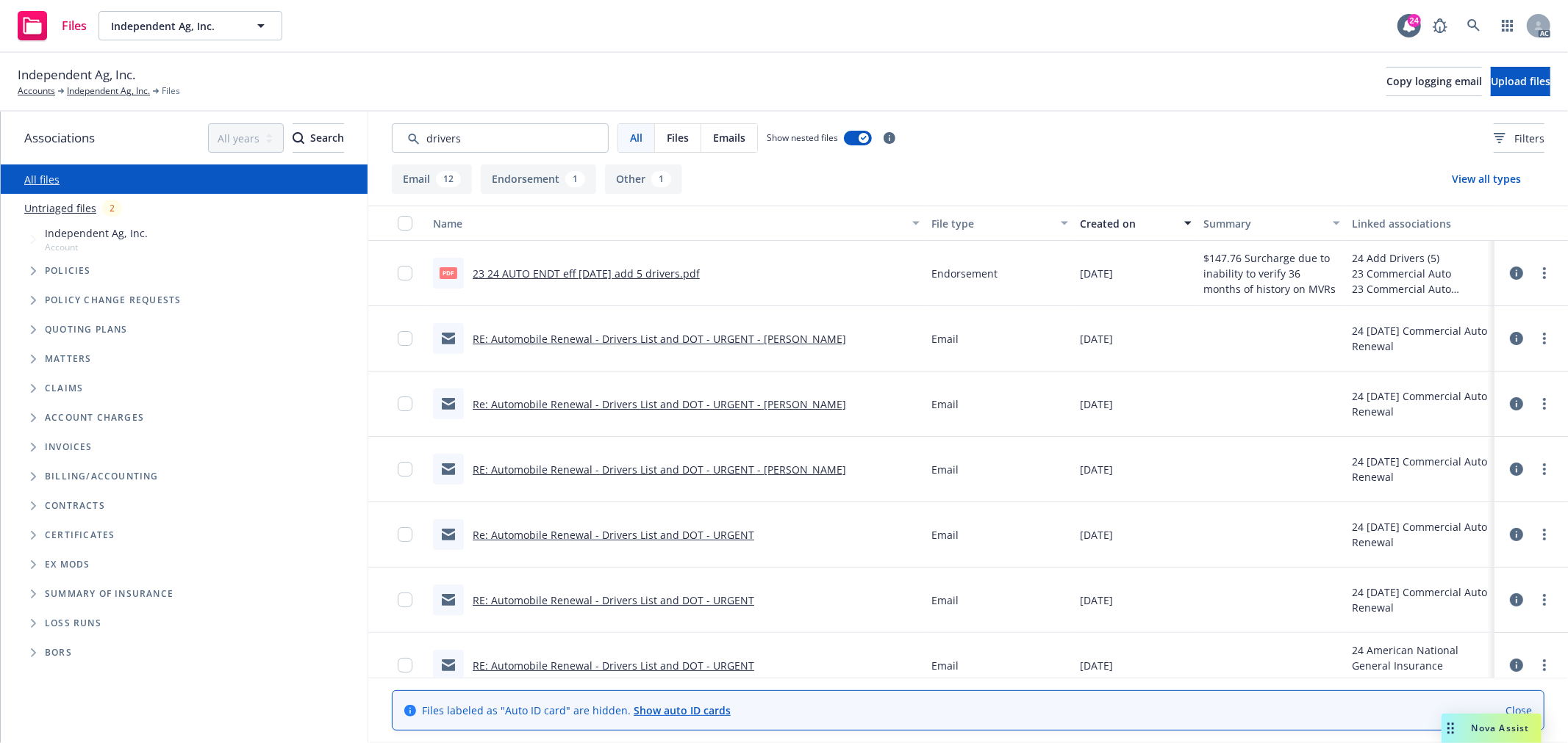
click at [658, 268] on link "23 24 AUTO ENDT eff 10-08-24 add 5 drivers.pdf" at bounding box center [587, 273] width 227 height 14
click at [783, 332] on link "RE: Automobile Renewal - Drivers List and DOT - URGENT - Laura Lopez" at bounding box center [659, 339] width 373 height 14
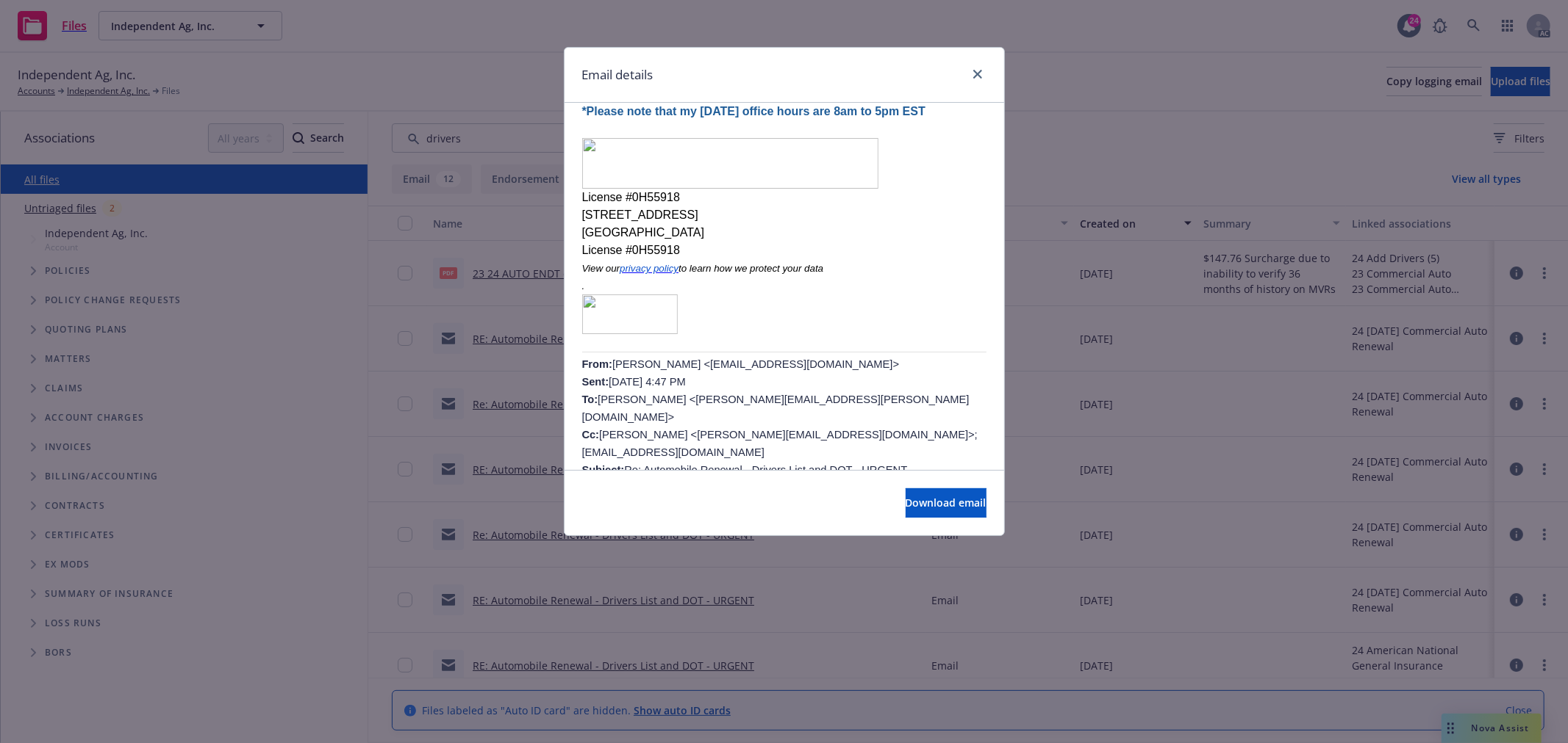
scroll to position [653, 0]
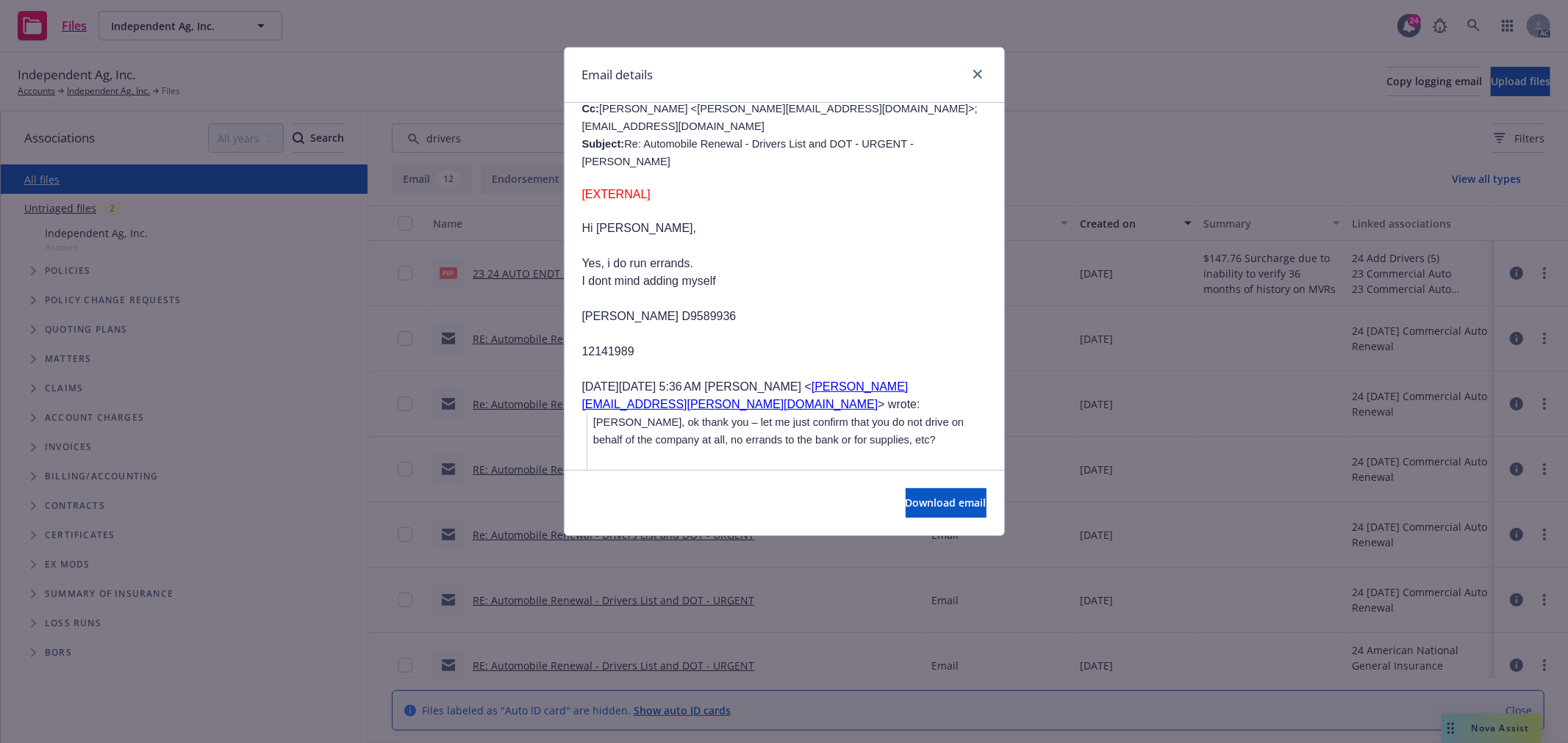
click at [662, 307] on p "LAURA LEYVA RIVERA D9589936" at bounding box center [784, 316] width 404 height 18
copy div "LAURA LEYVA RIVERA D9589936"
drag, startPoint x: 978, startPoint y: 73, endPoint x: 964, endPoint y: 115, distance: 44.3
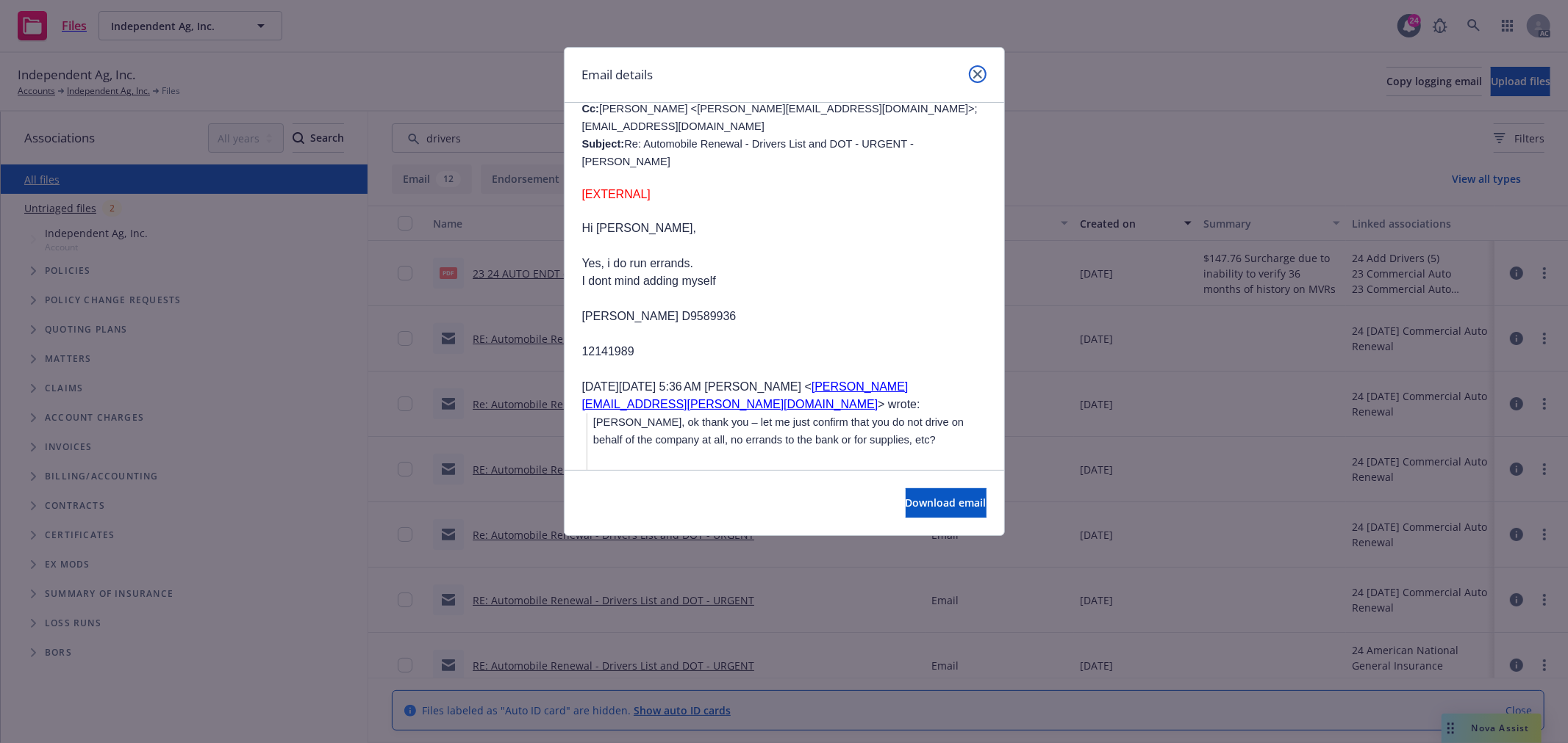
click at [978, 73] on icon "close" at bounding box center [977, 73] width 9 height 8
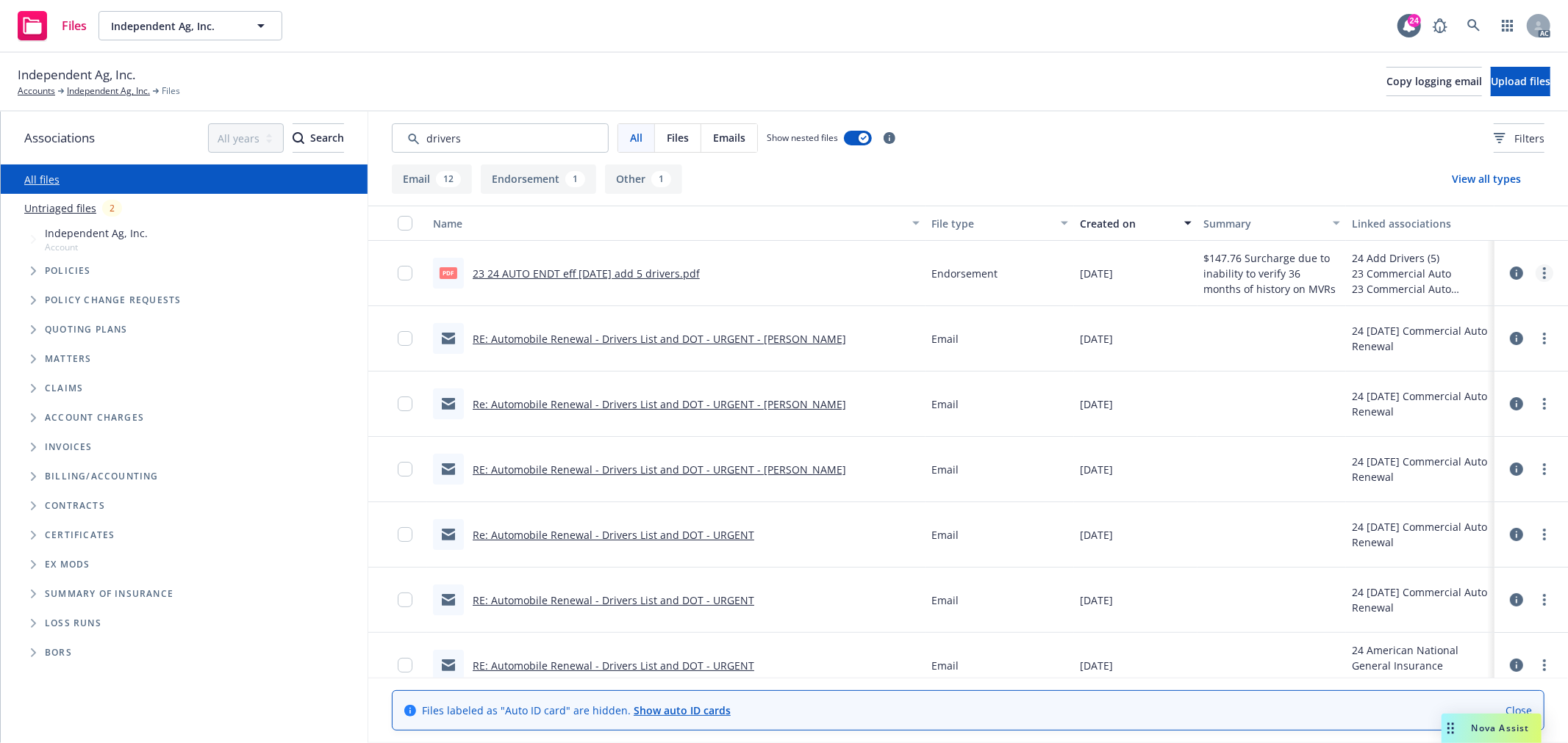
click at [1542, 270] on icon "more" at bounding box center [1544, 273] width 3 height 12
click at [1443, 390] on link "Update associations" at bounding box center [1466, 392] width 146 height 29
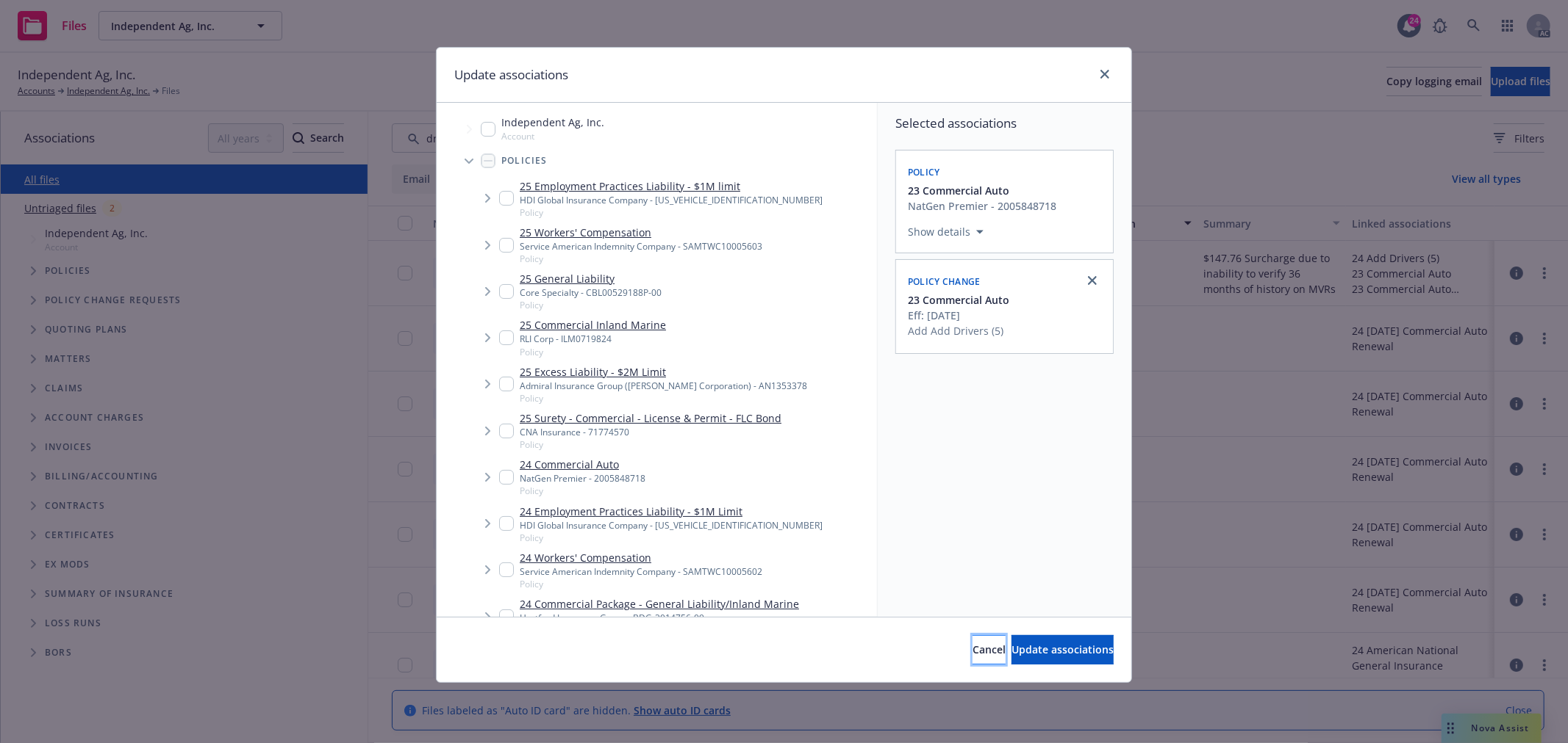
click at [972, 650] on span "Cancel" at bounding box center [988, 650] width 33 height 14
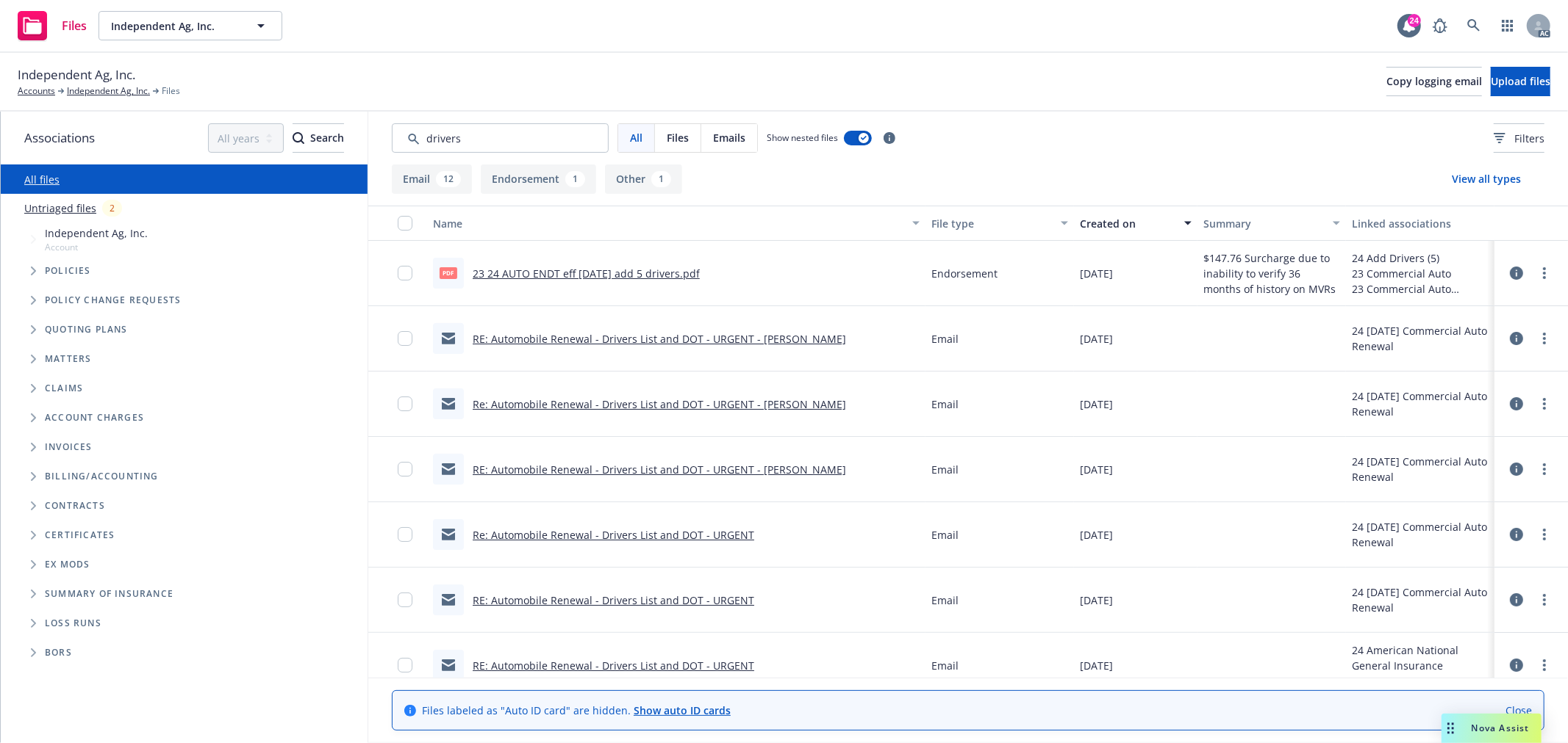
click at [37, 301] on span "Tree Example" at bounding box center [33, 300] width 23 height 23
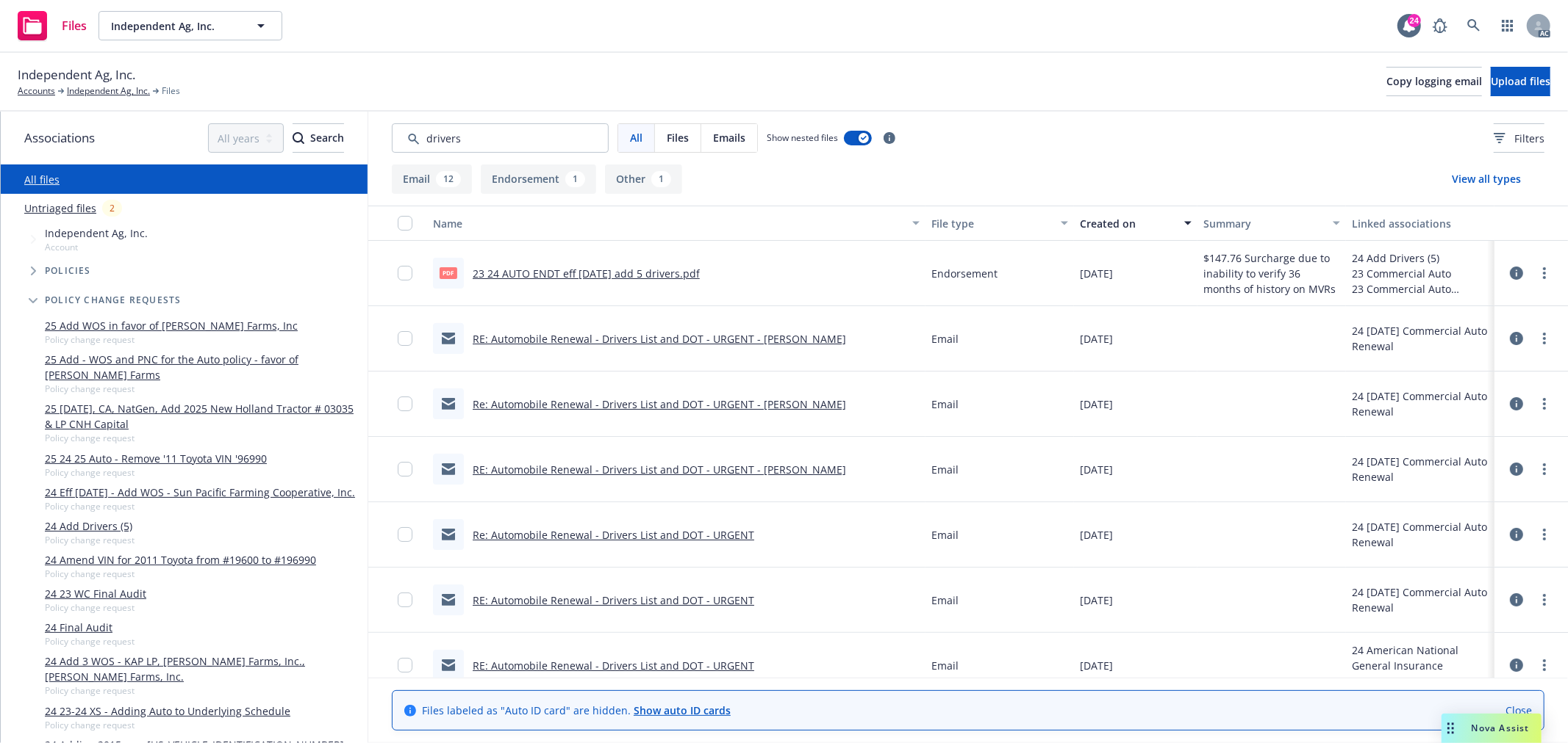
click at [114, 534] on link "24 Add Drivers (5)" at bounding box center [90, 526] width 90 height 15
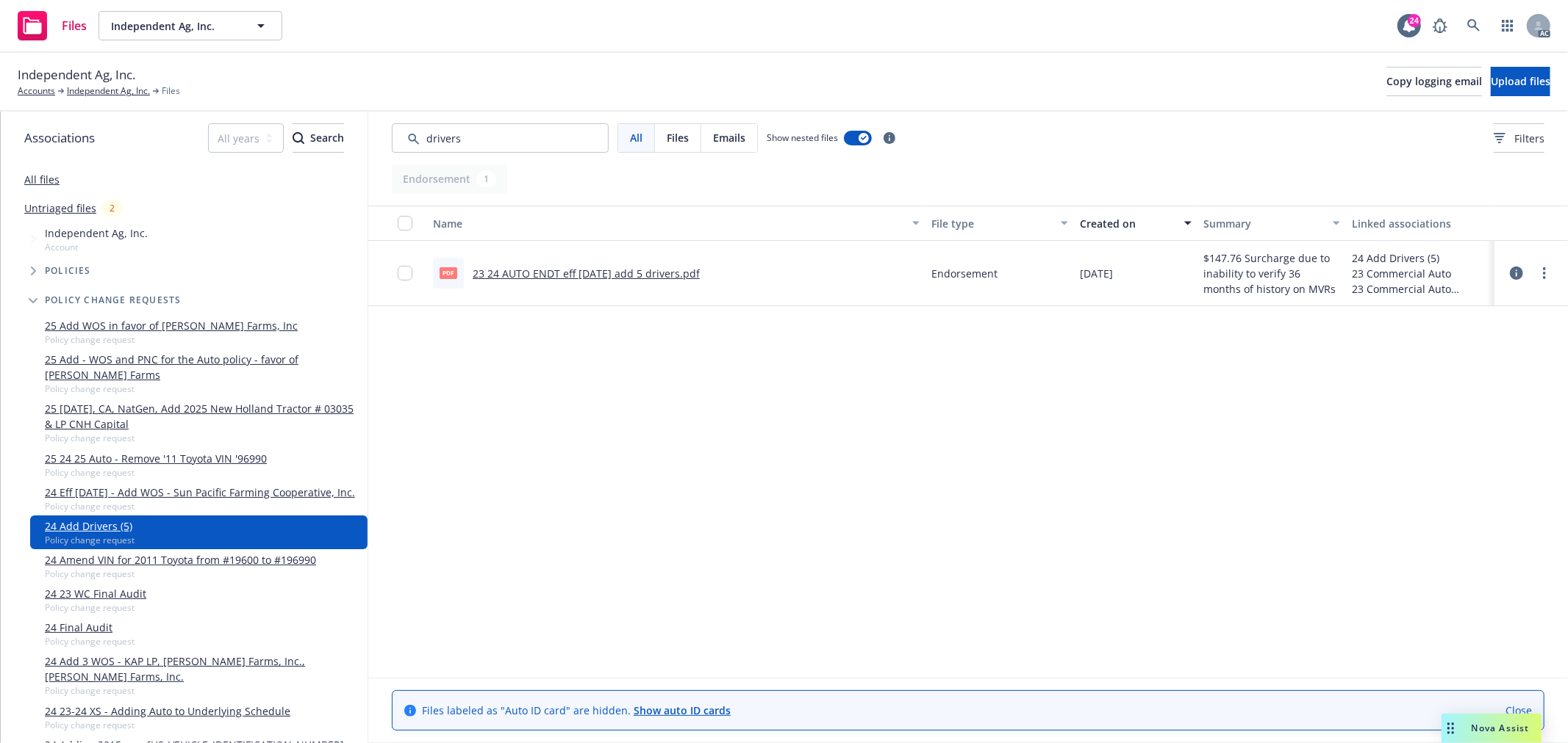
click at [539, 272] on link "23 24 AUTO ENDT eff 10-08-24 add 5 drivers.pdf" at bounding box center [587, 273] width 227 height 14
